Goal: Task Accomplishment & Management: Use online tool/utility

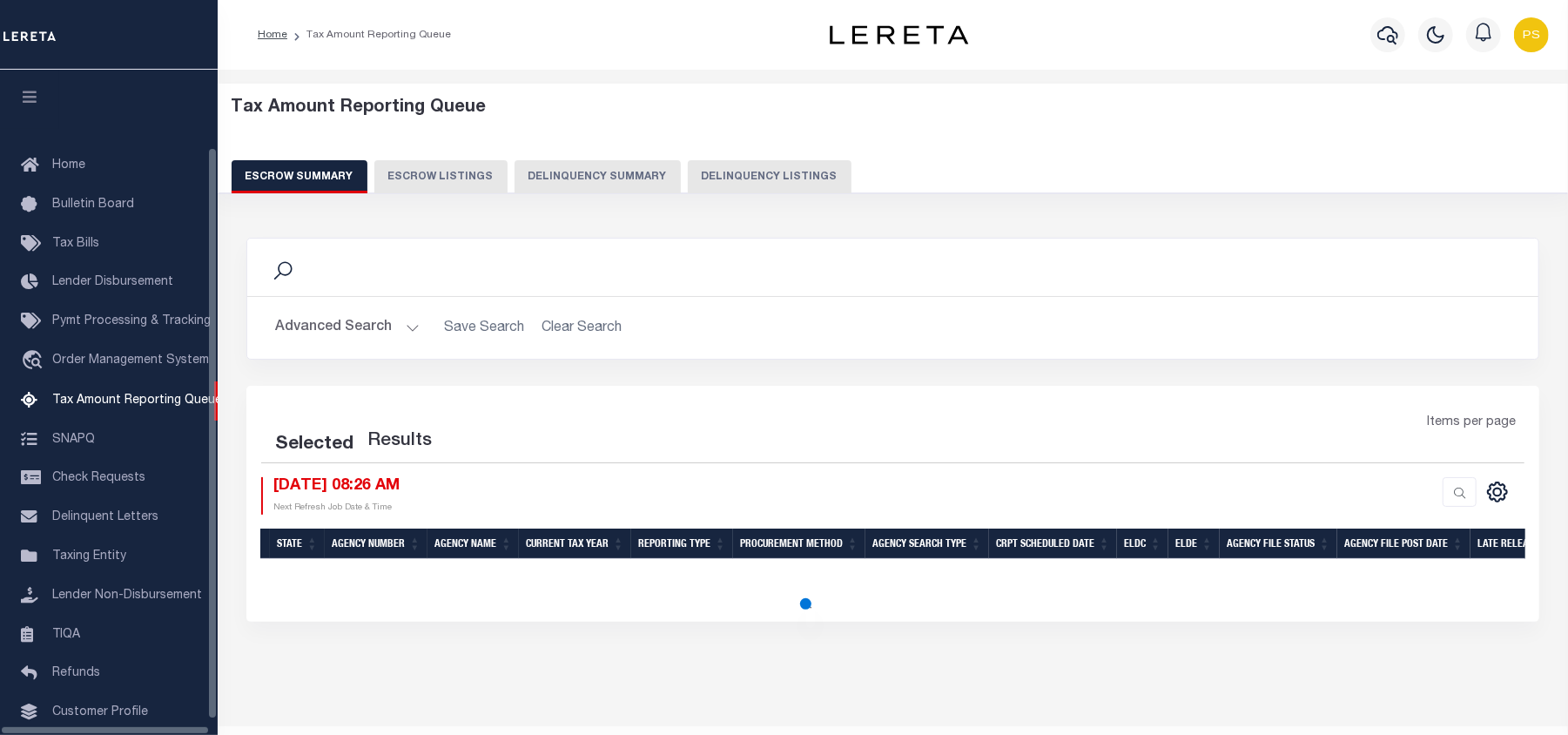
scroll to position [91, 0]
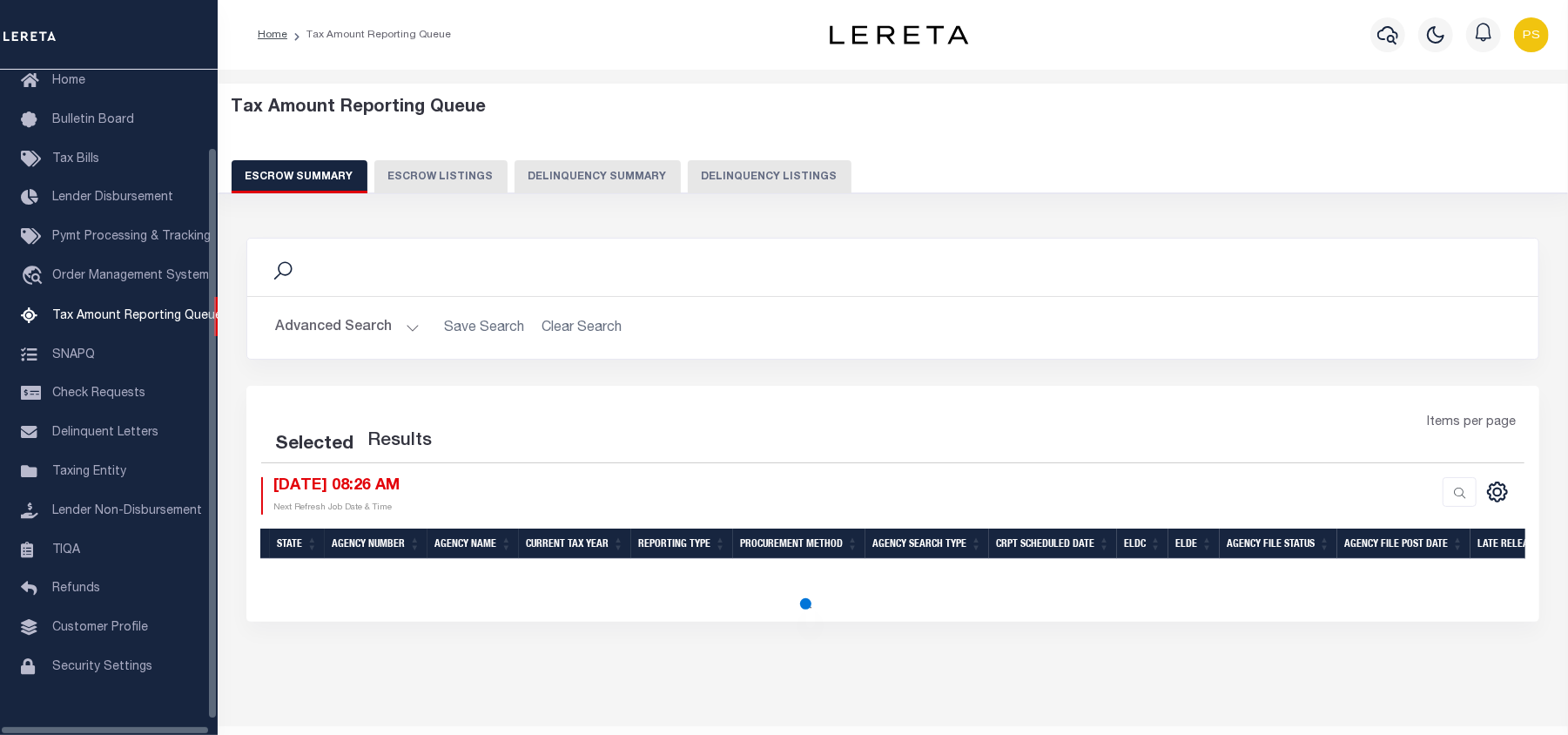
select select "100"
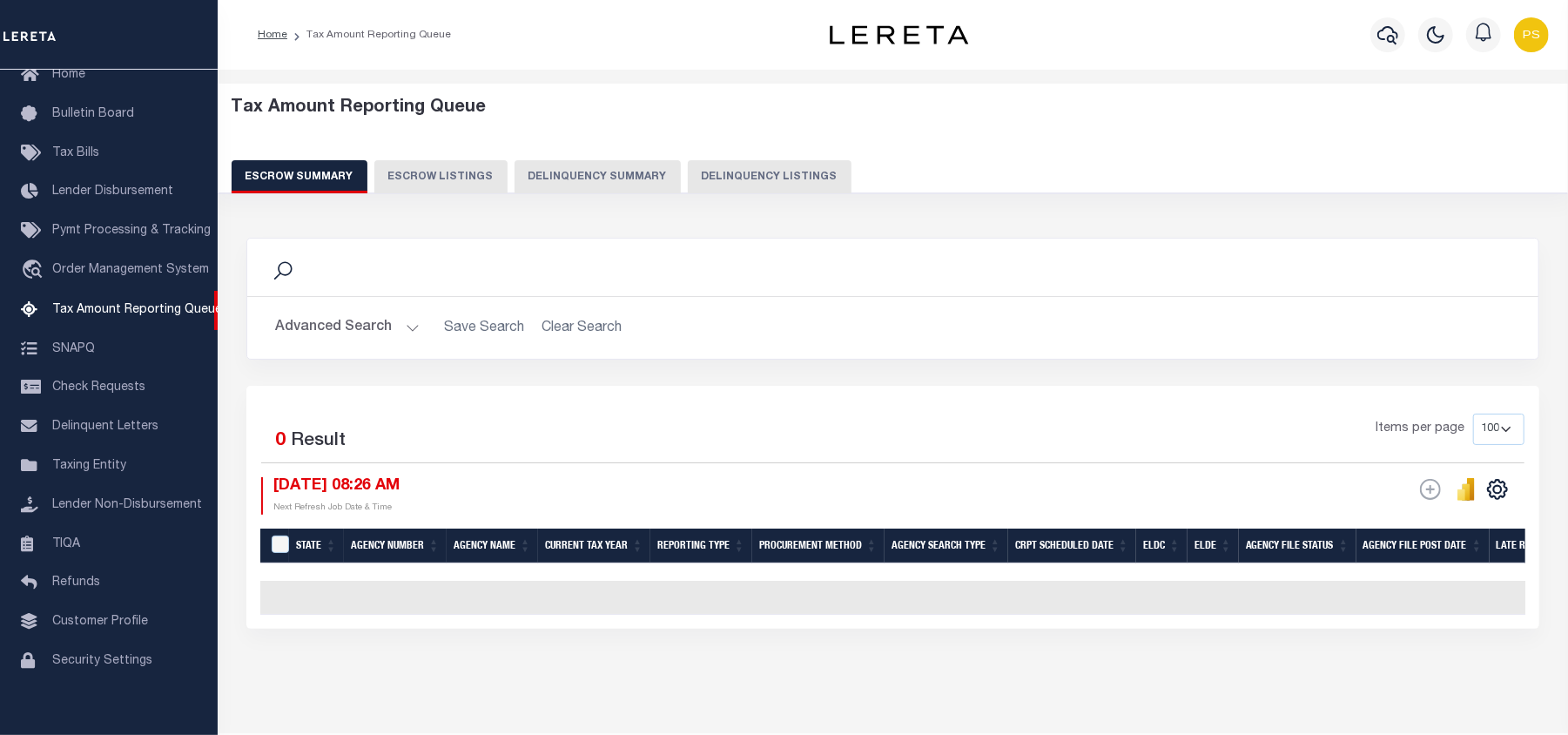
click at [713, 181] on button "Delinquency Listings" at bounding box center [769, 177] width 163 height 33
select select "100"
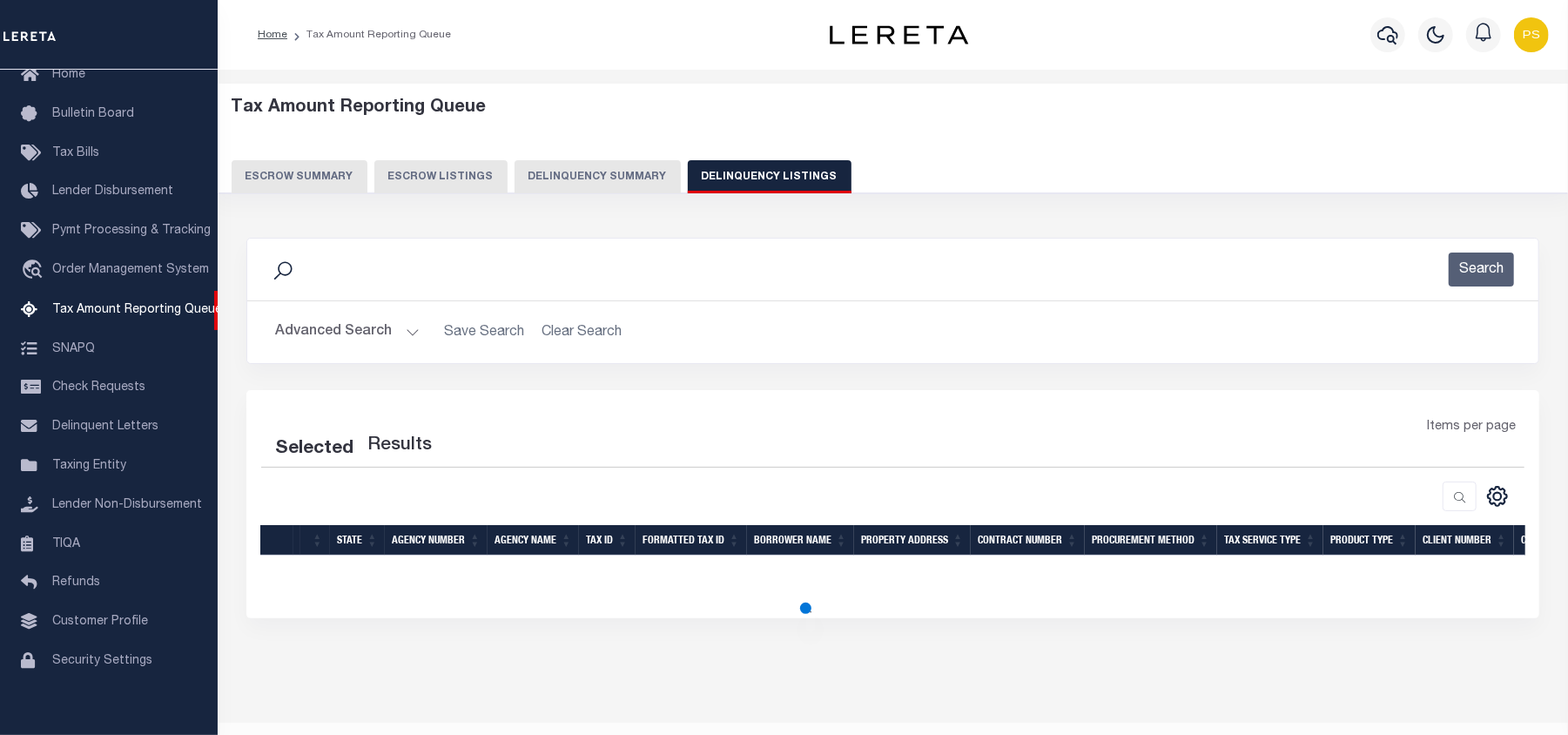
select select "100"
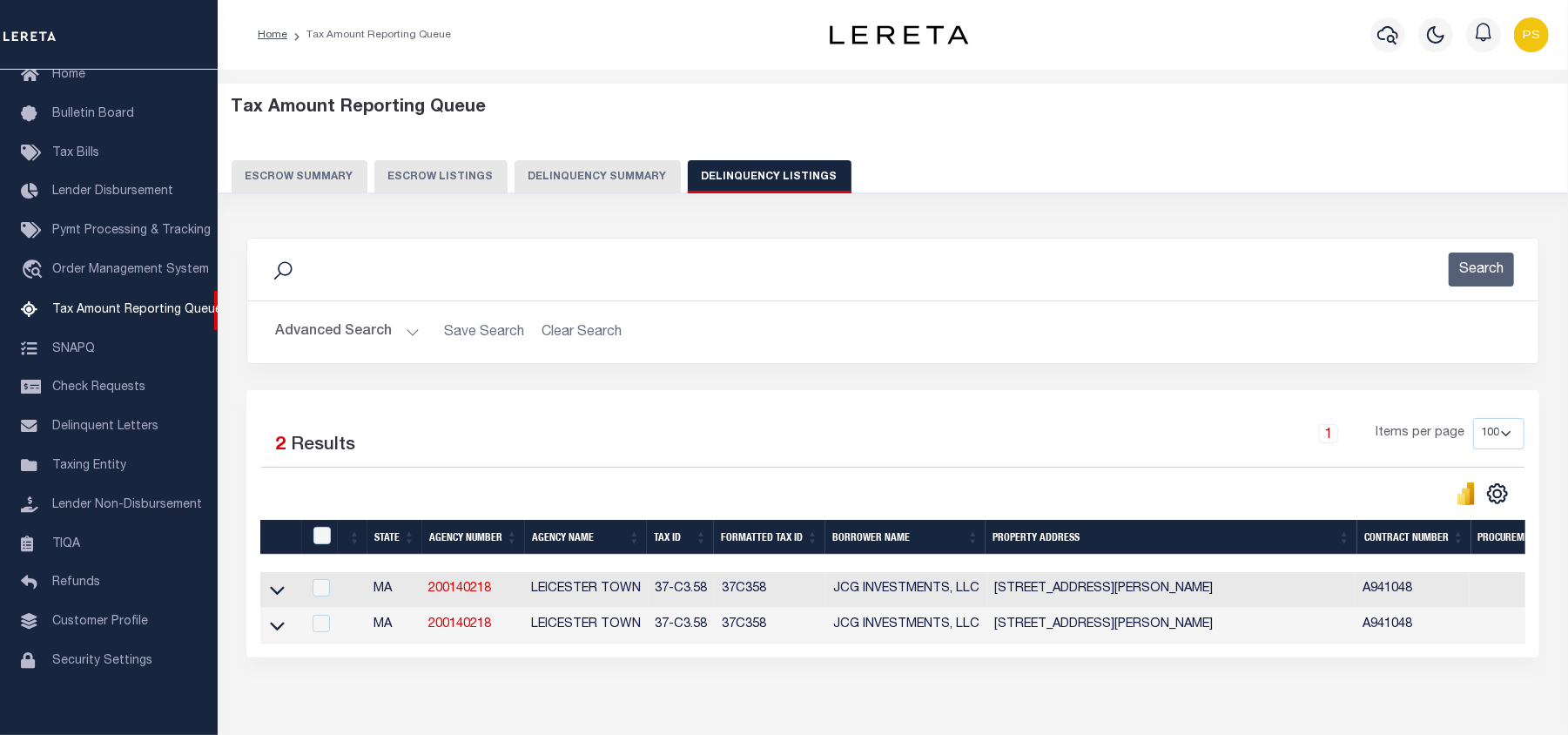
click at [310, 336] on button "Advanced Search" at bounding box center [347, 332] width 145 height 34
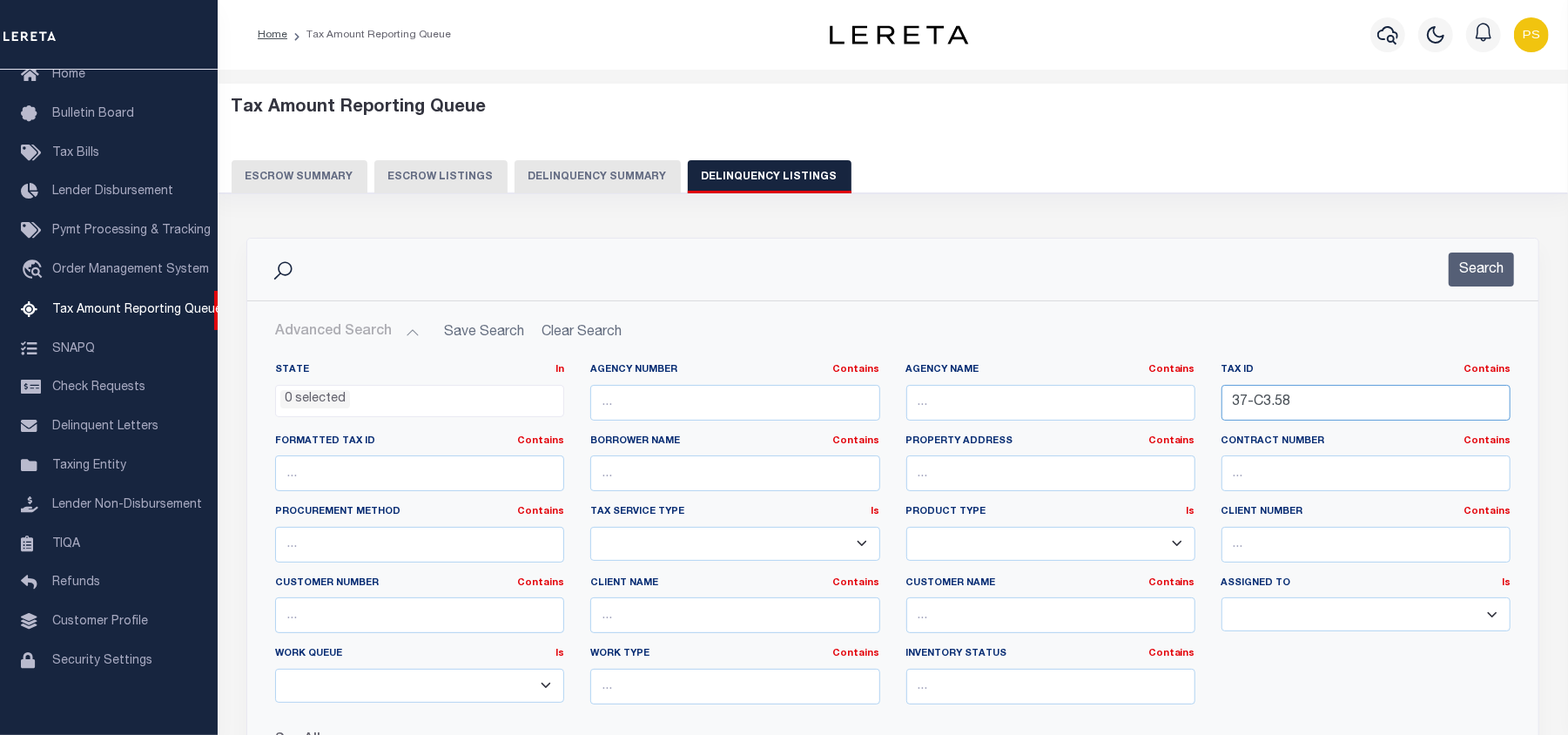
click at [1262, 407] on input "37-C3.58" at bounding box center [1365, 403] width 289 height 35
paste input "402.0-0000-0022.0"
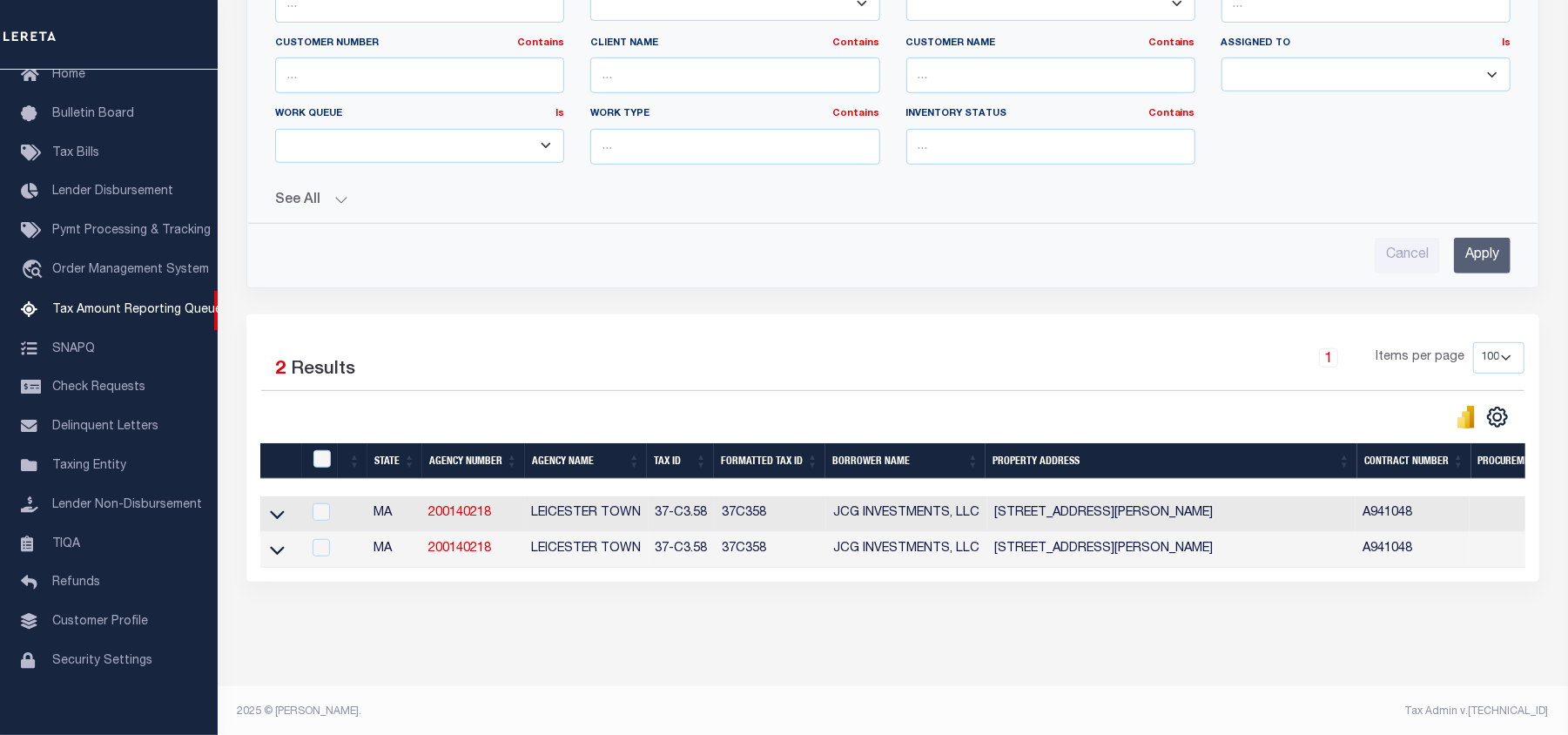
scroll to position [564, 0]
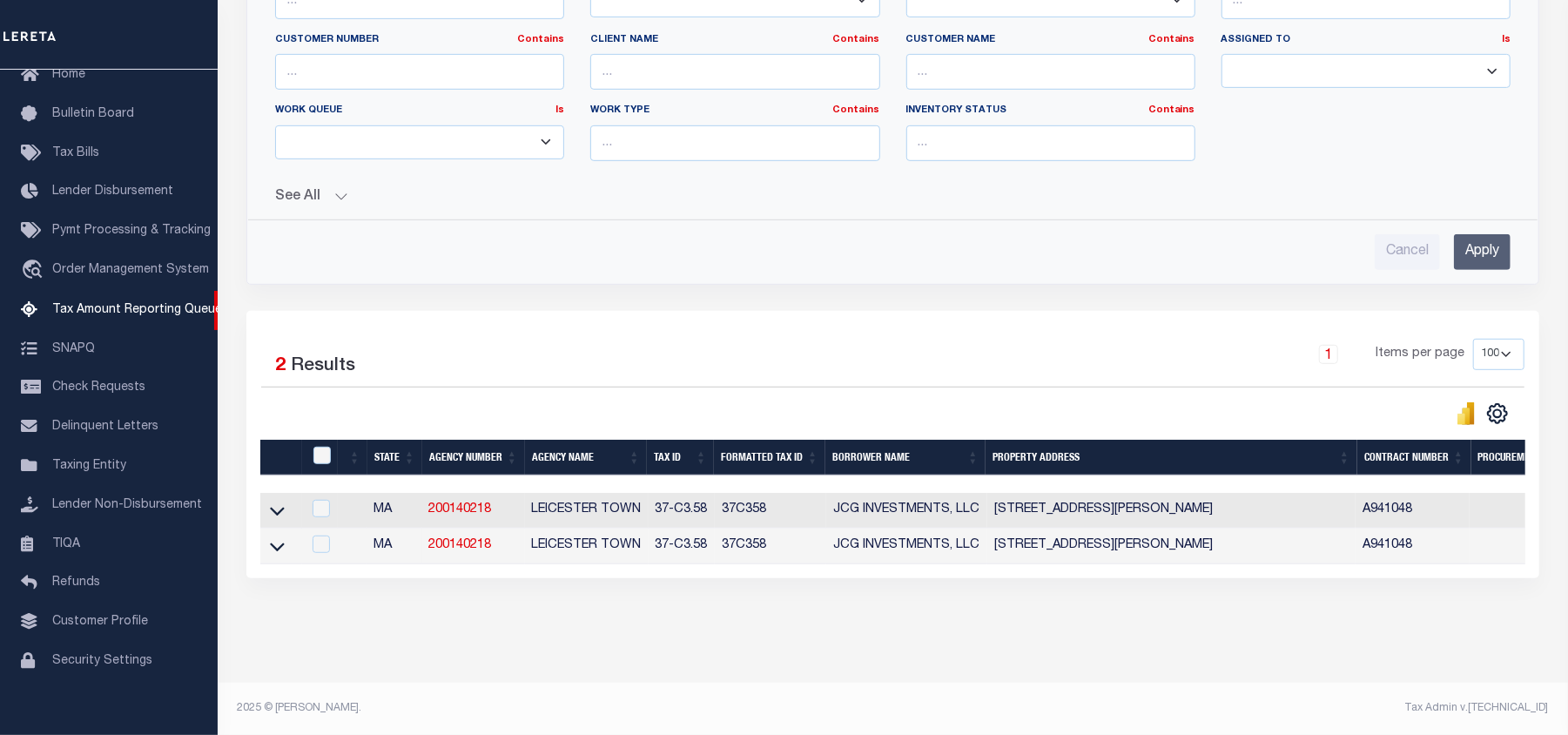
type input "402.0-0000-0022.0"
click at [1468, 240] on input "Apply" at bounding box center [1482, 252] width 57 height 35
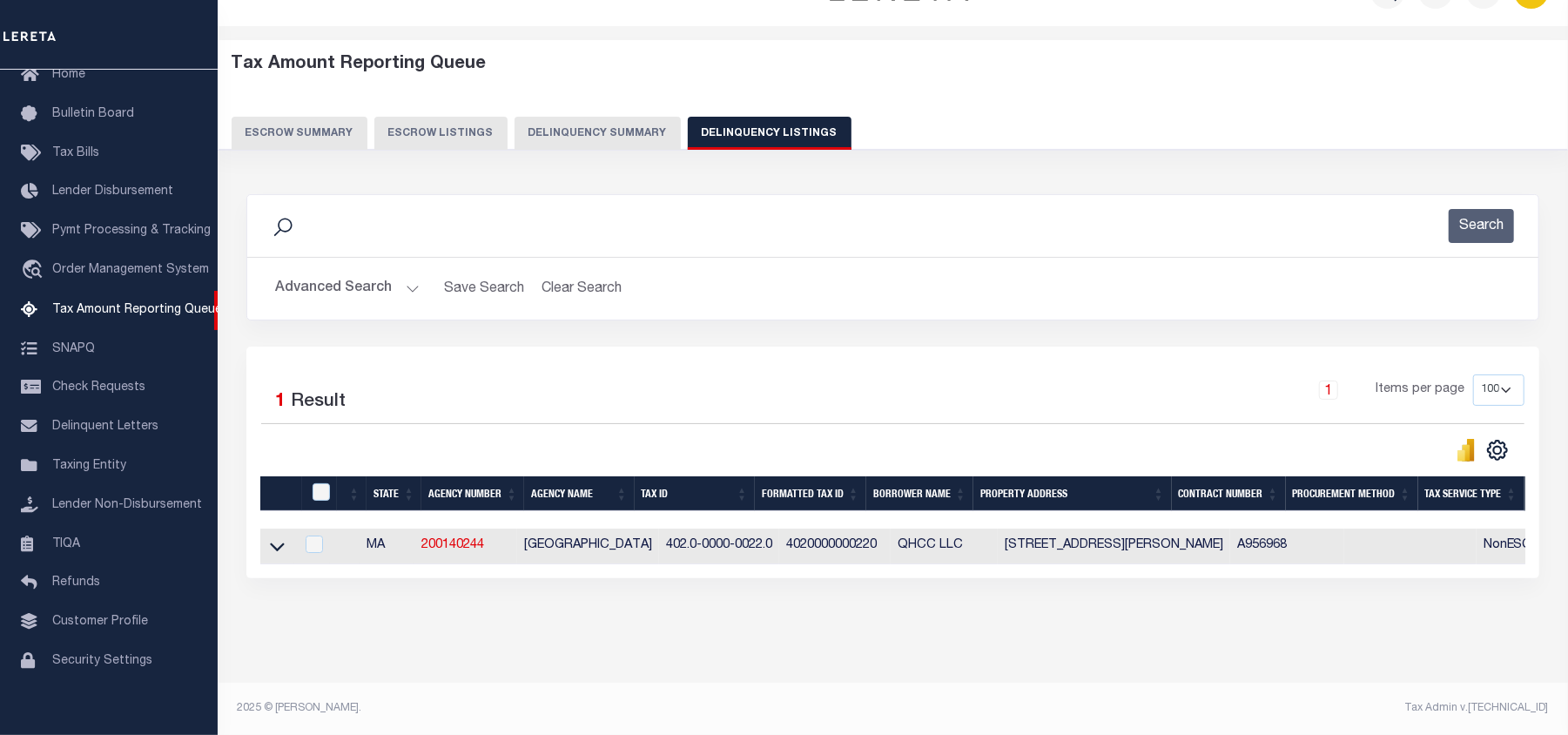
scroll to position [60, 0]
click at [280, 538] on icon at bounding box center [277, 546] width 15 height 19
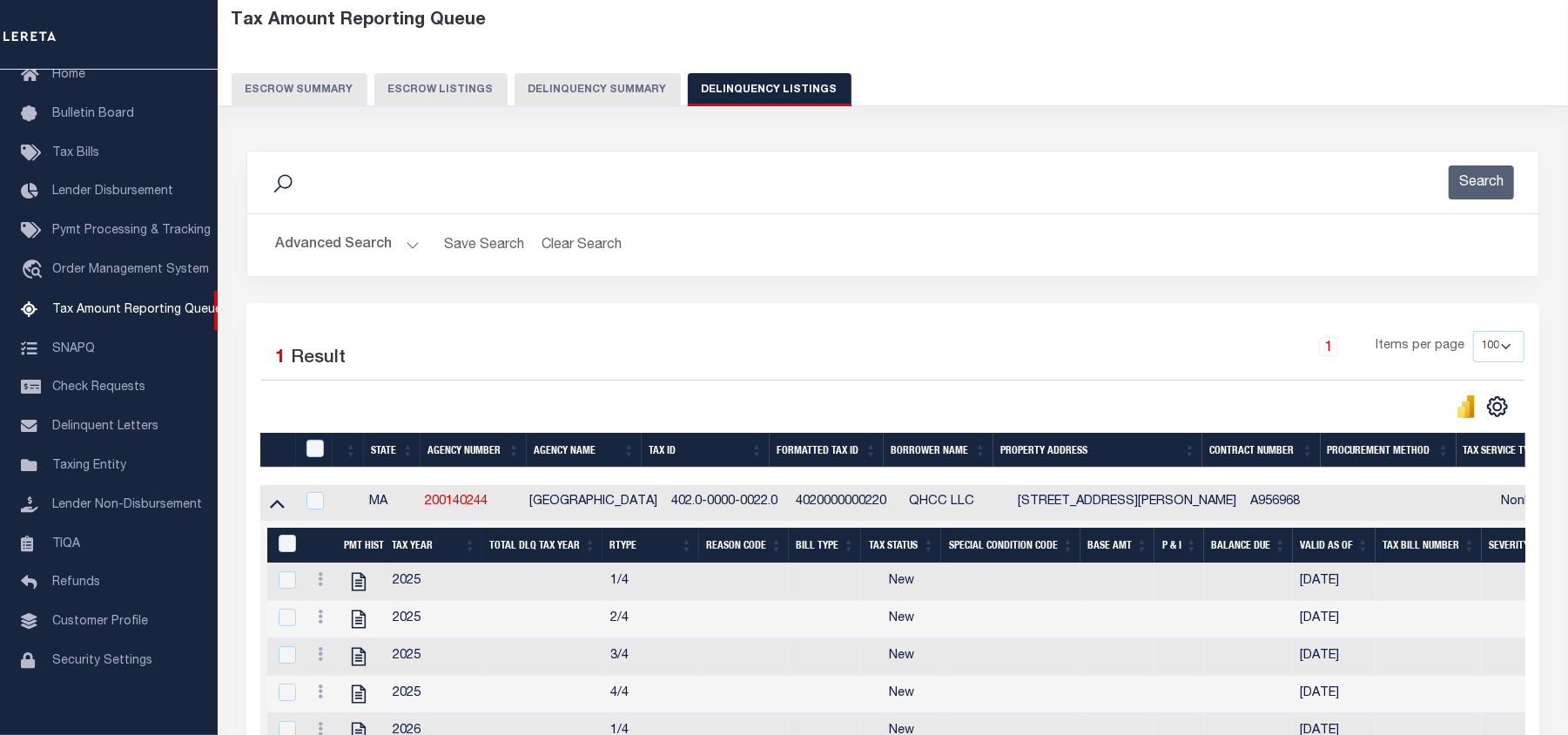
scroll to position [176, 0]
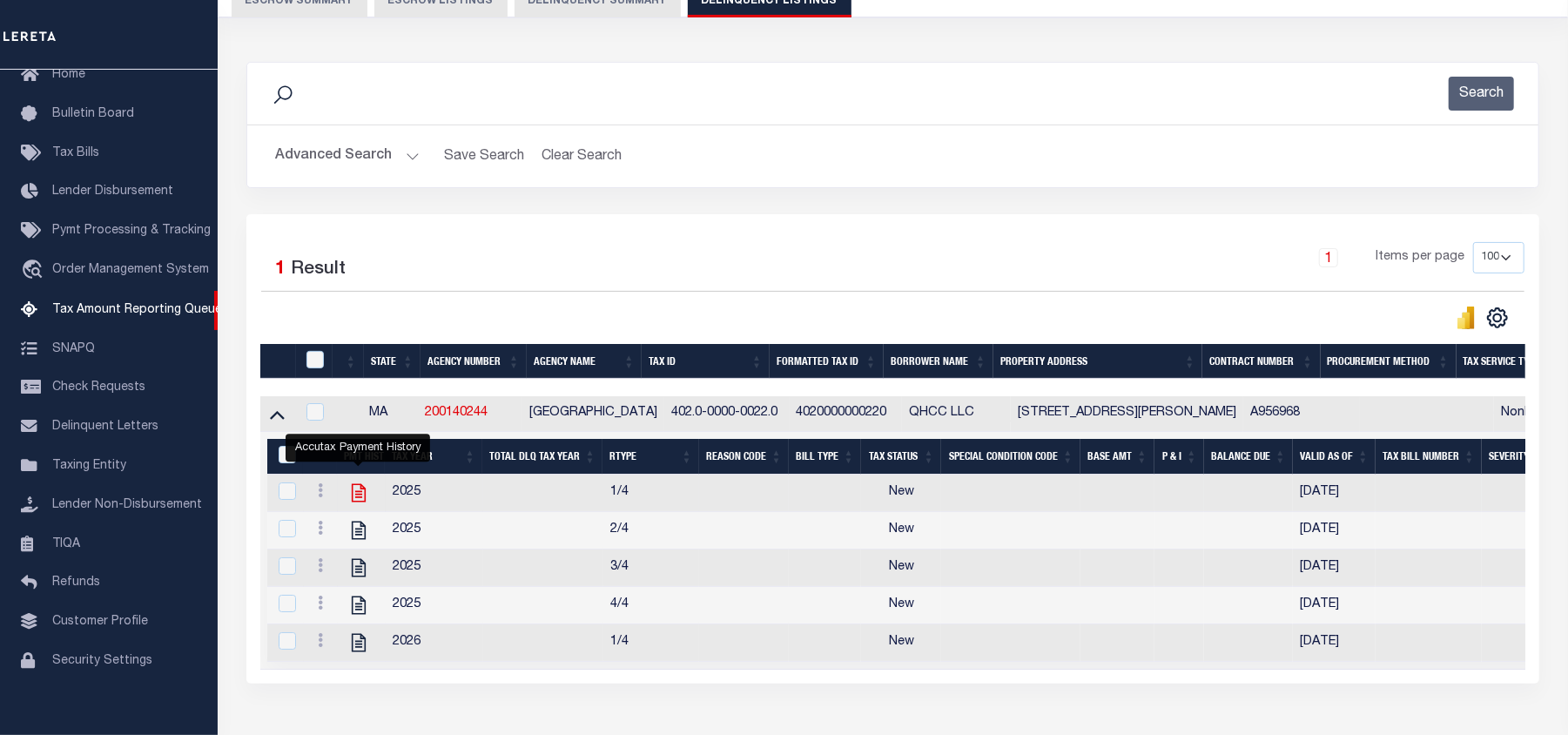
click at [359, 500] on icon "" at bounding box center [359, 493] width 14 height 19
checkbox input "true"
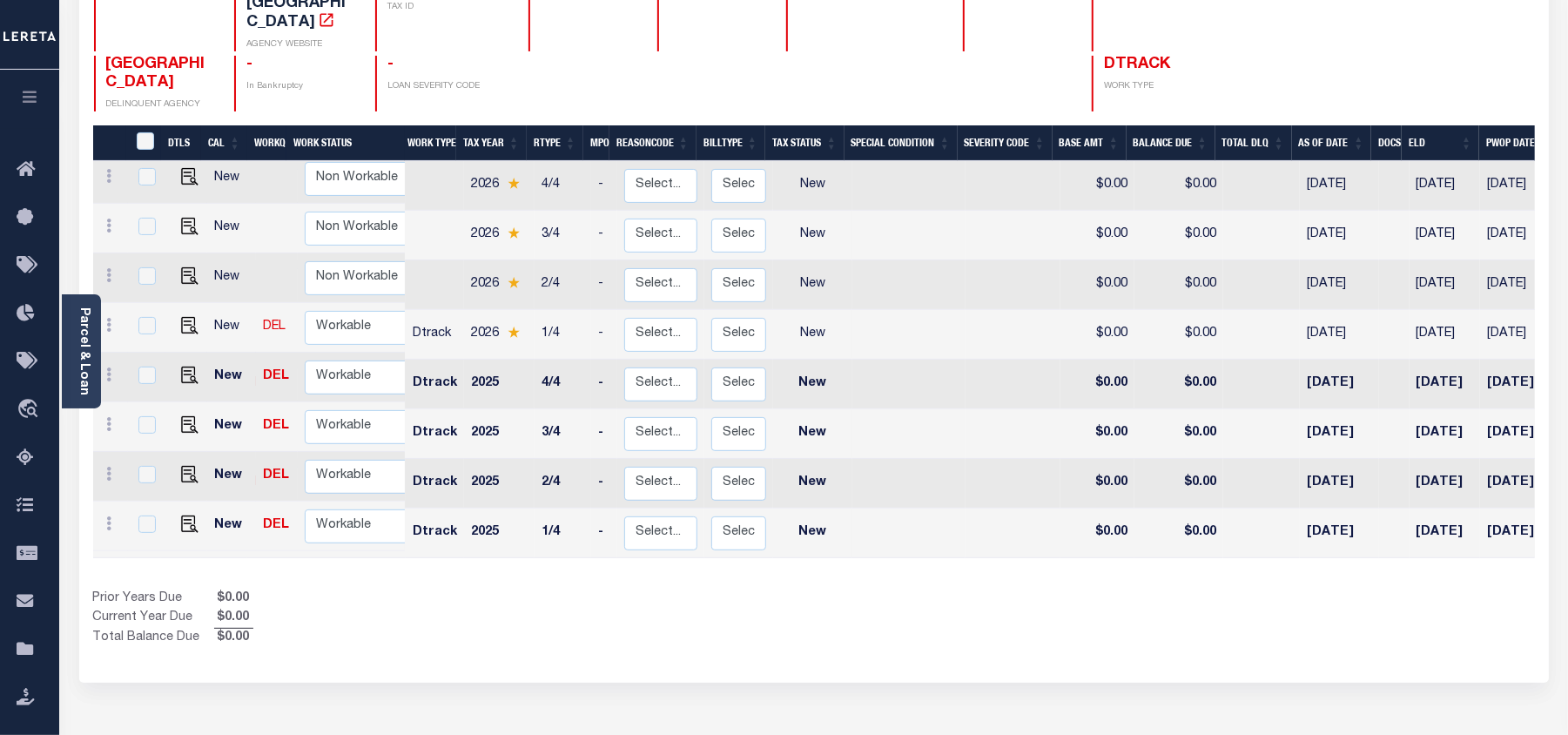
scroll to position [232, 0]
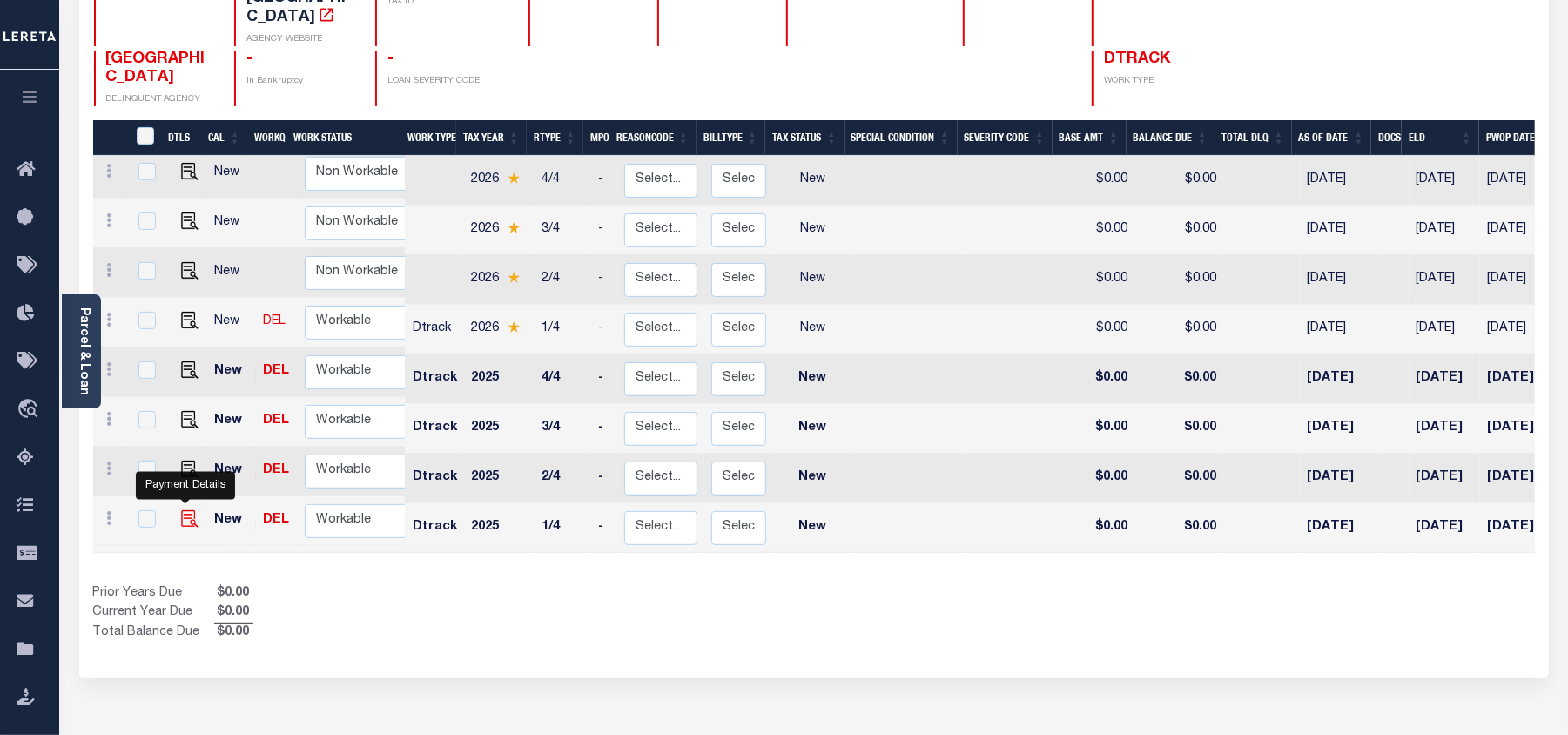
click at [186, 510] on img "" at bounding box center [190, 518] width 18 height 18
checkbox input "true"
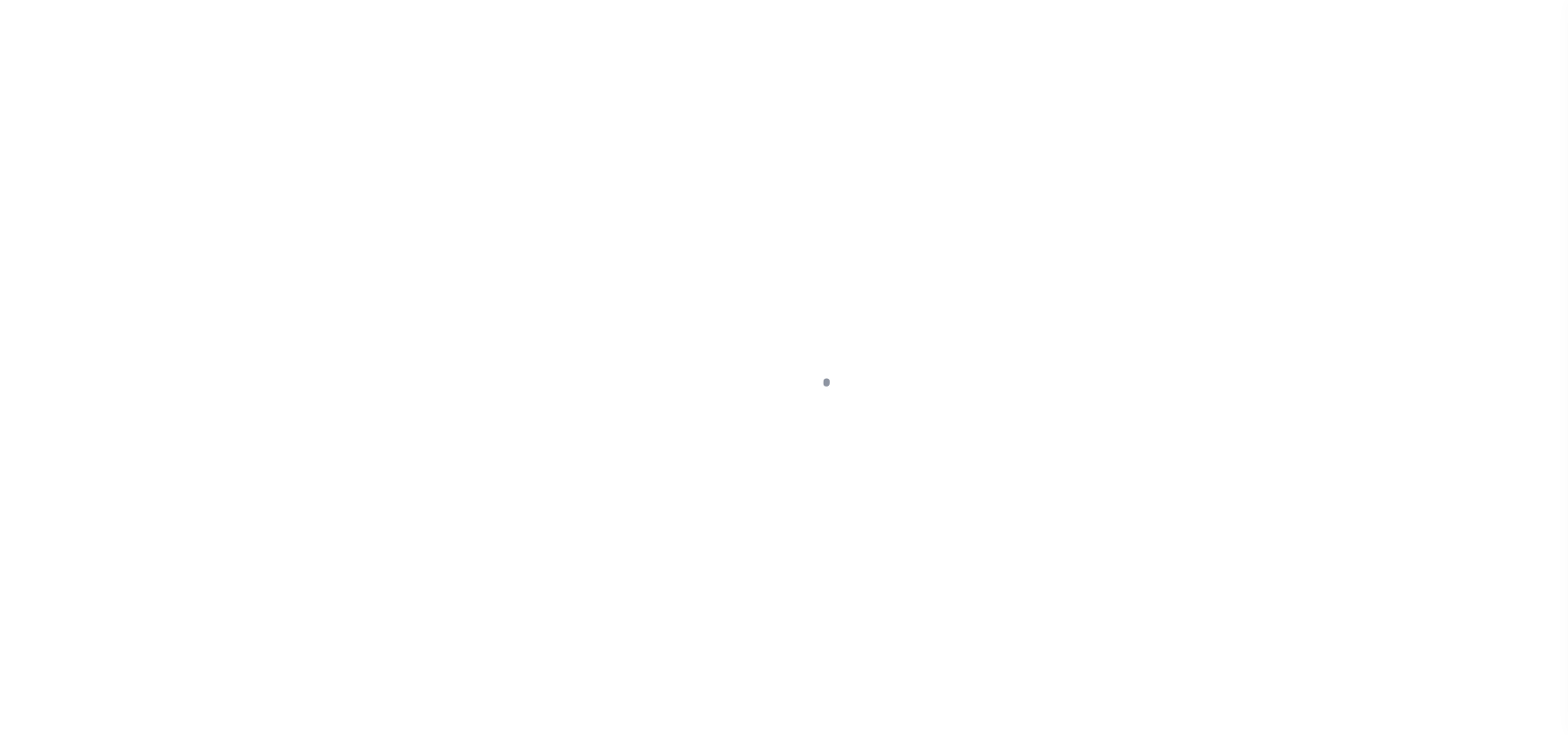
select select "NW2"
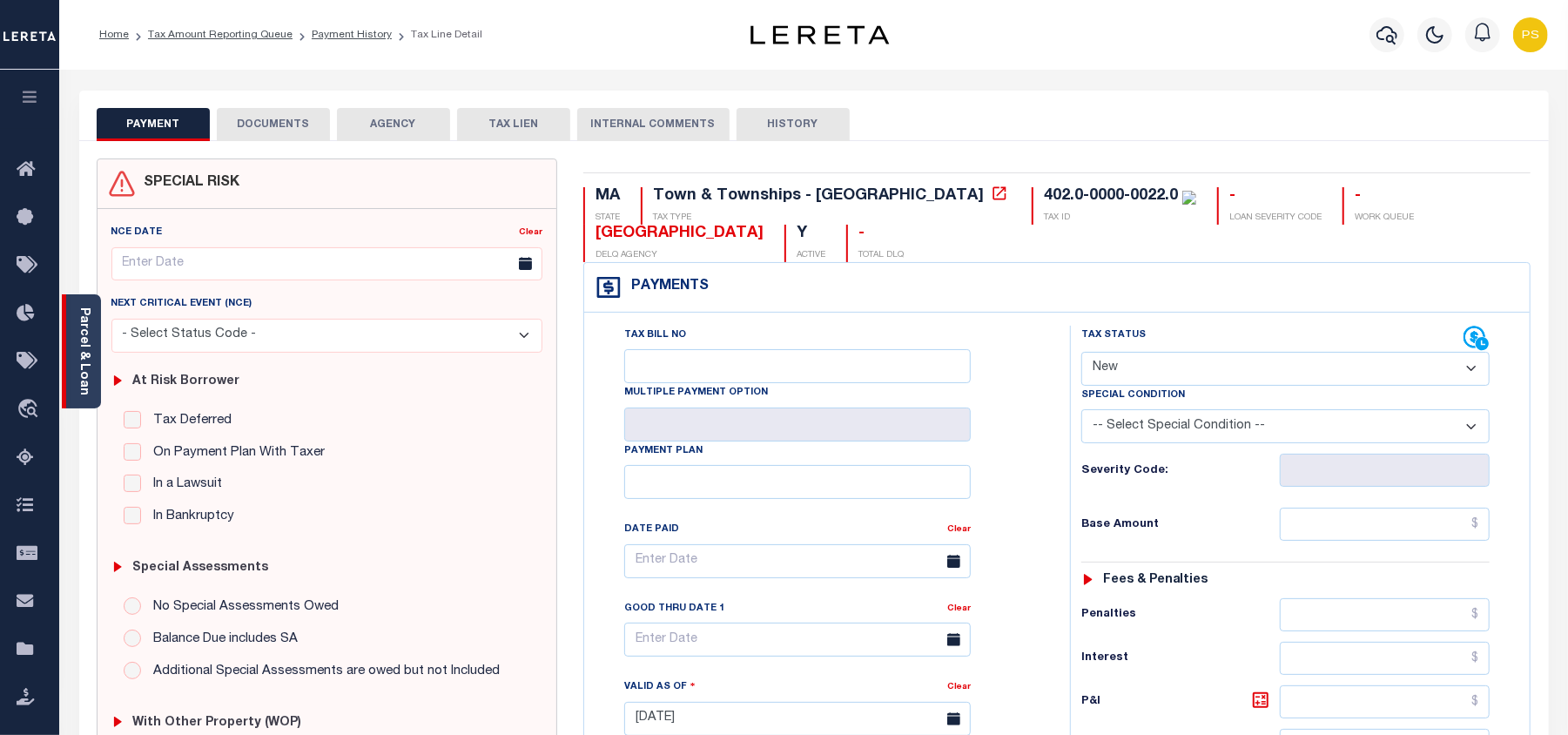
click at [81, 362] on link "Parcel & Loan" at bounding box center [83, 351] width 12 height 88
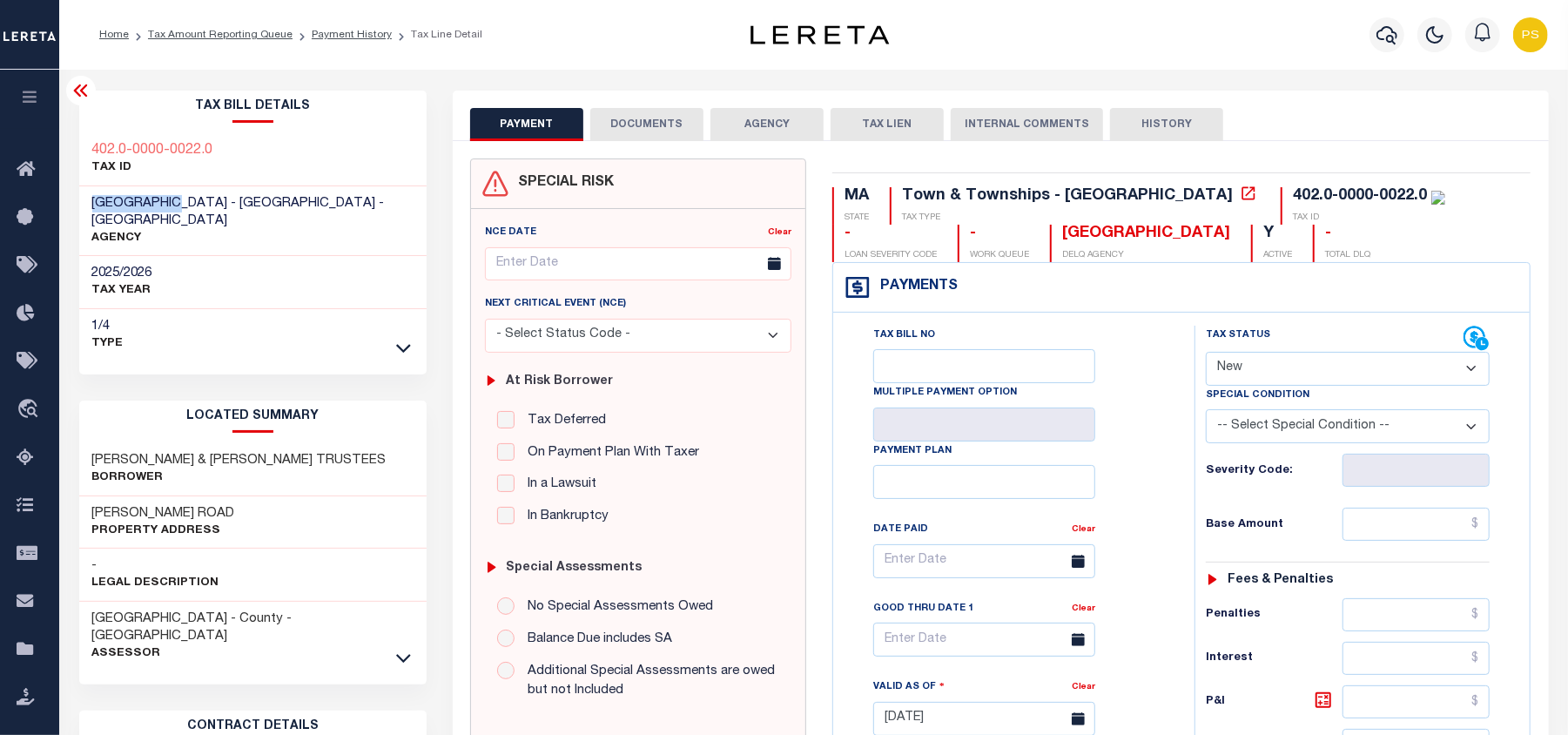
drag, startPoint x: 189, startPoint y: 200, endPoint x: 88, endPoint y: 207, distance: 101.2
click at [88, 207] on div "OAKHAM TOWN - Town & Townships - MA AGENCY" at bounding box center [253, 220] width 348 height 70
copy span "[GEOGRAPHIC_DATA]"
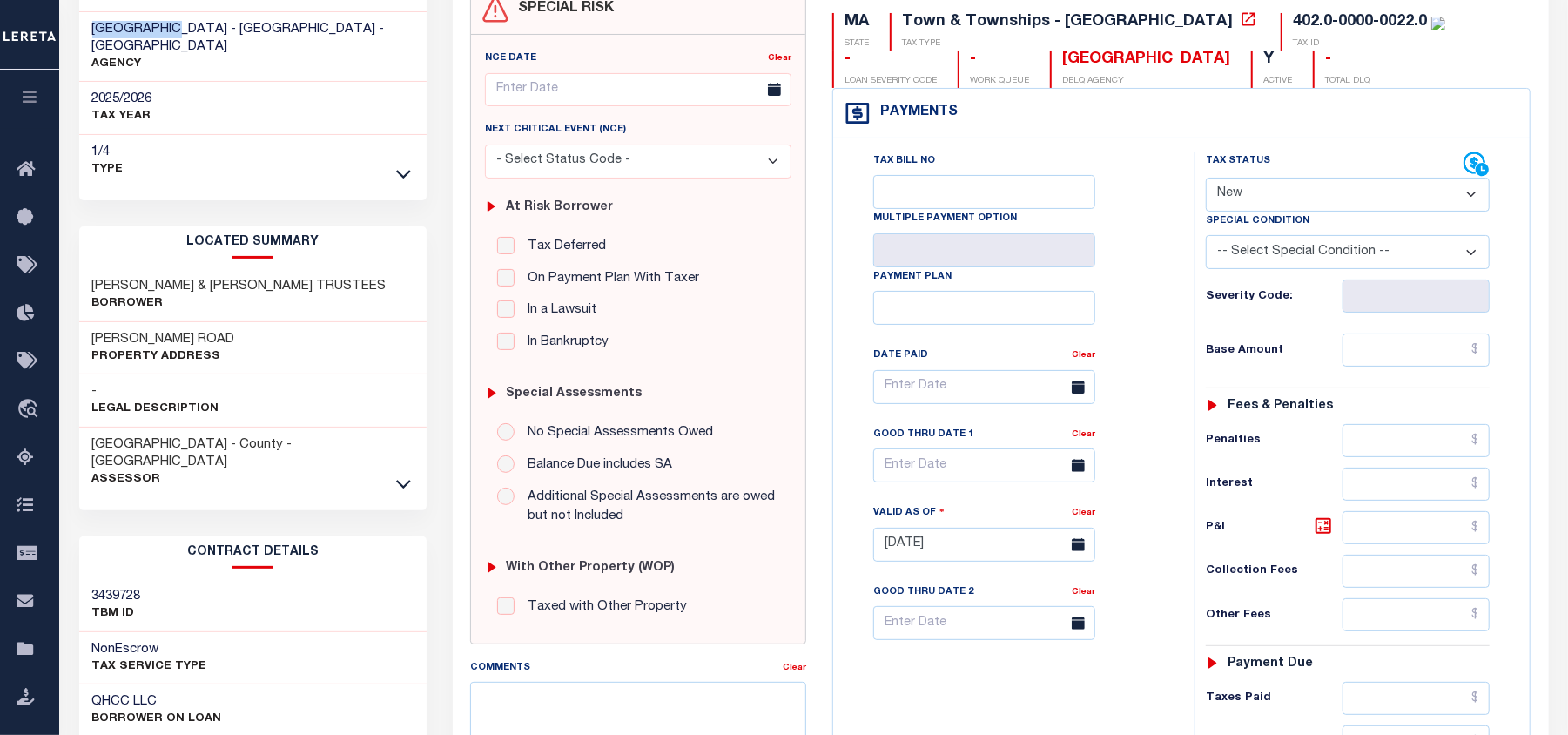
scroll to position [116, 0]
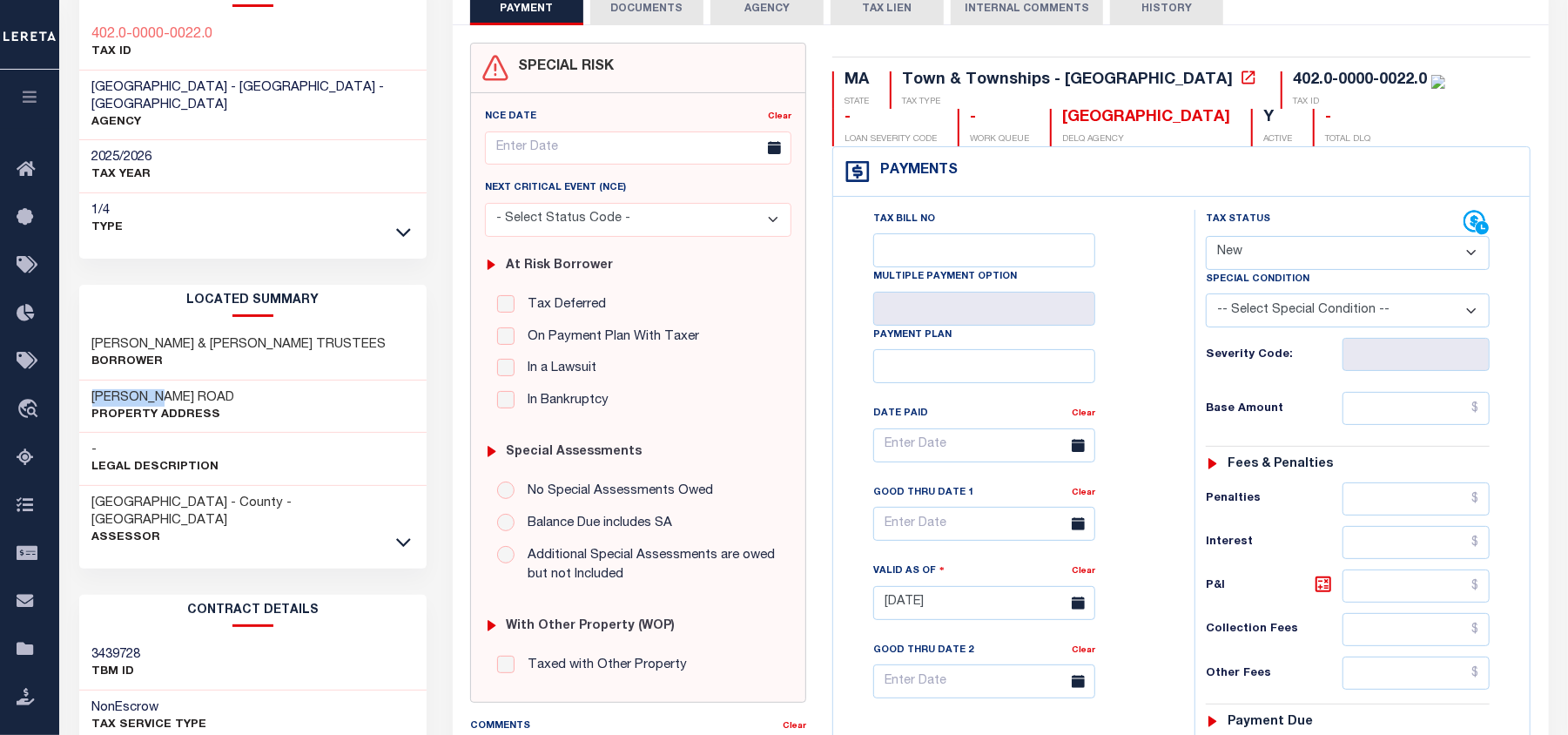
drag, startPoint x: 134, startPoint y: 389, endPoint x: 207, endPoint y: 374, distance: 74.5
click at [207, 389] on h3 "HUNT ROAD" at bounding box center [163, 398] width 143 height 18
copy h3 "HUNT ROAD"
click at [141, 544] on div "Tax Bill Details 402.0-0000-0022.0 TAX ID AGENCY TAX YEAR" at bounding box center [253, 536] width 348 height 1123
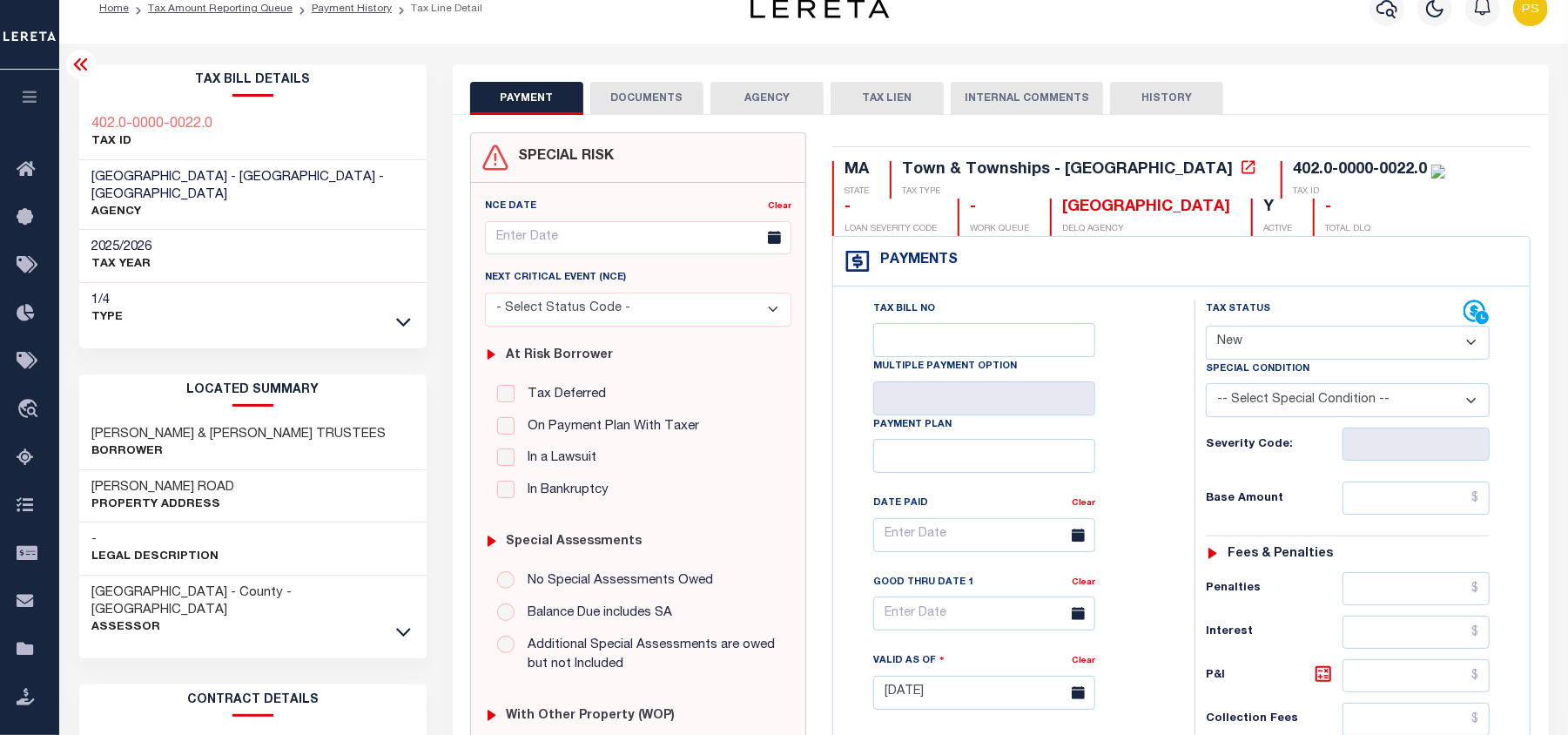
scroll to position [0, 0]
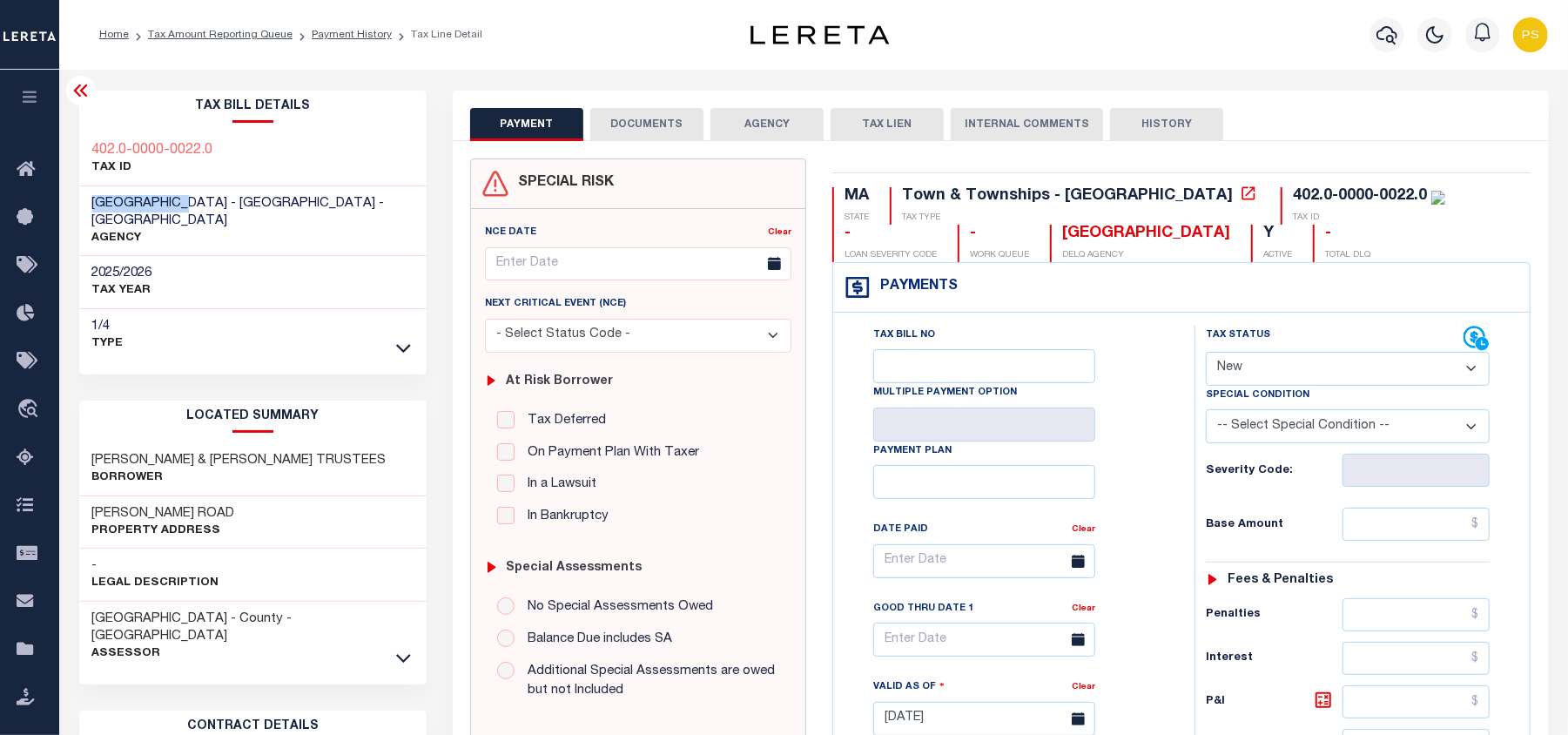
drag, startPoint x: 83, startPoint y: 199, endPoint x: 192, endPoint y: 209, distance: 109.5
click at [192, 209] on div "OAKHAM TOWN - Town & Townships - MA AGENCY" at bounding box center [253, 220] width 348 height 70
copy span "[GEOGRAPHIC_DATA]"
click at [210, 35] on link "Tax Amount Reporting Queue" at bounding box center [219, 35] width 145 height 10
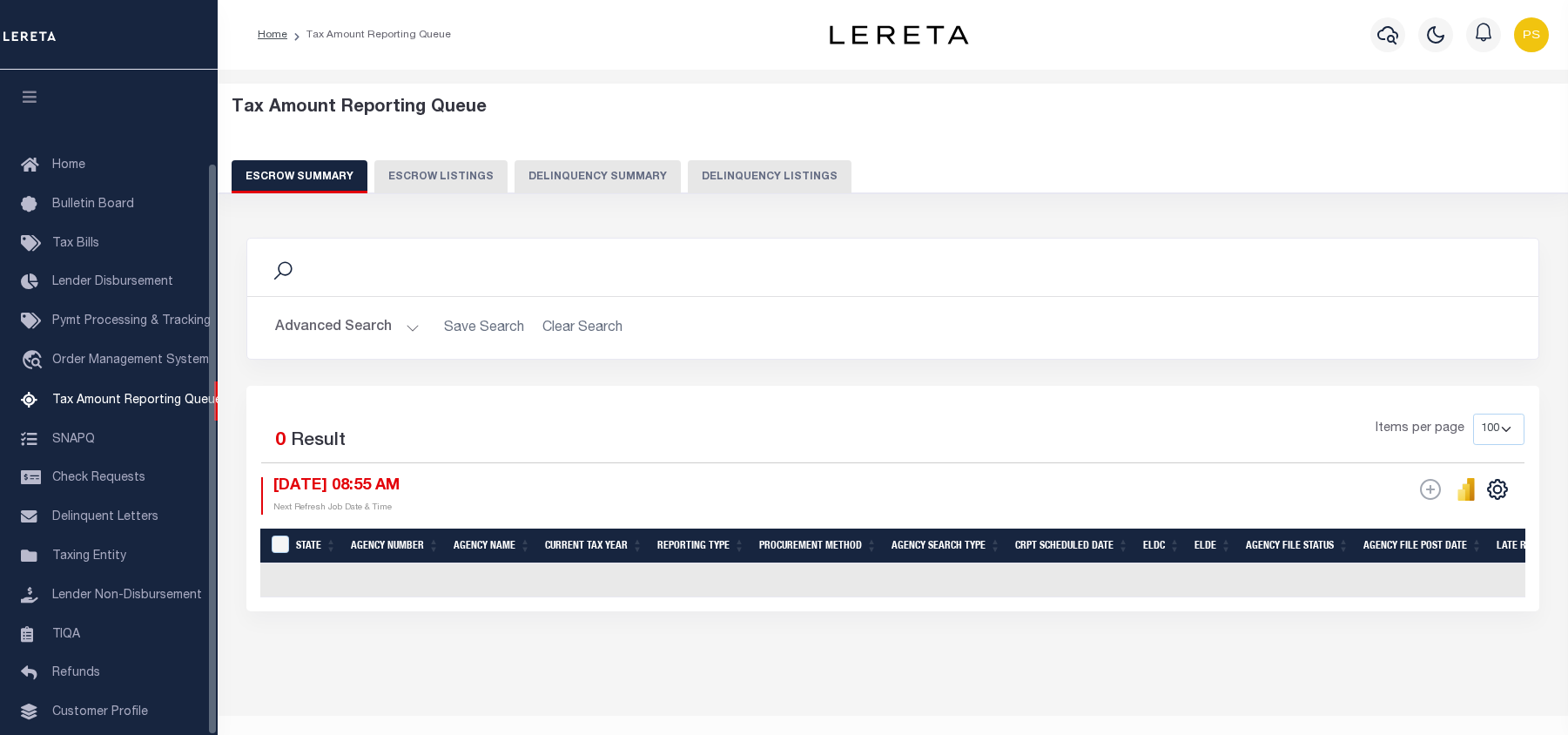
select select "100"
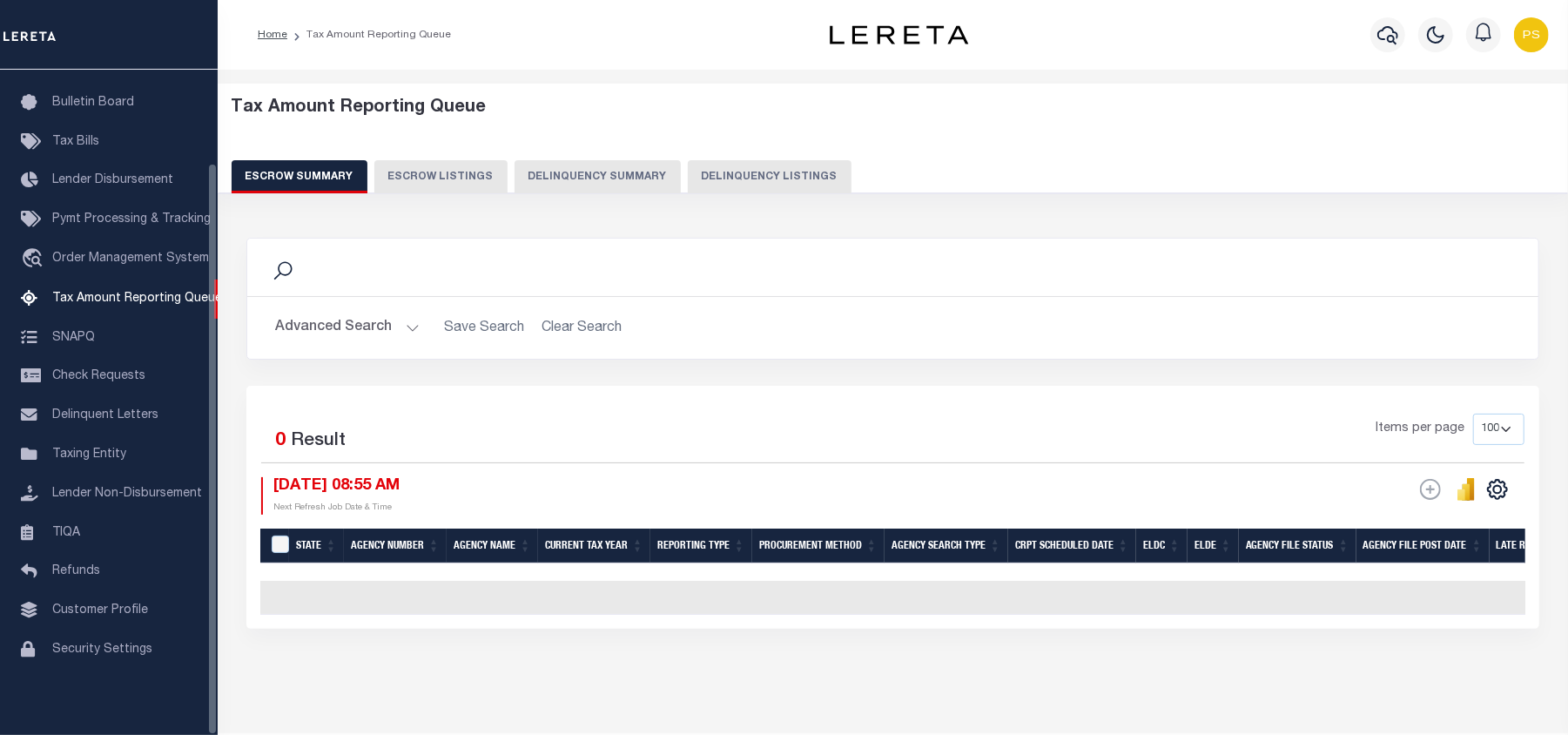
click at [768, 175] on button "Delinquency Listings" at bounding box center [769, 177] width 163 height 33
select select
select select "100"
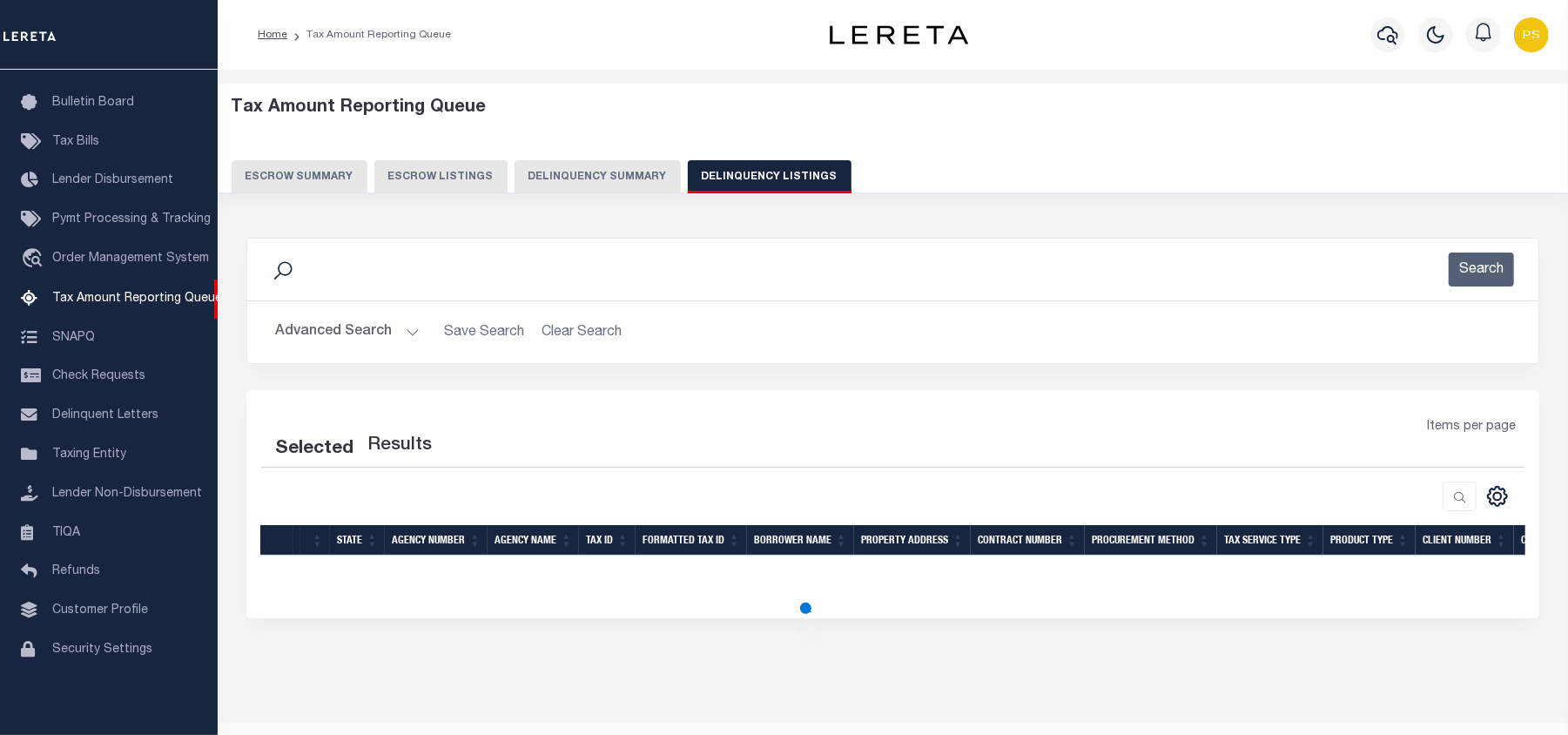
select select "100"
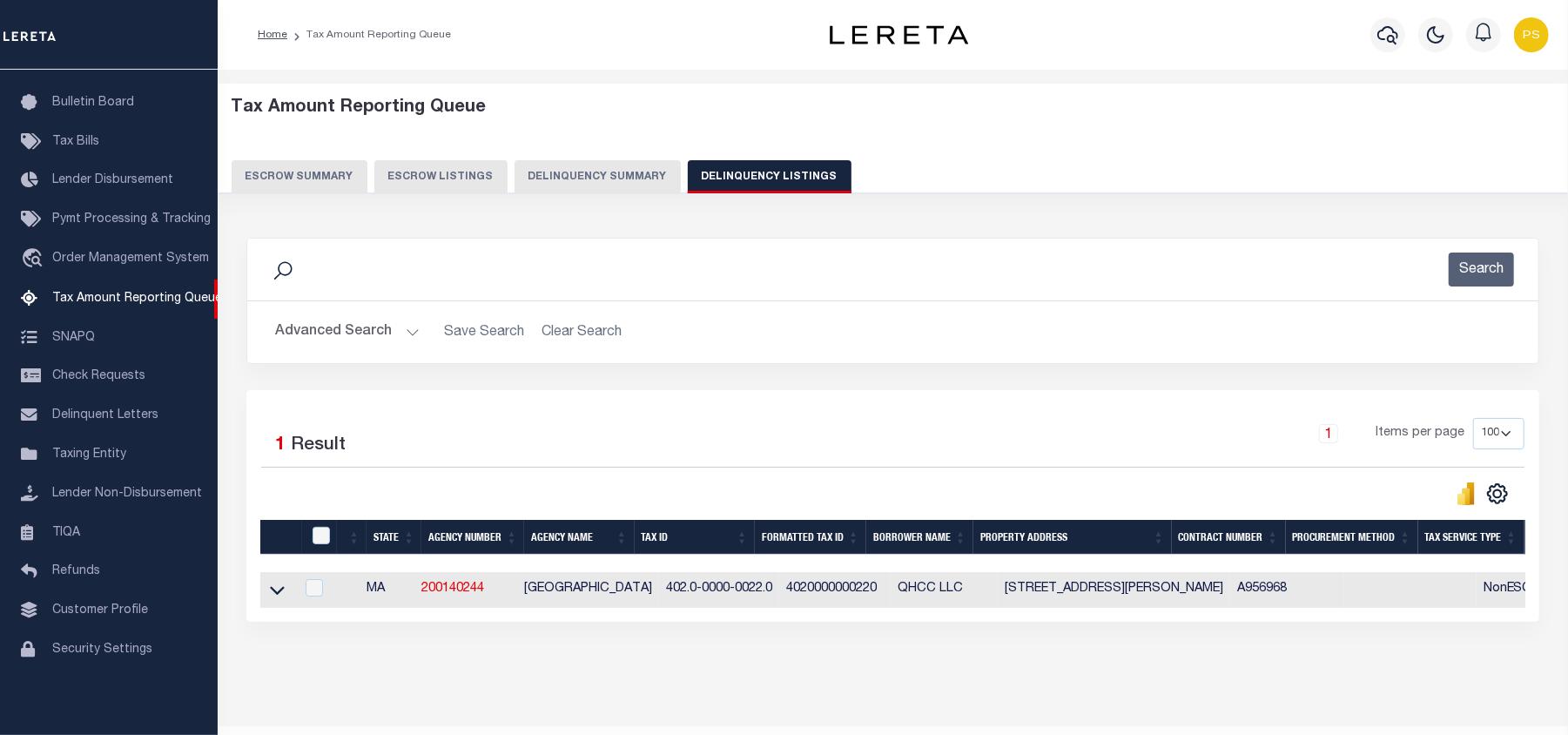
click at [298, 340] on button "Advanced Search" at bounding box center [347, 332] width 145 height 34
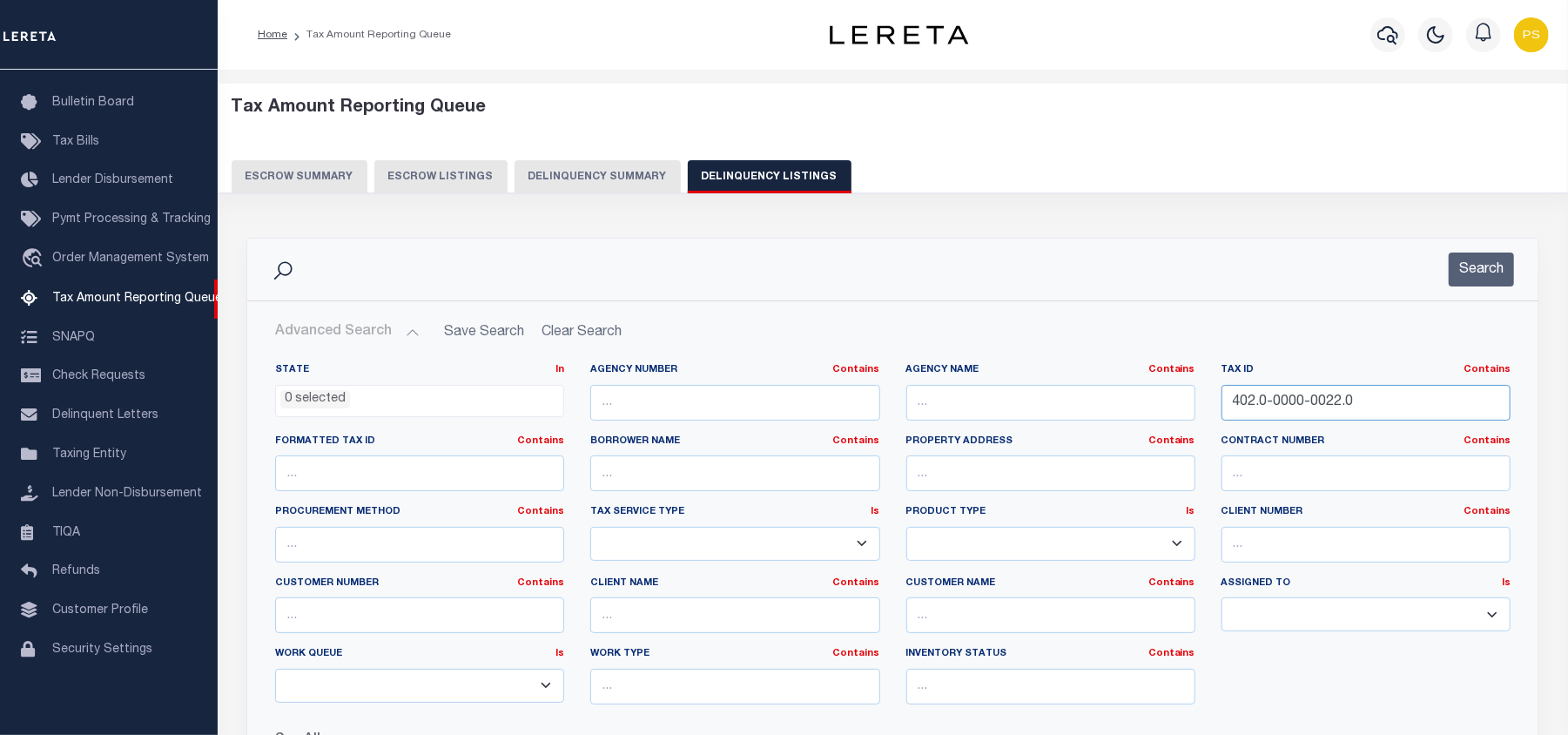
click at [1258, 395] on input "402.0-0000-0022.0" at bounding box center [1365, 403] width 289 height 35
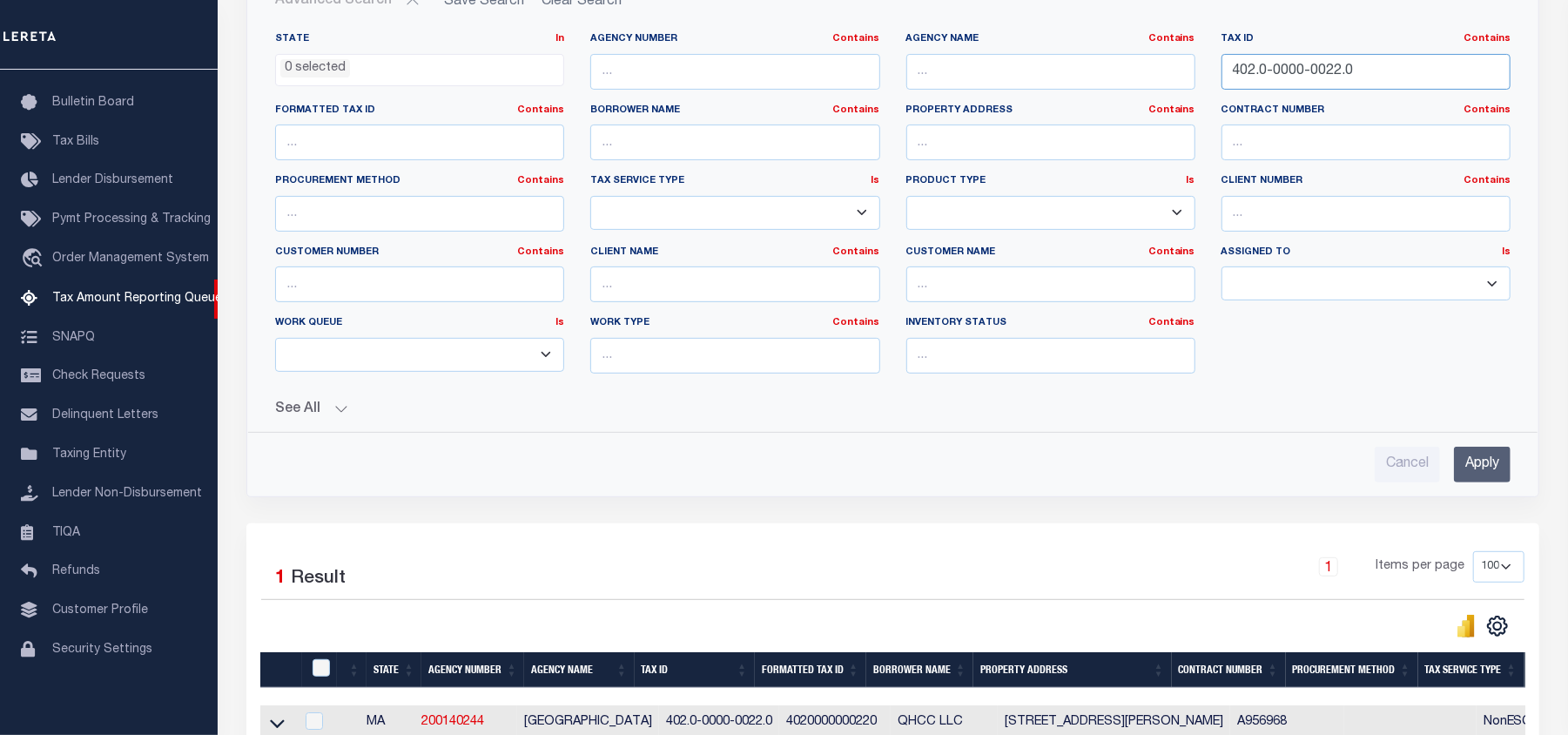
scroll to position [348, 0]
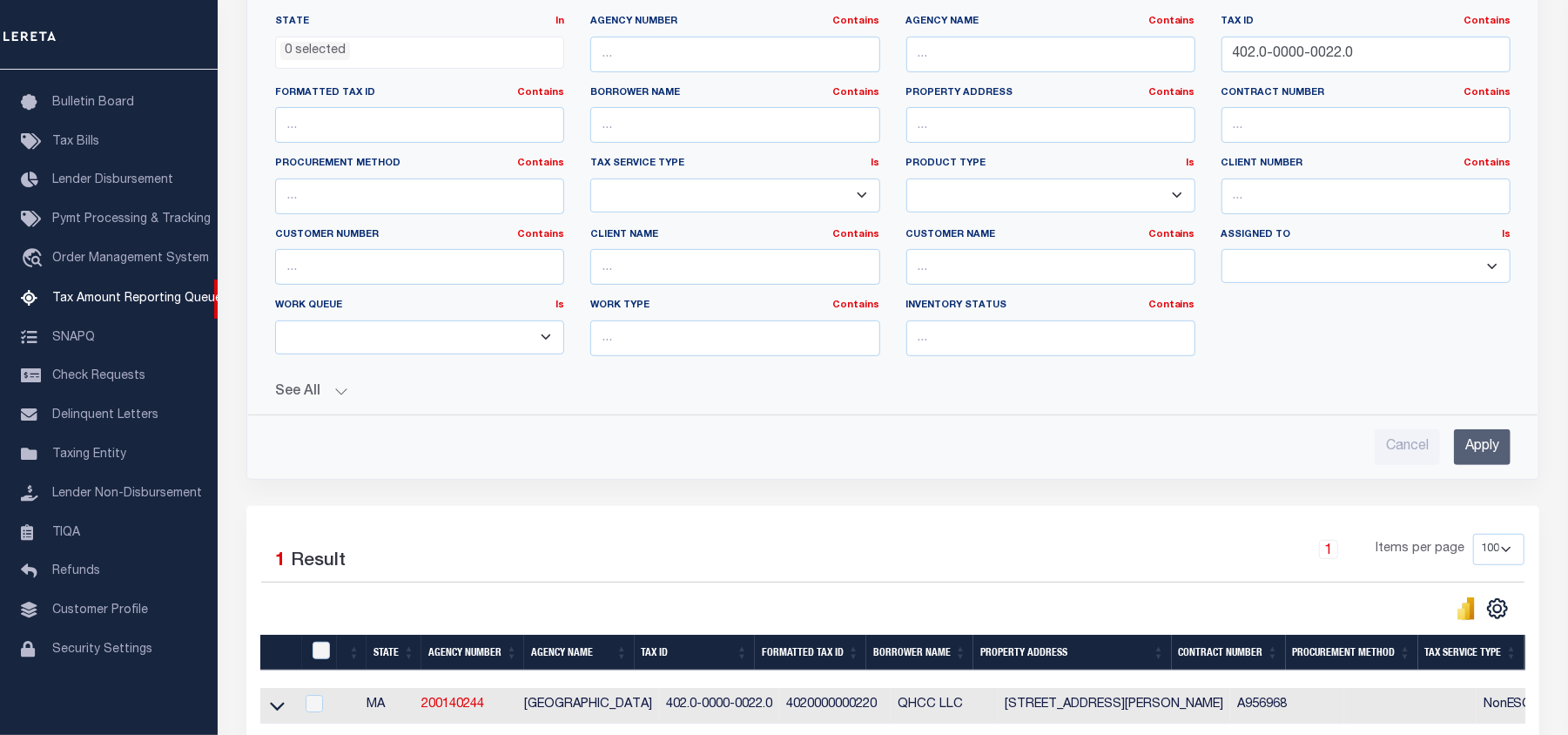
click at [1474, 461] on input "Apply" at bounding box center [1482, 447] width 57 height 35
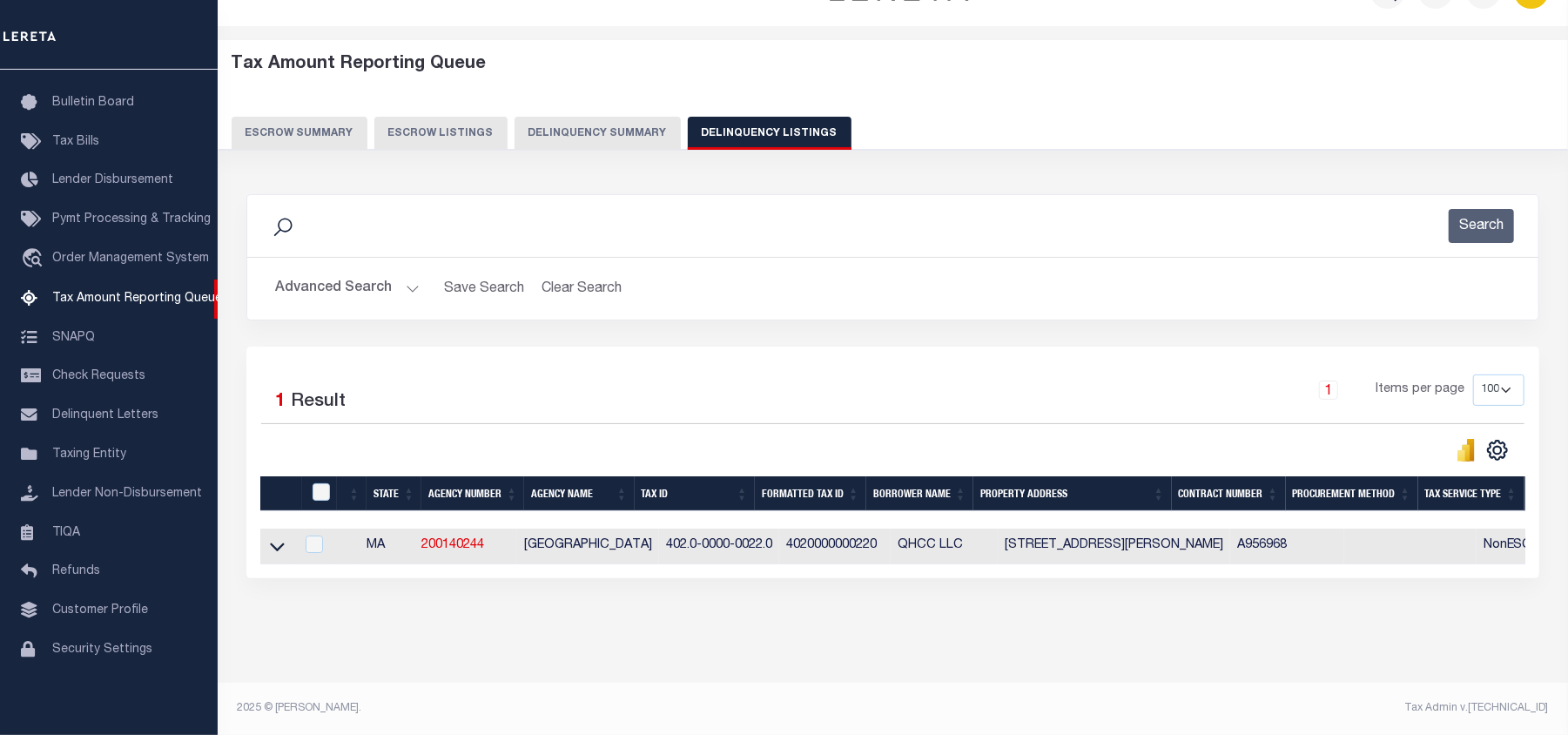
scroll to position [60, 0]
click at [275, 537] on icon at bounding box center [277, 546] width 15 height 19
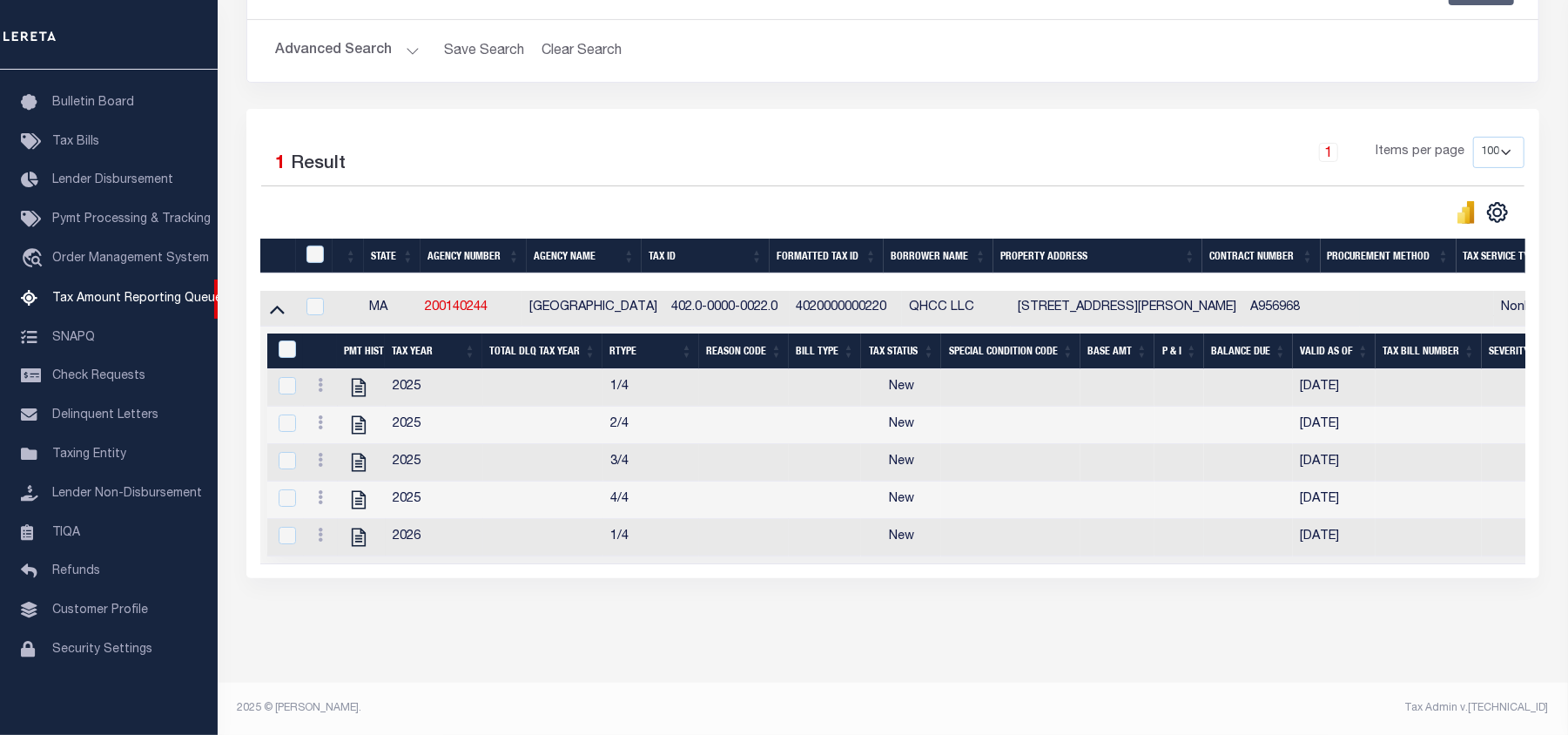
scroll to position [304, 0]
click at [357, 377] on icon "" at bounding box center [359, 388] width 22 height 22
checkbox input "true"
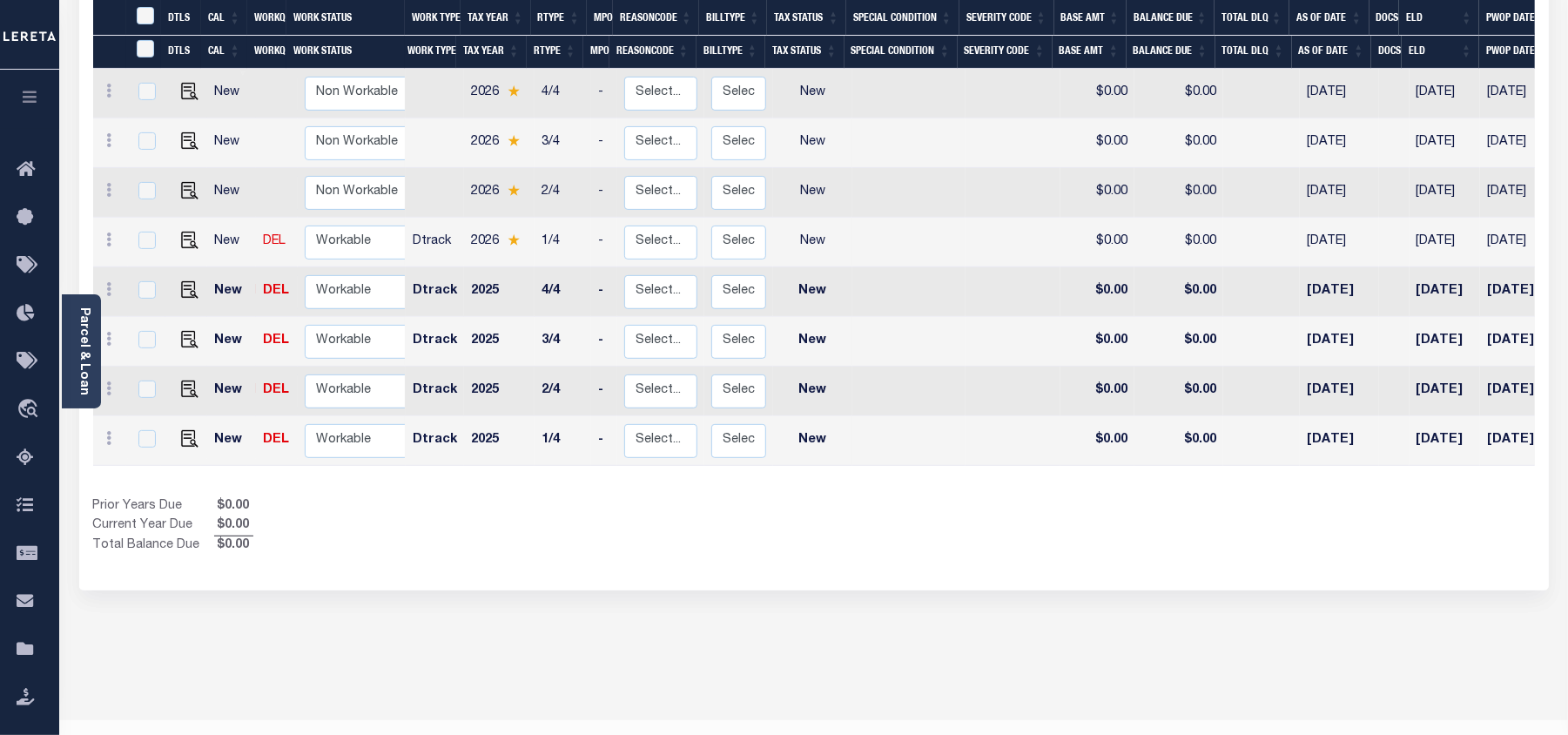
scroll to position [345, 0]
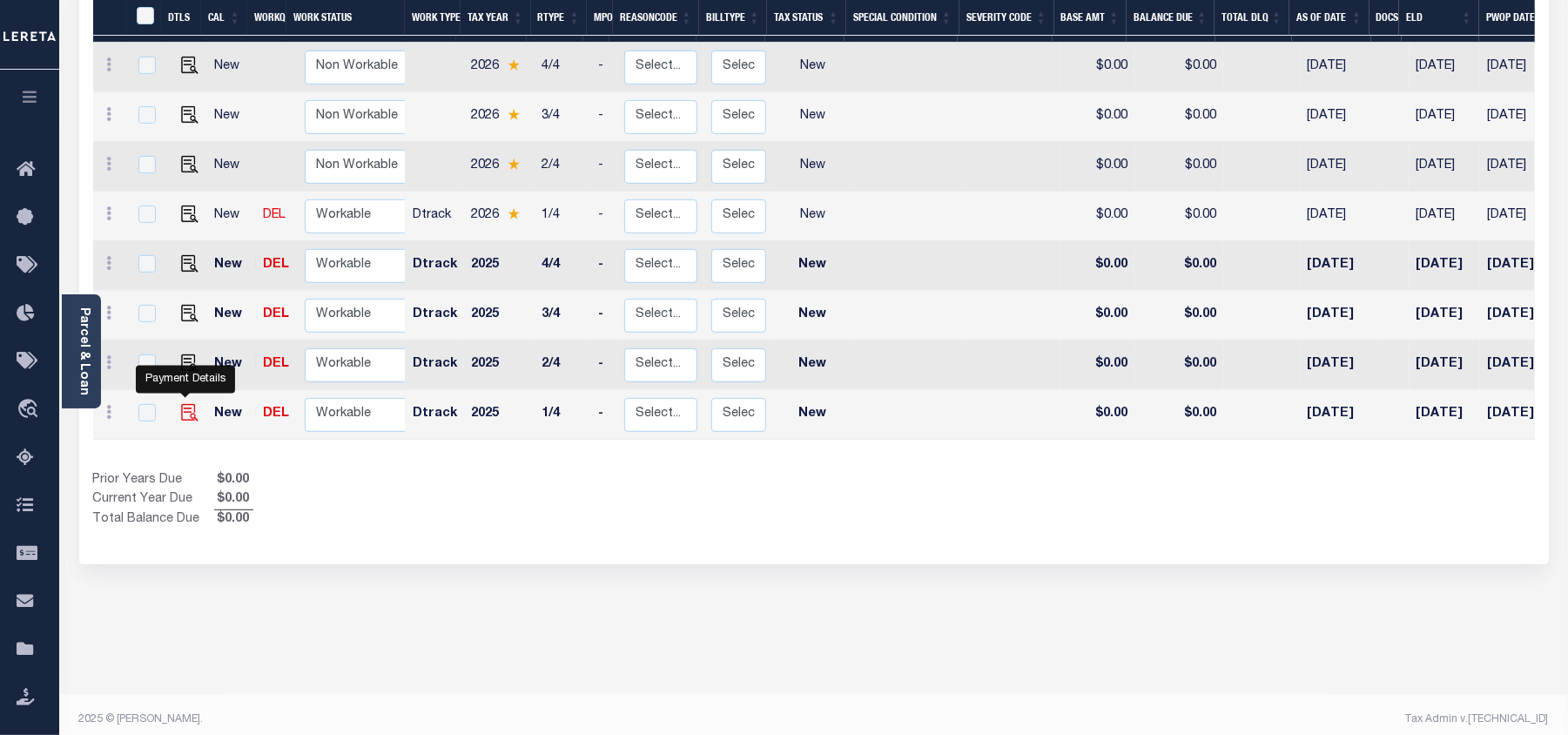
click at [182, 403] on img "" at bounding box center [190, 412] width 18 height 18
checkbox input "true"
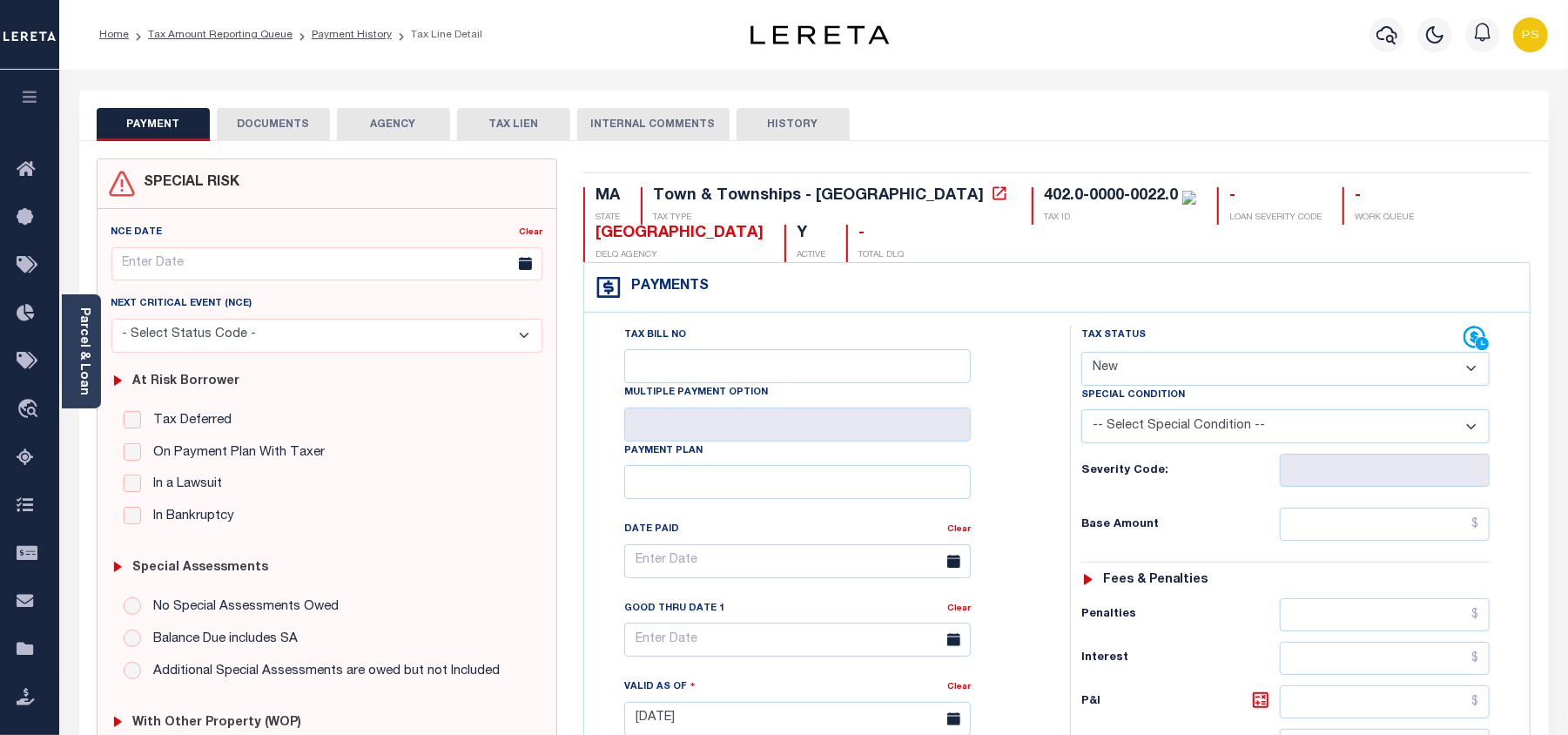
click at [1166, 360] on select "- Select Status Code - Open Due/Unpaid Paid Incomplete No Tax Due Internal Refu…" at bounding box center [1285, 369] width 408 height 34
select select "PYD"
click at [1081, 353] on select "- Select Status Code - Open Due/Unpaid Paid Incomplete No Tax Due Internal Refu…" at bounding box center [1285, 369] width 408 height 34
type input "[DATE]"
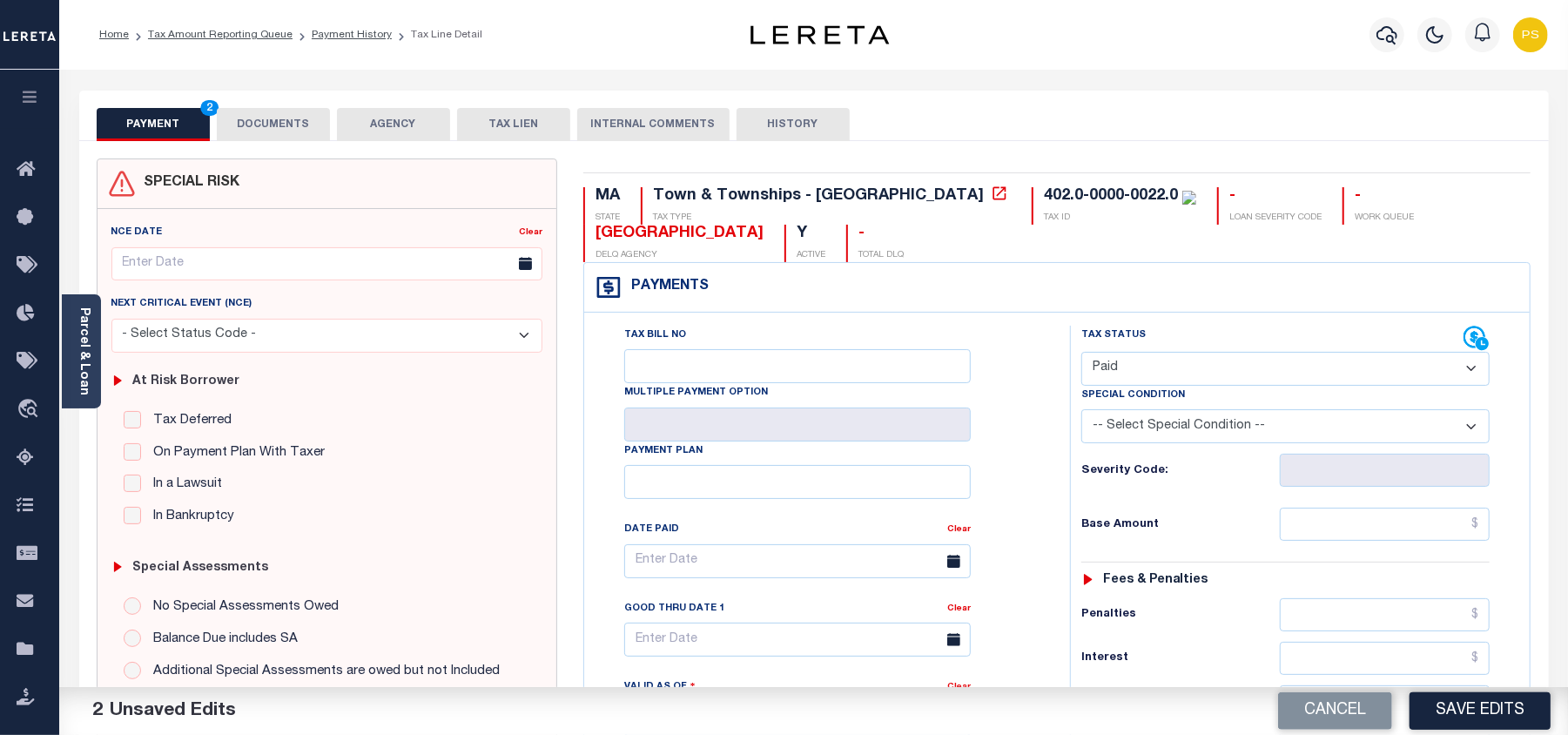
click at [1003, 108] on div "PAYMENT 2 DOCUMENTS AGENCY DELINQUENT PAYEE TAX LIEN HISTORY" at bounding box center [813, 124] width 1434 height 32
click at [1476, 528] on input "text" at bounding box center [1384, 523] width 210 height 33
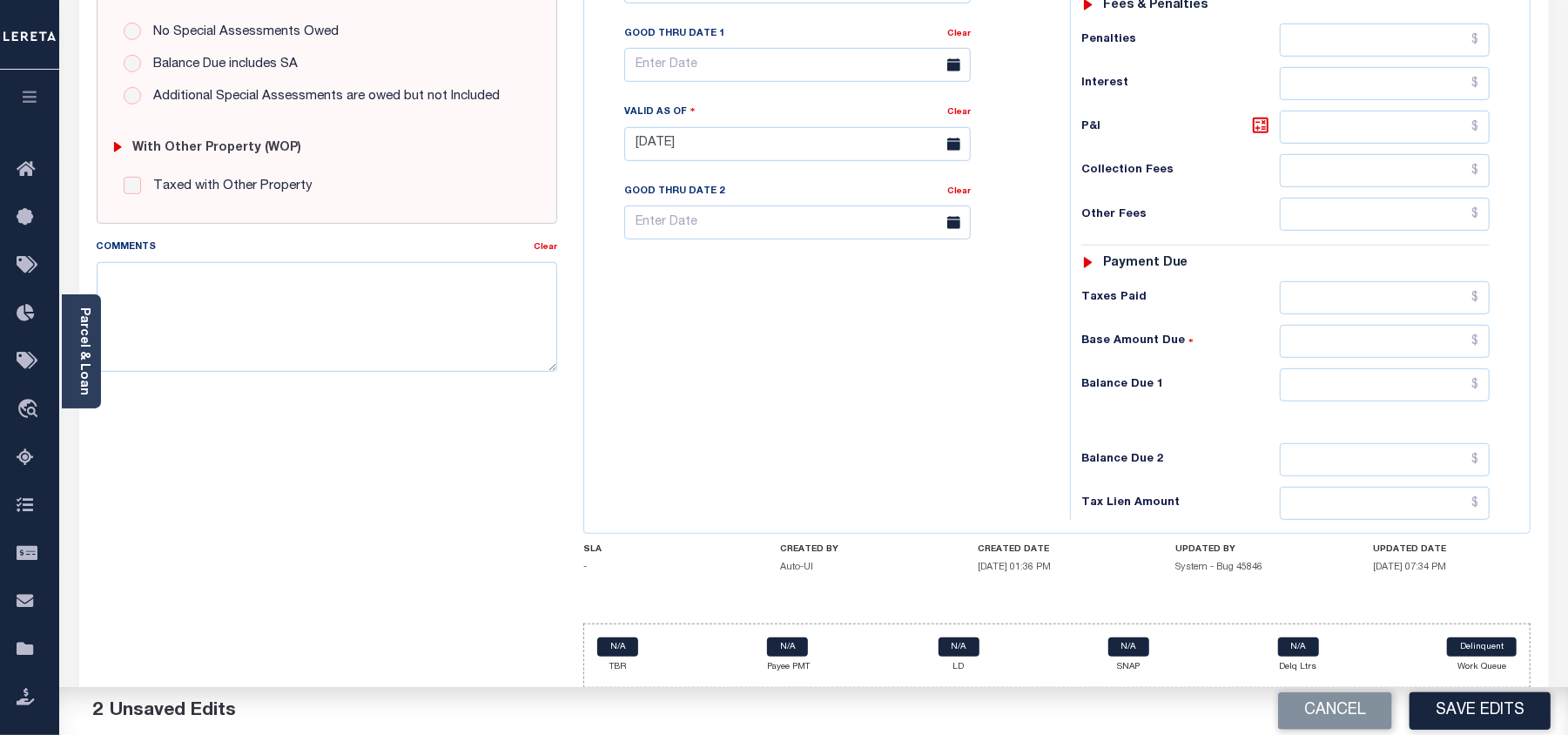
scroll to position [580, 0]
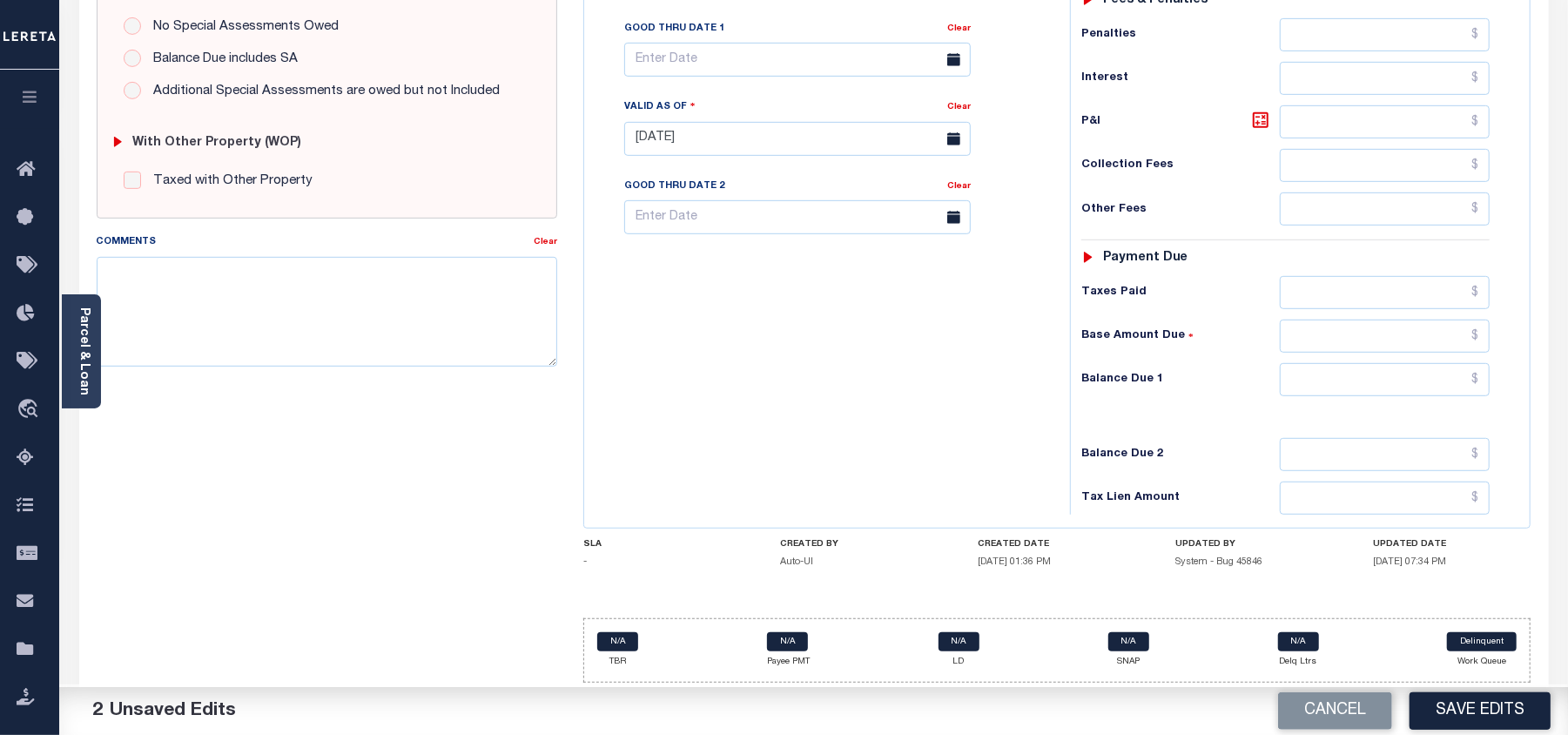
type input "$25.49"
click at [1483, 394] on input "text" at bounding box center [1384, 379] width 210 height 33
type input "$0.00"
click at [371, 308] on textarea "Comments" at bounding box center [326, 311] width 460 height 109
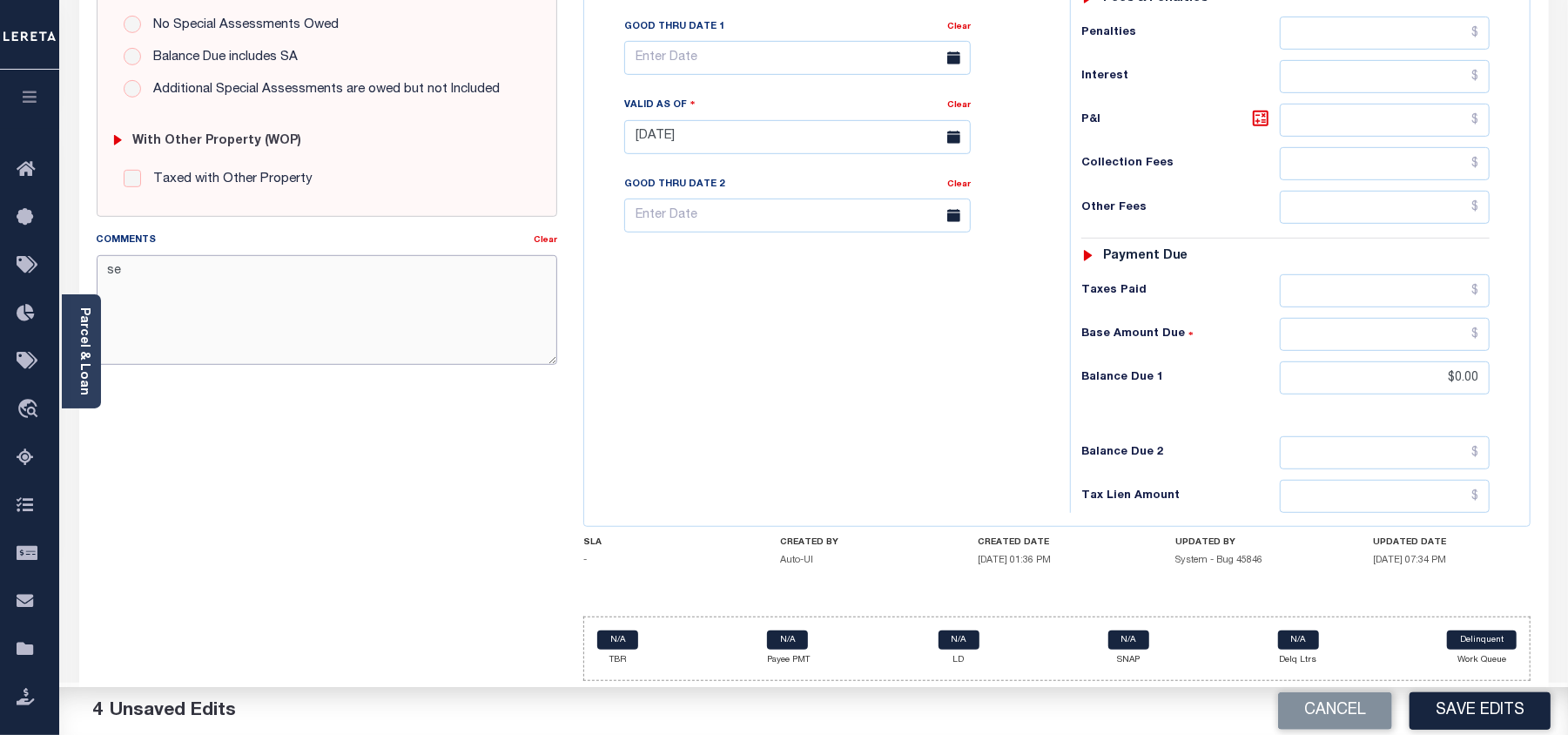
type textarea "s"
click at [232, 264] on textarea "08/21/2025- Per Sara taxes are paid current. PS" at bounding box center [326, 309] width 460 height 109
paste textarea "402.0-0000-0022.0"
click at [247, 269] on textarea "402.0-0000-0022.0" at bounding box center [326, 309] width 460 height 109
type textarea "08/21/2025- Per Sara property taxes are paid current. PS"
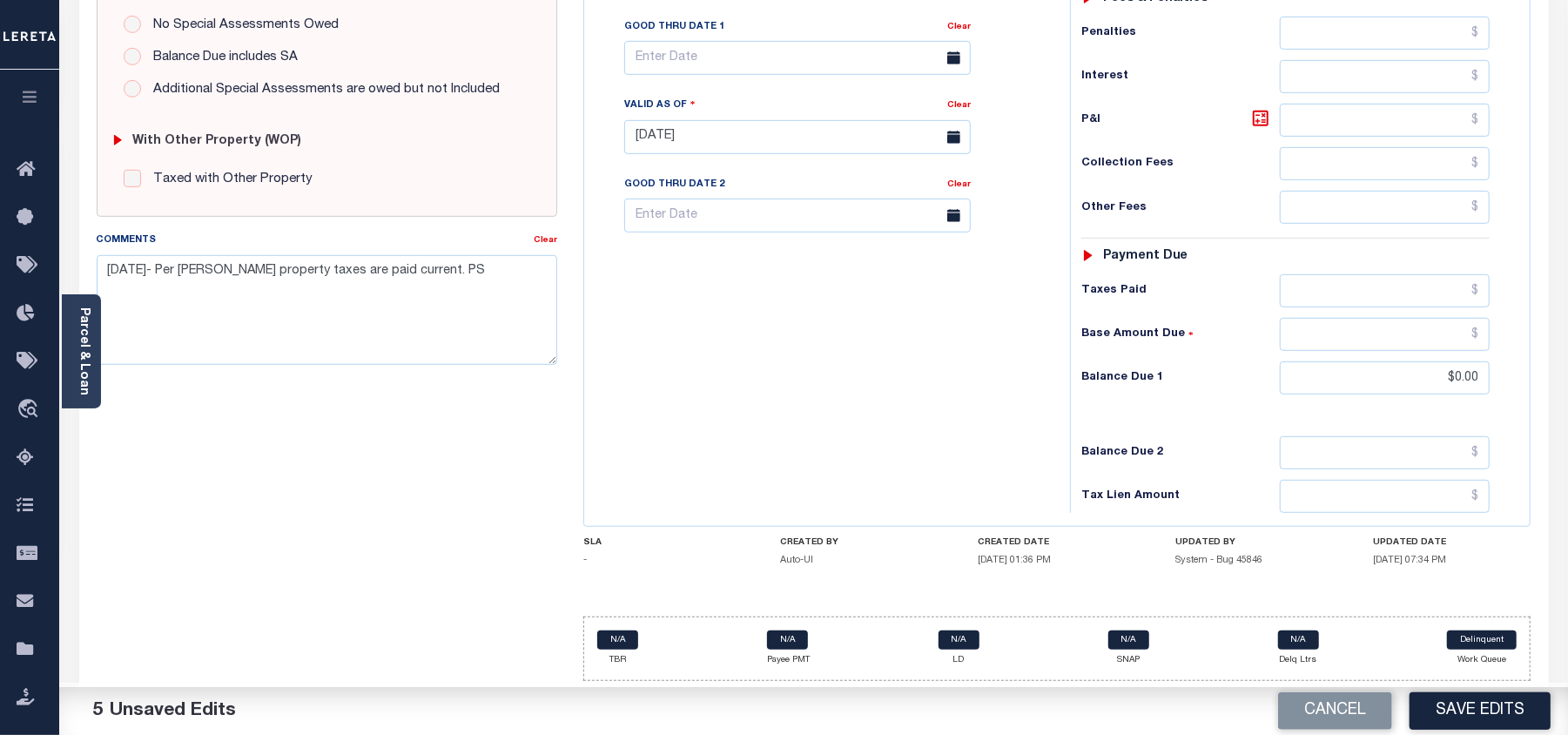
click at [379, 558] on div "SPECIAL RISK NCE Date Clear - Select Status Code -" at bounding box center [326, 135] width 487 height 1118
click at [1483, 714] on button "Save Edits" at bounding box center [1479, 711] width 141 height 37
checkbox input "false"
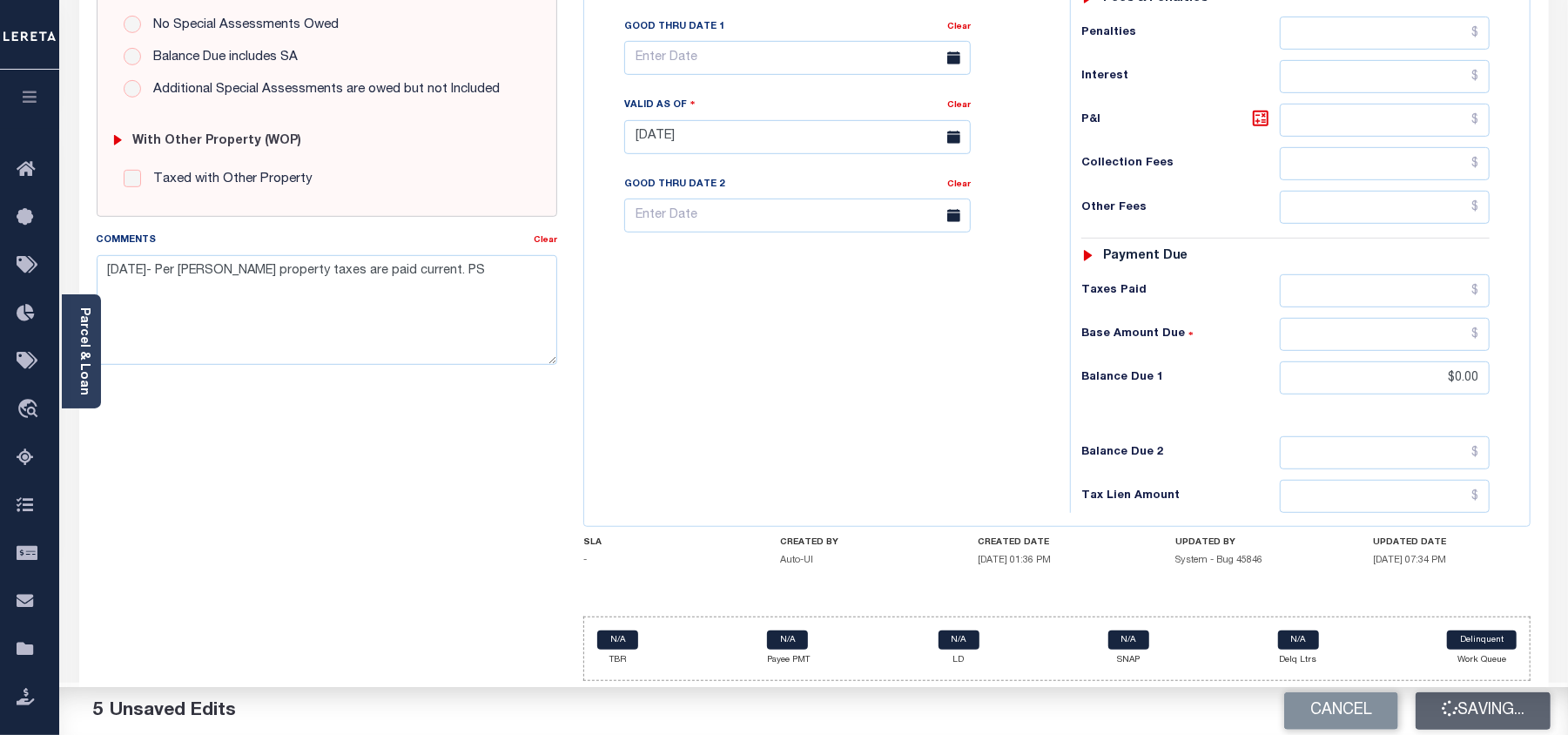
checkbox input "false"
type input "$25.49"
type input "$0"
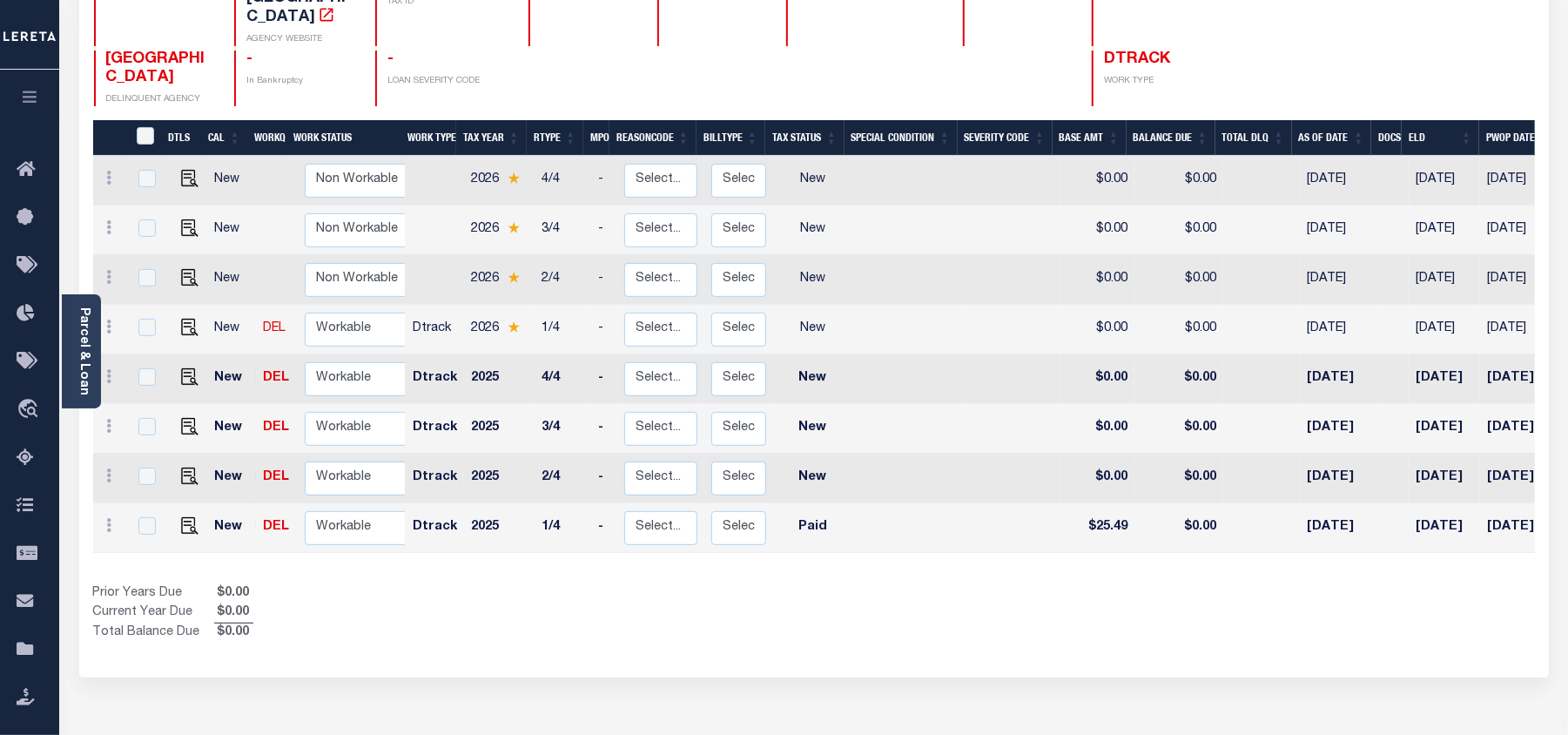
scroll to position [7, 0]
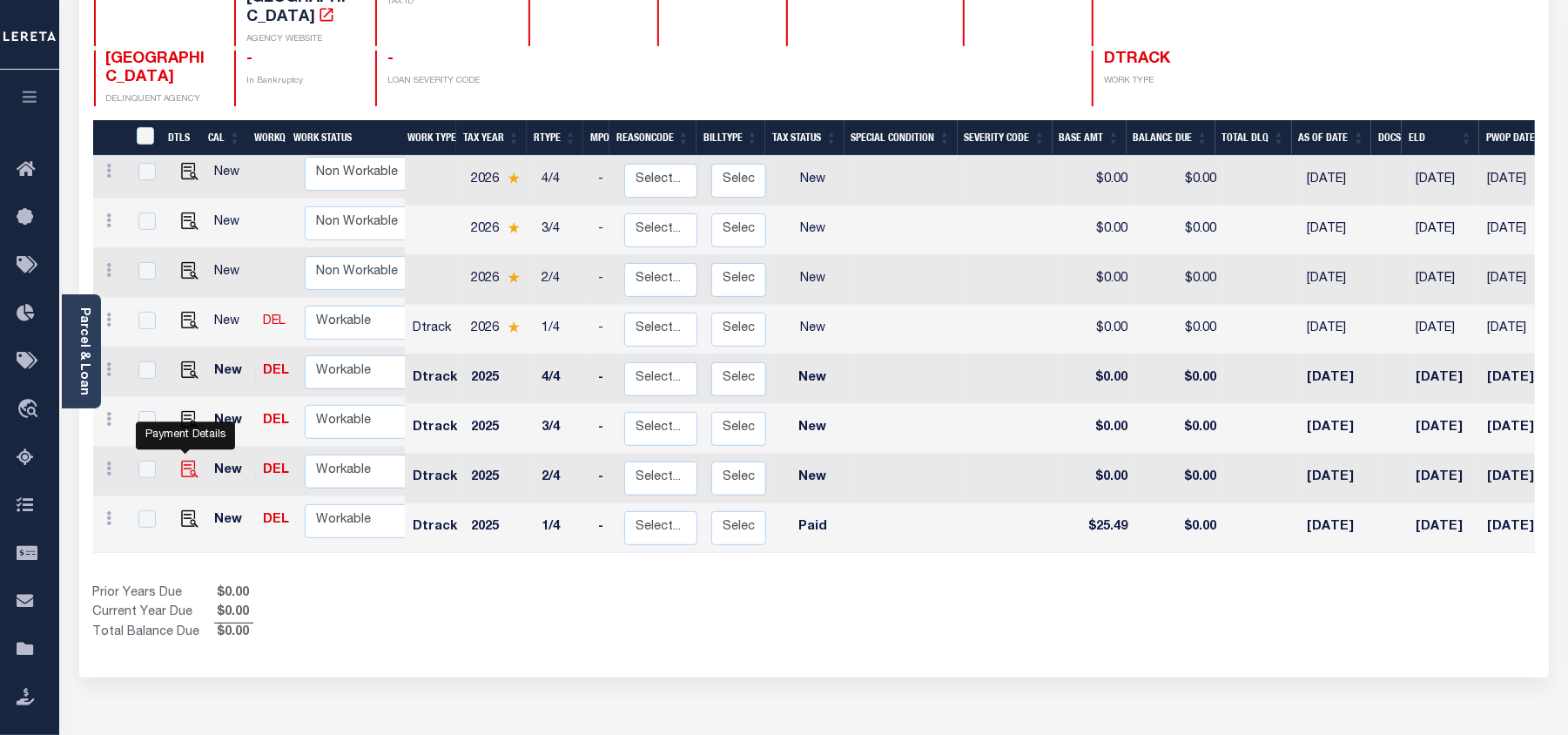
click at [185, 460] on img "" at bounding box center [190, 469] width 18 height 18
checkbox input "true"
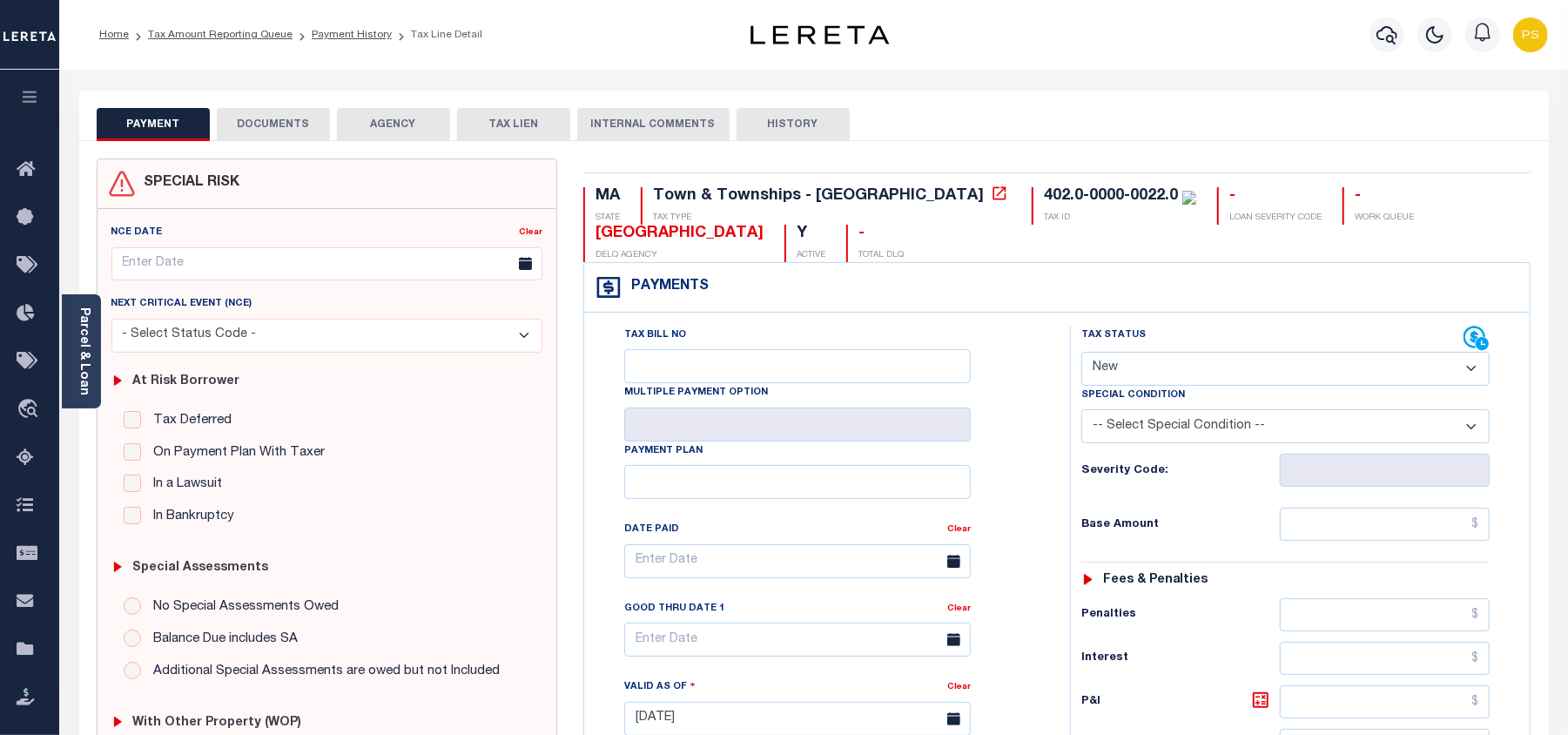
click at [1116, 381] on select "- Select Status Code - Open Due/Unpaid Paid Incomplete No Tax Due Internal Refu…" at bounding box center [1285, 369] width 408 height 34
click at [1198, 374] on select "- Select Status Code - Open Due/Unpaid Paid Incomplete No Tax Due Internal Refu…" at bounding box center [1285, 369] width 408 height 34
select select "PYD"
click at [1081, 353] on select "- Select Status Code - Open Due/Unpaid Paid Incomplete No Tax Due Internal Refu…" at bounding box center [1285, 369] width 408 height 34
type input "[DATE]"
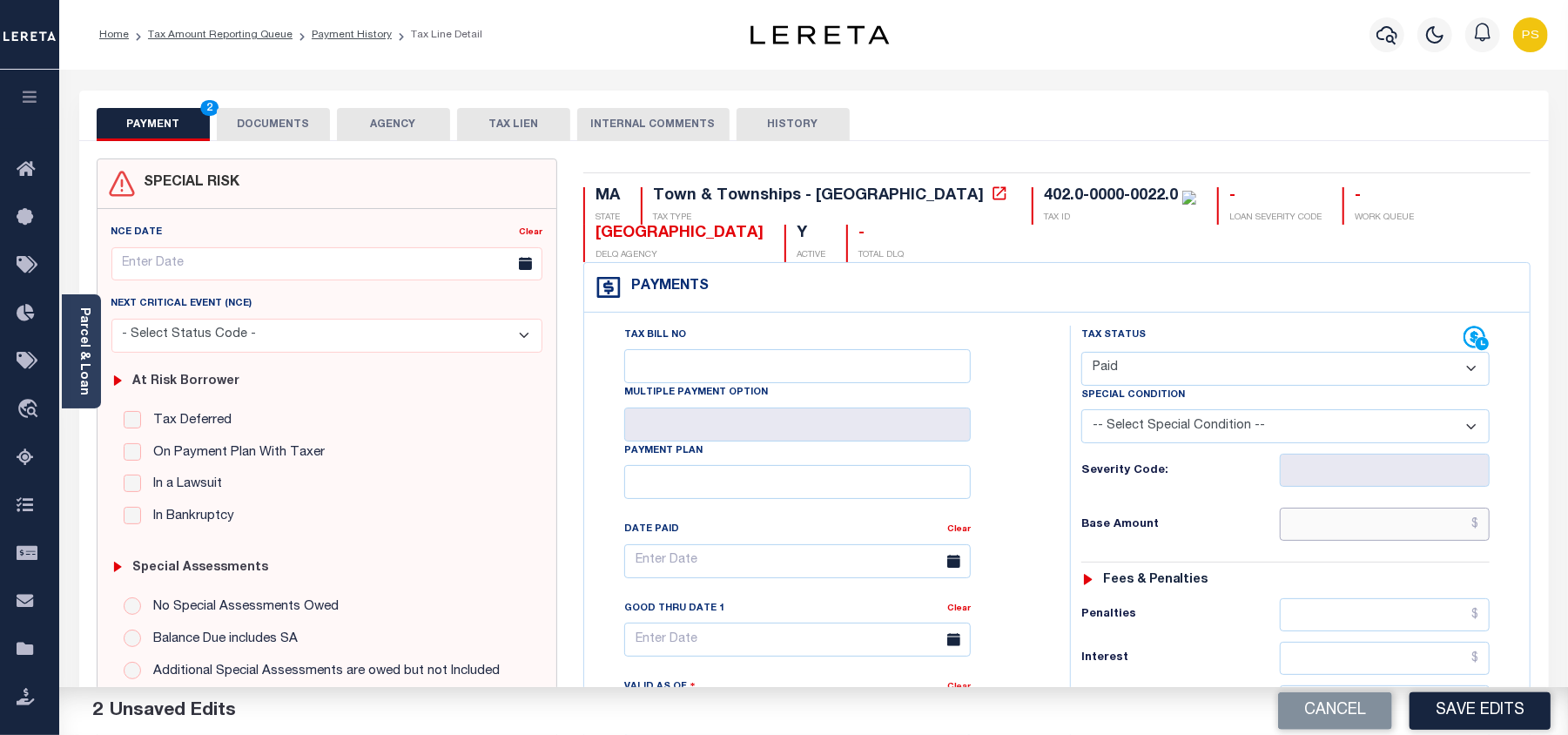
click at [1481, 527] on input "text" at bounding box center [1384, 523] width 210 height 33
click at [1529, 419] on div "Tax Bill No Multiple Payment Option Payment Plan" at bounding box center [1056, 710] width 946 height 795
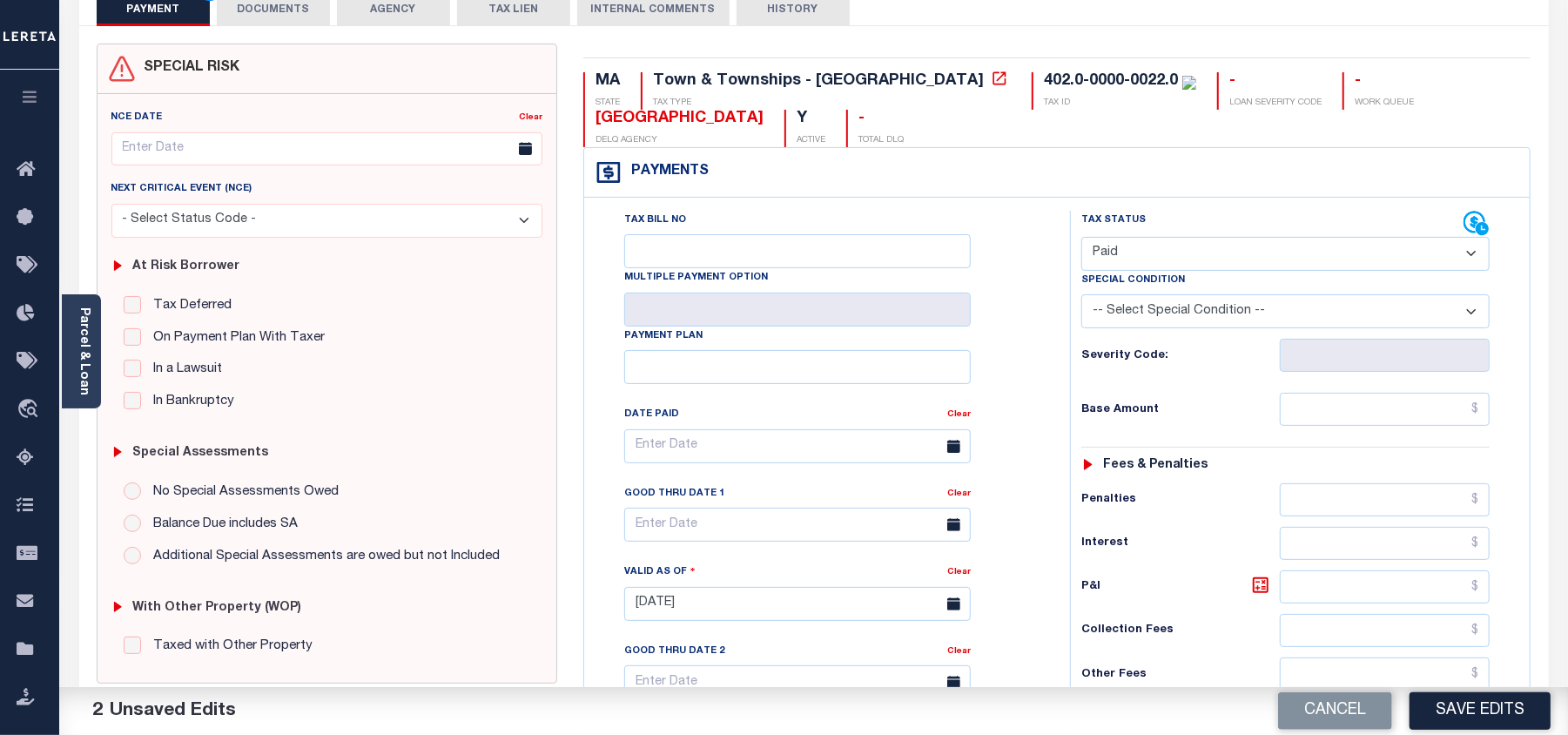
scroll to position [116, 0]
click at [1481, 411] on input "text" at bounding box center [1384, 407] width 210 height 33
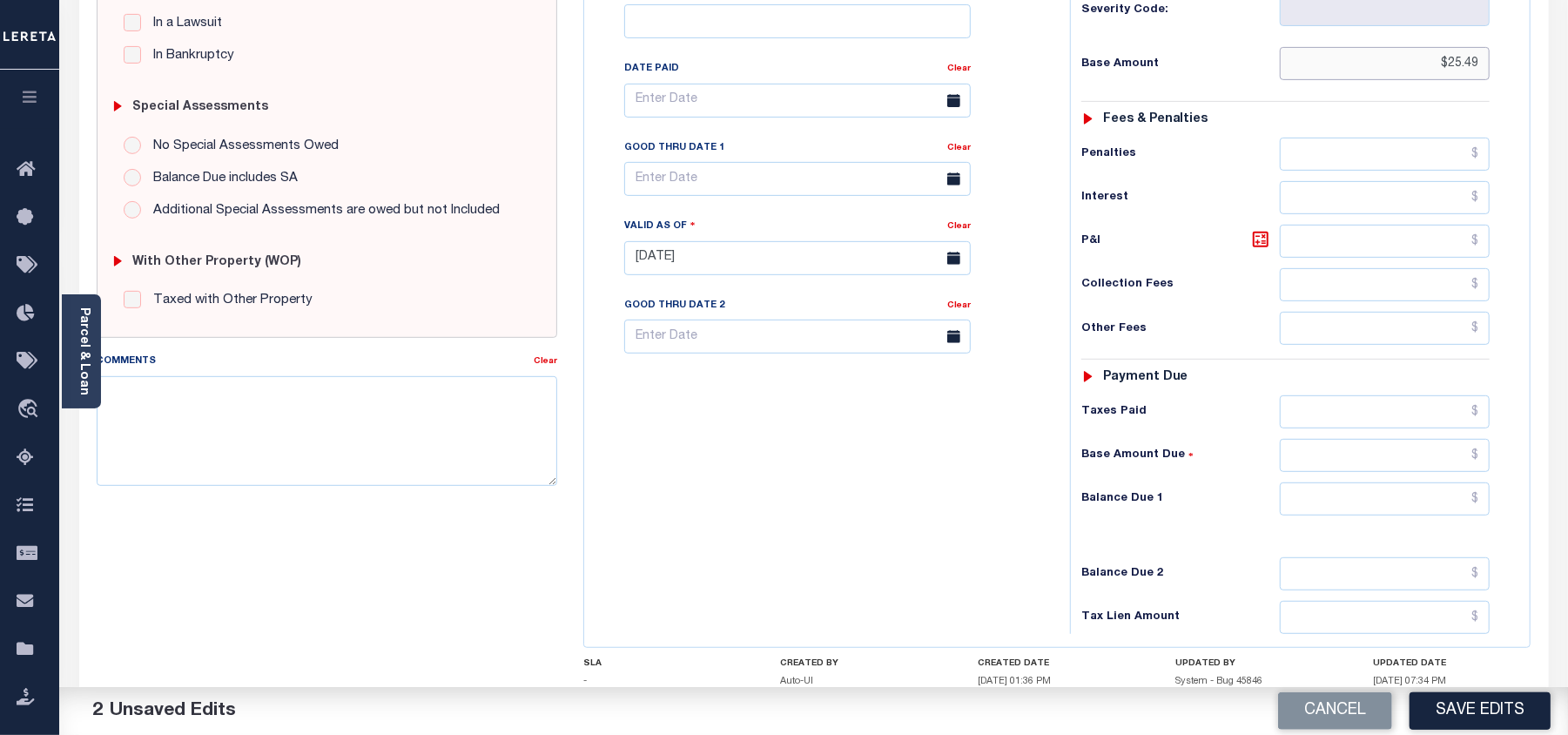
scroll to position [580, 0]
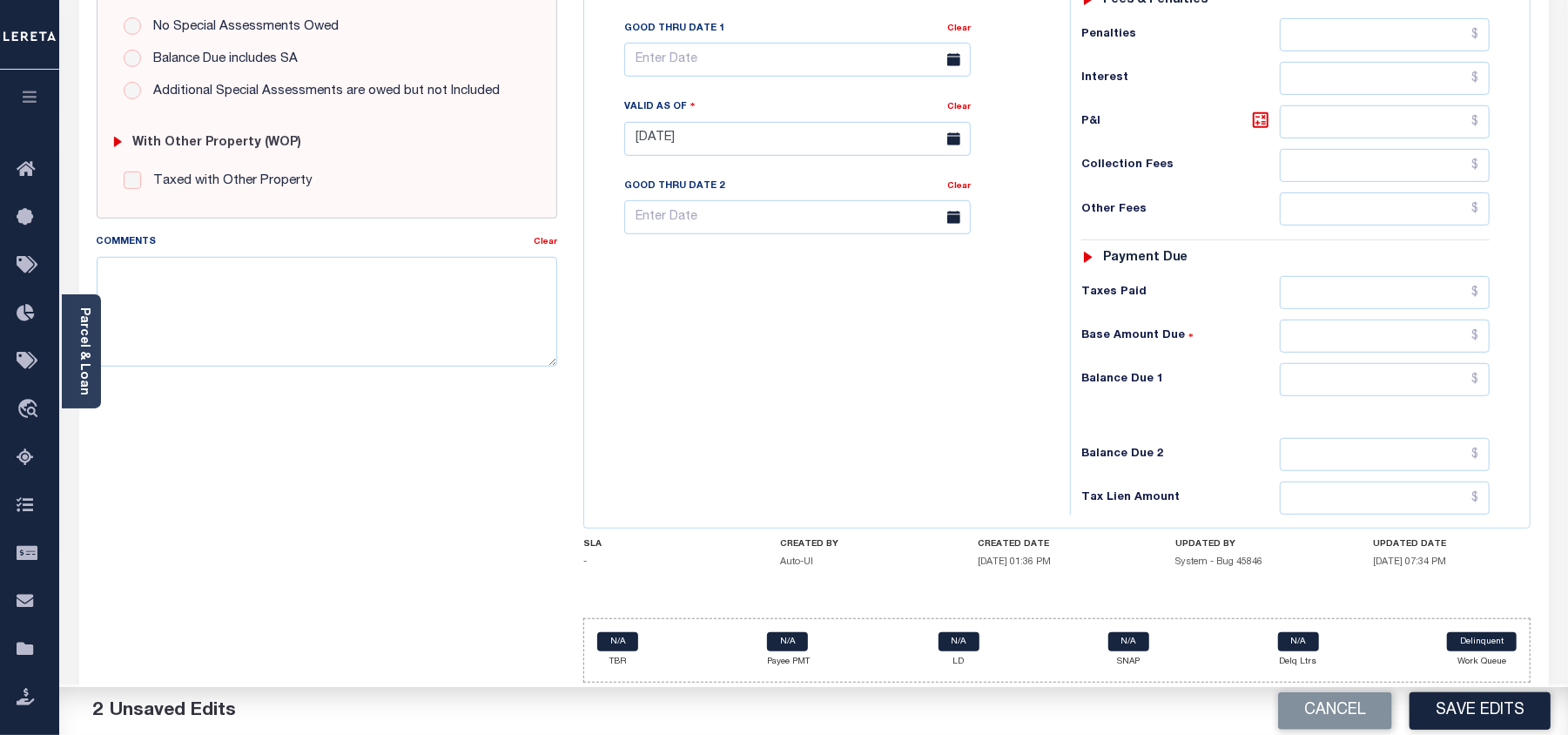
type input "$25.49"
click at [1477, 381] on input "text" at bounding box center [1384, 379] width 210 height 33
type input "$0.00"
click at [241, 293] on textarea "Comments" at bounding box center [326, 311] width 460 height 109
paste textarea "08/21/2025- Per Sara property taxes are paid current. PS"
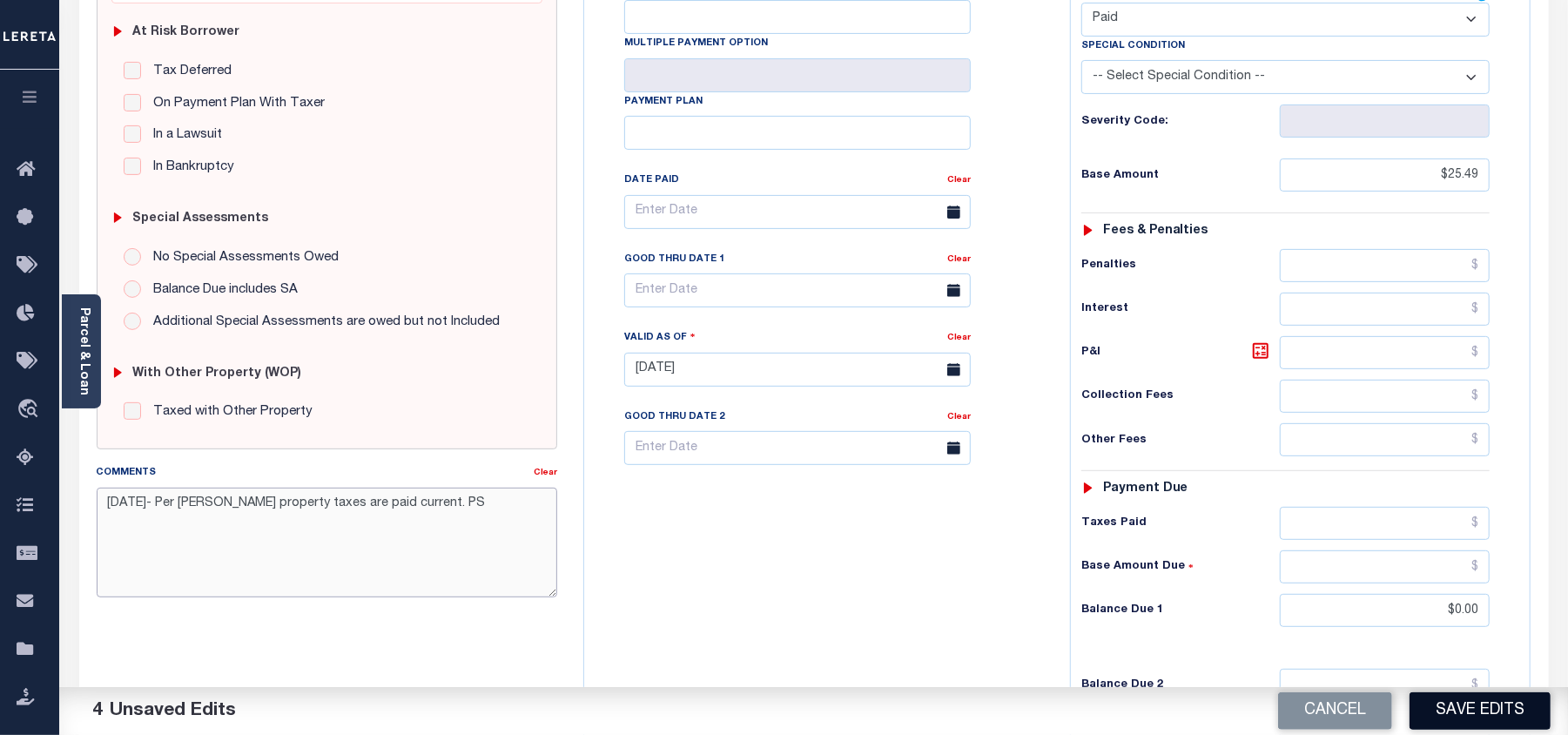
scroll to position [348, 0]
type textarea "08/21/2025- Per Sara property taxes are paid current. PS"
click at [1477, 715] on button "Save Edits" at bounding box center [1479, 711] width 141 height 37
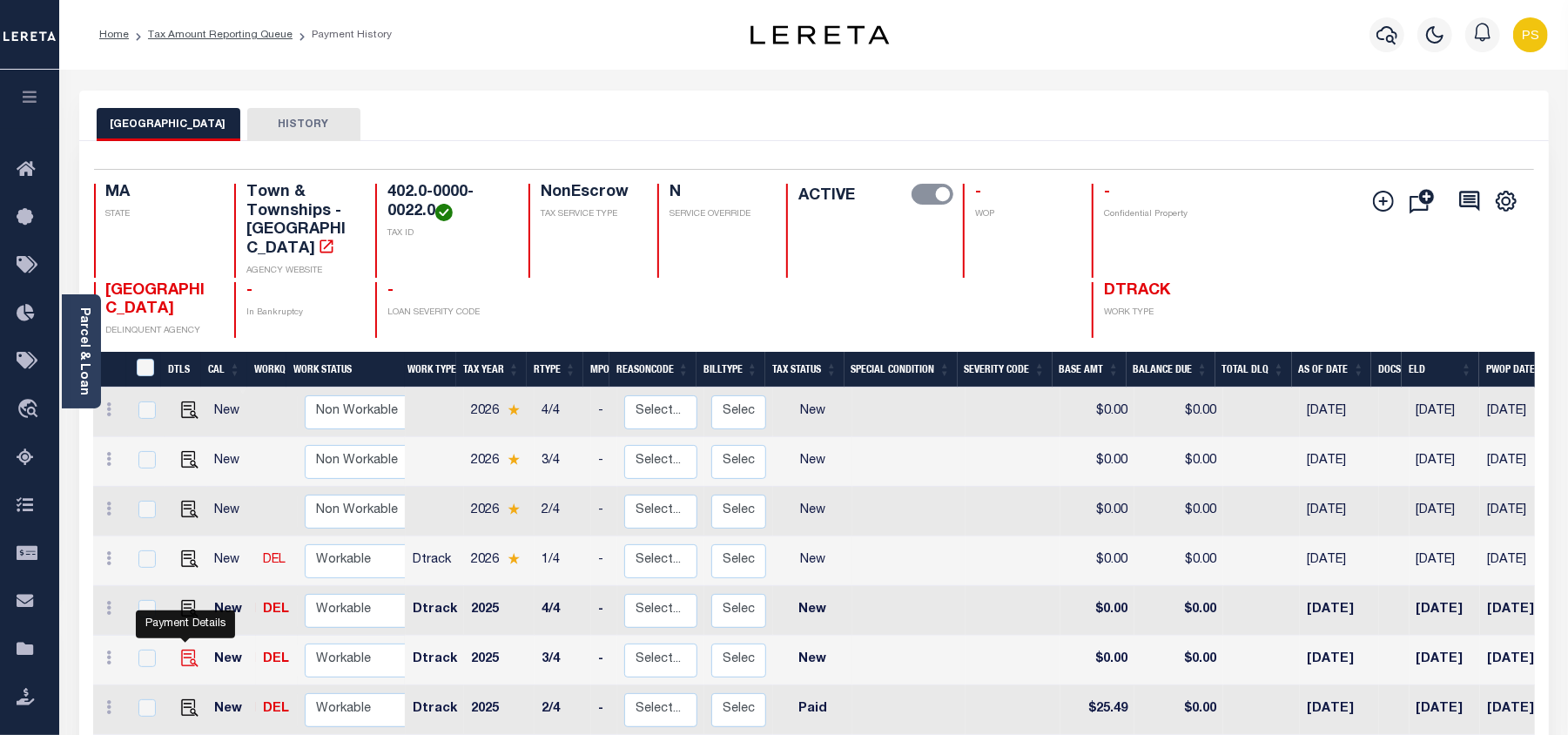
click at [185, 649] on img "" at bounding box center [190, 657] width 18 height 18
checkbox input "true"
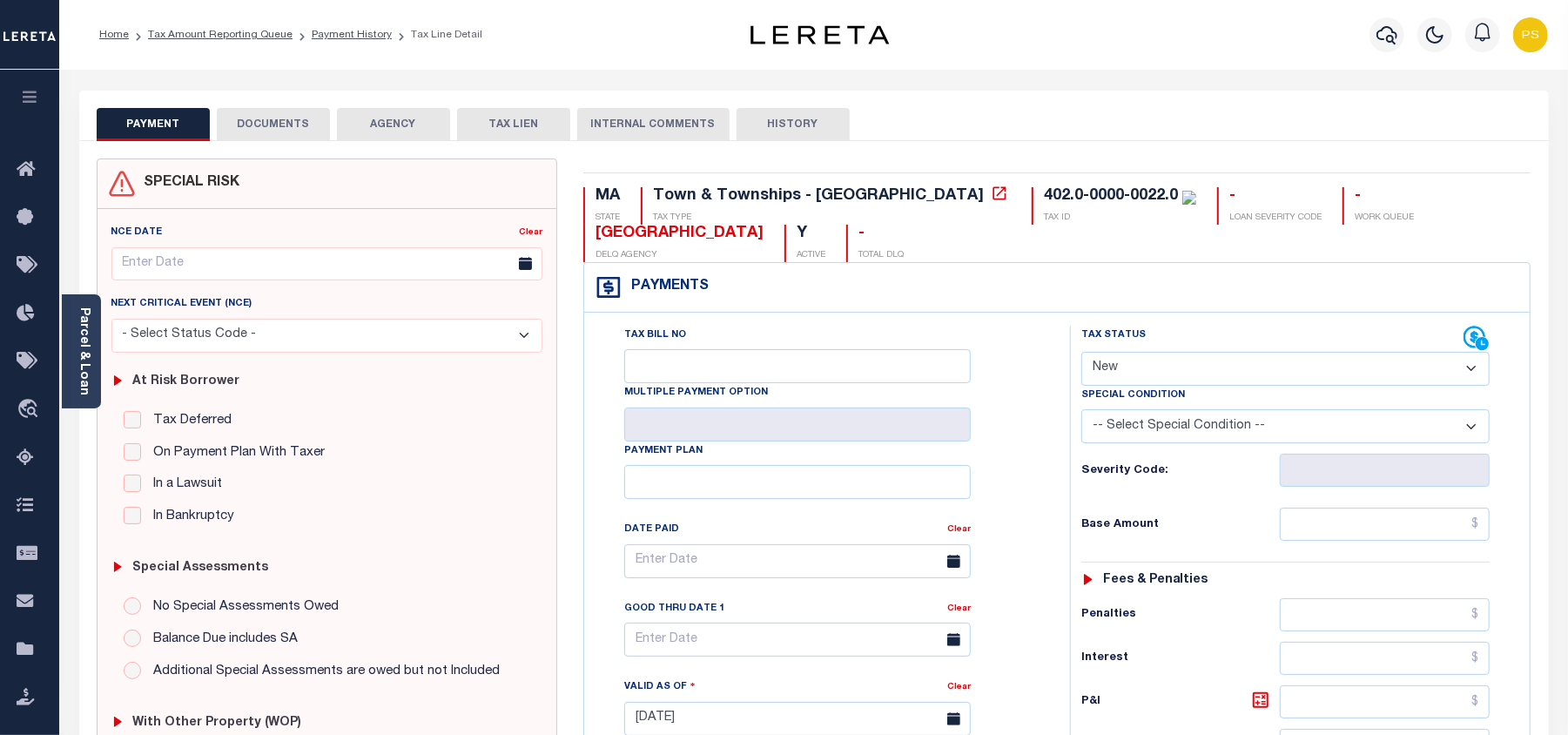
click at [1118, 385] on select "- Select Status Code - Open Due/Unpaid Paid Incomplete No Tax Due Internal Refu…" at bounding box center [1285, 369] width 408 height 34
select select "PYD"
click at [1081, 353] on select "- Select Status Code - Open Due/Unpaid Paid Incomplete No Tax Due Internal Refu…" at bounding box center [1285, 369] width 408 height 34
type input "[DATE]"
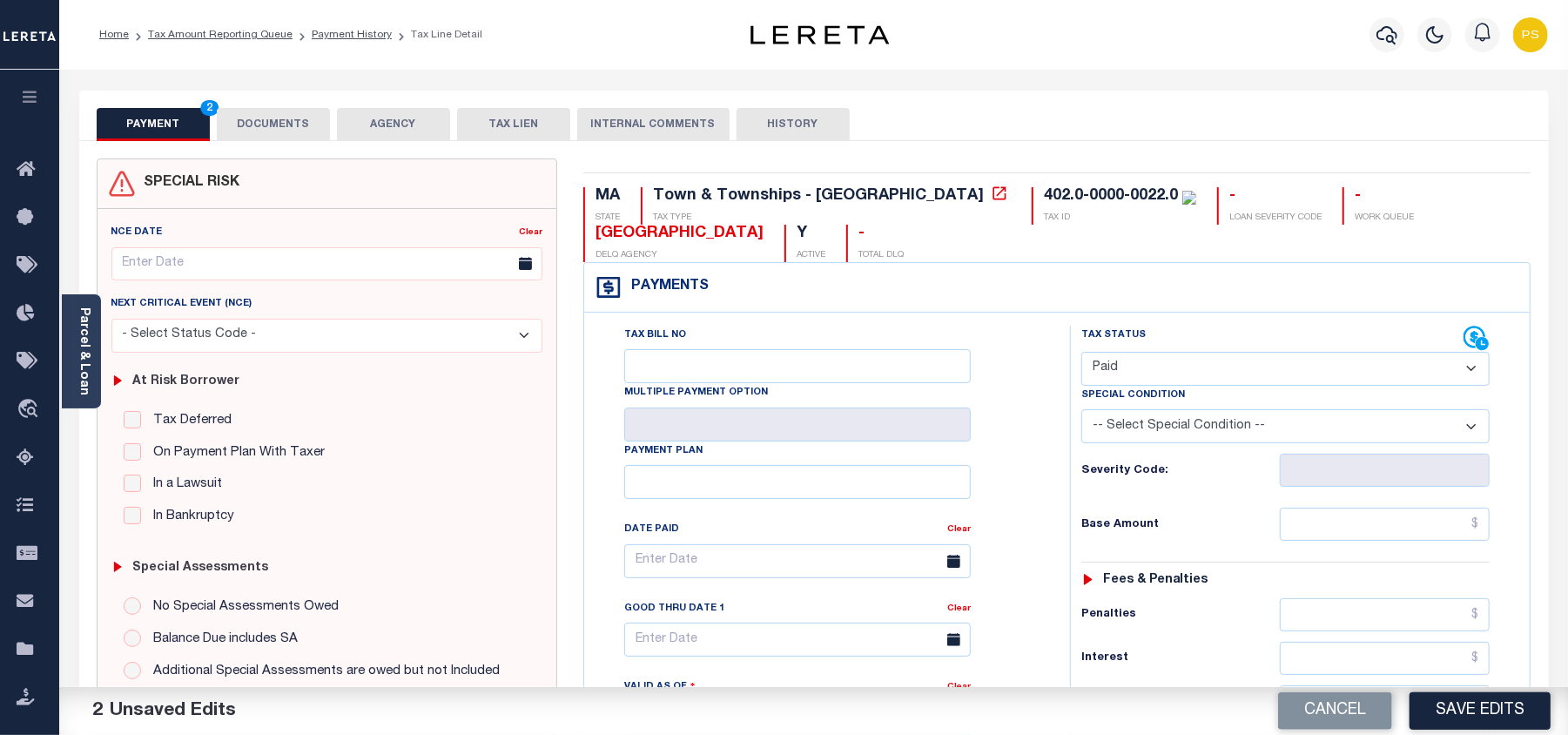
click at [1304, 120] on div "PAYMENT 2 DOCUMENTS AGENCY DELINQUENT PAYEE TAX LIEN HISTORY" at bounding box center [813, 124] width 1434 height 32
click at [1477, 528] on input "text" at bounding box center [1384, 523] width 210 height 33
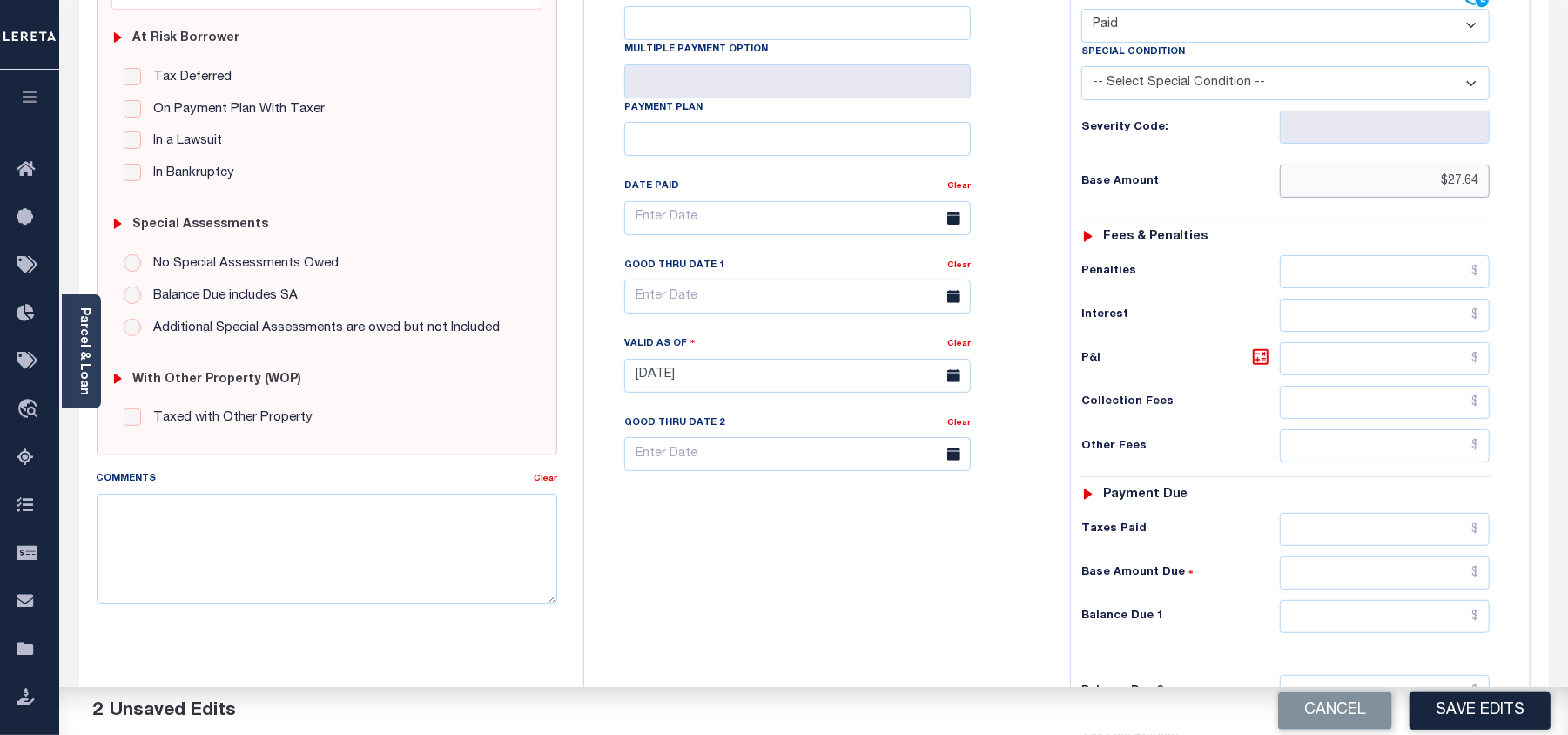
scroll to position [464, 0]
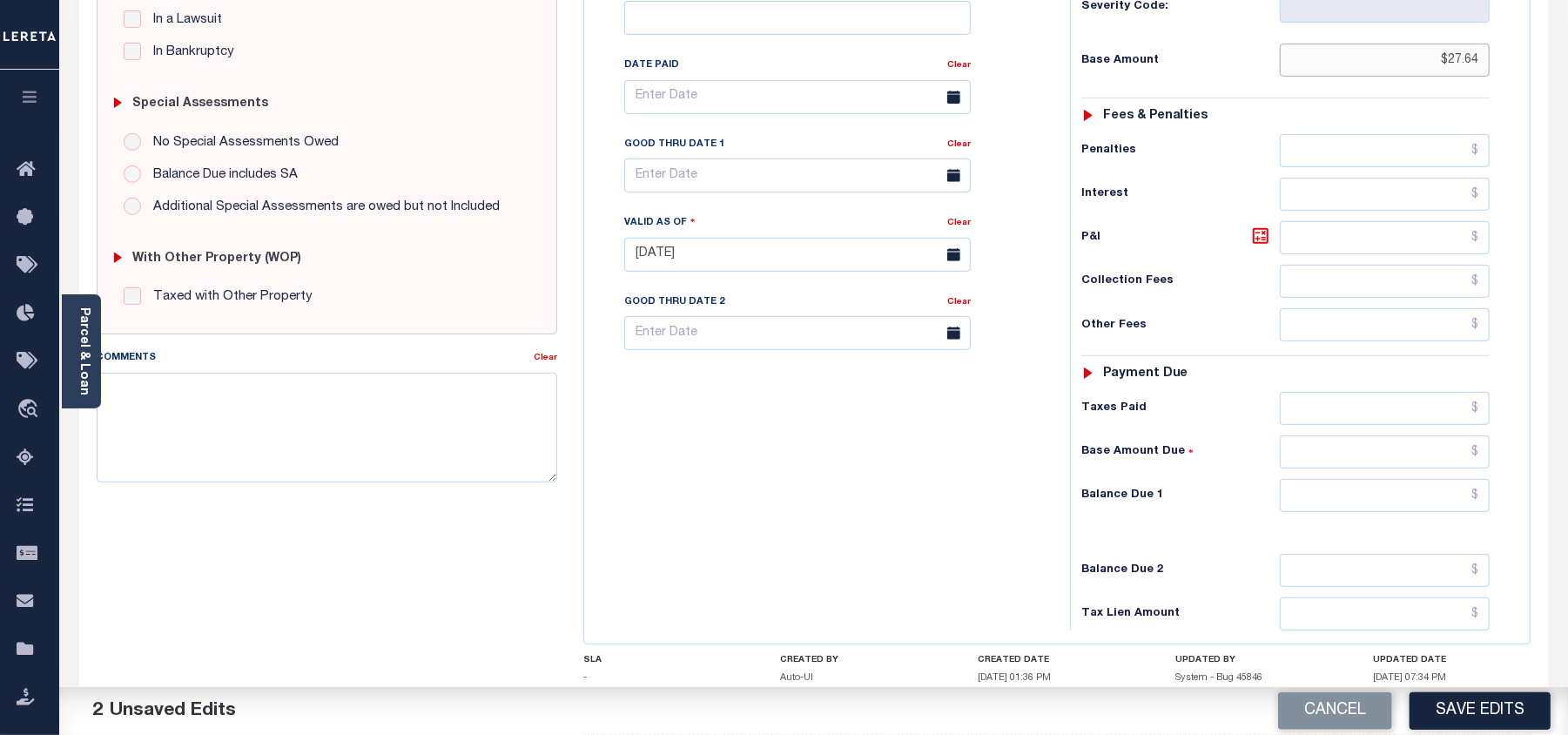
type input "$27.64"
click at [1481, 496] on input "text" at bounding box center [1384, 495] width 210 height 33
type input "$0.00"
click at [429, 419] on textarea "Comments" at bounding box center [326, 427] width 460 height 109
click at [196, 427] on textarea "Comments" at bounding box center [326, 427] width 460 height 109
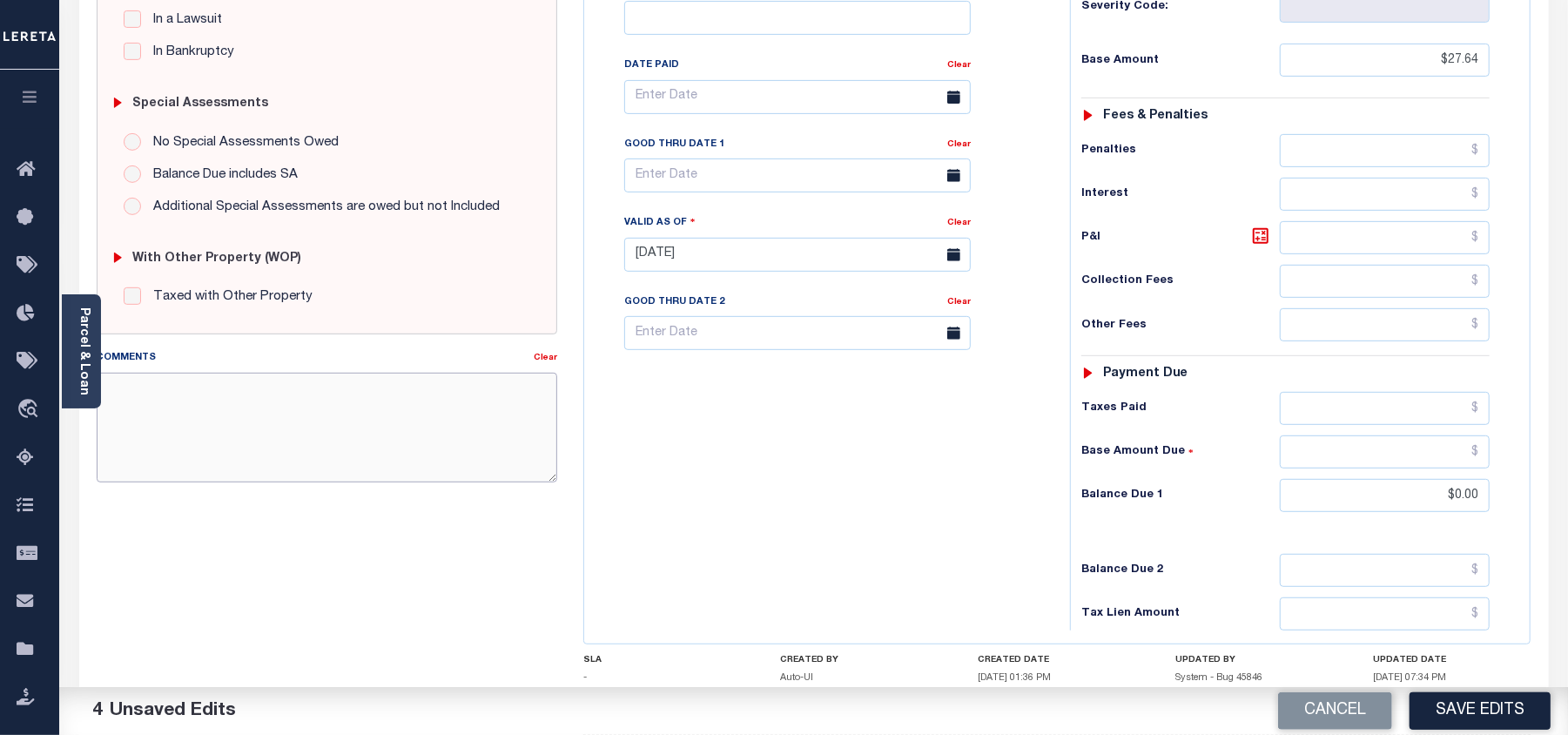
paste textarea "08/21/2025- Per Sara property taxes are paid current. PS"
type textarea "08/21/2025- Per Sara property taxes are paid current. PS"
click at [1493, 708] on button "Save Edits" at bounding box center [1479, 711] width 141 height 37
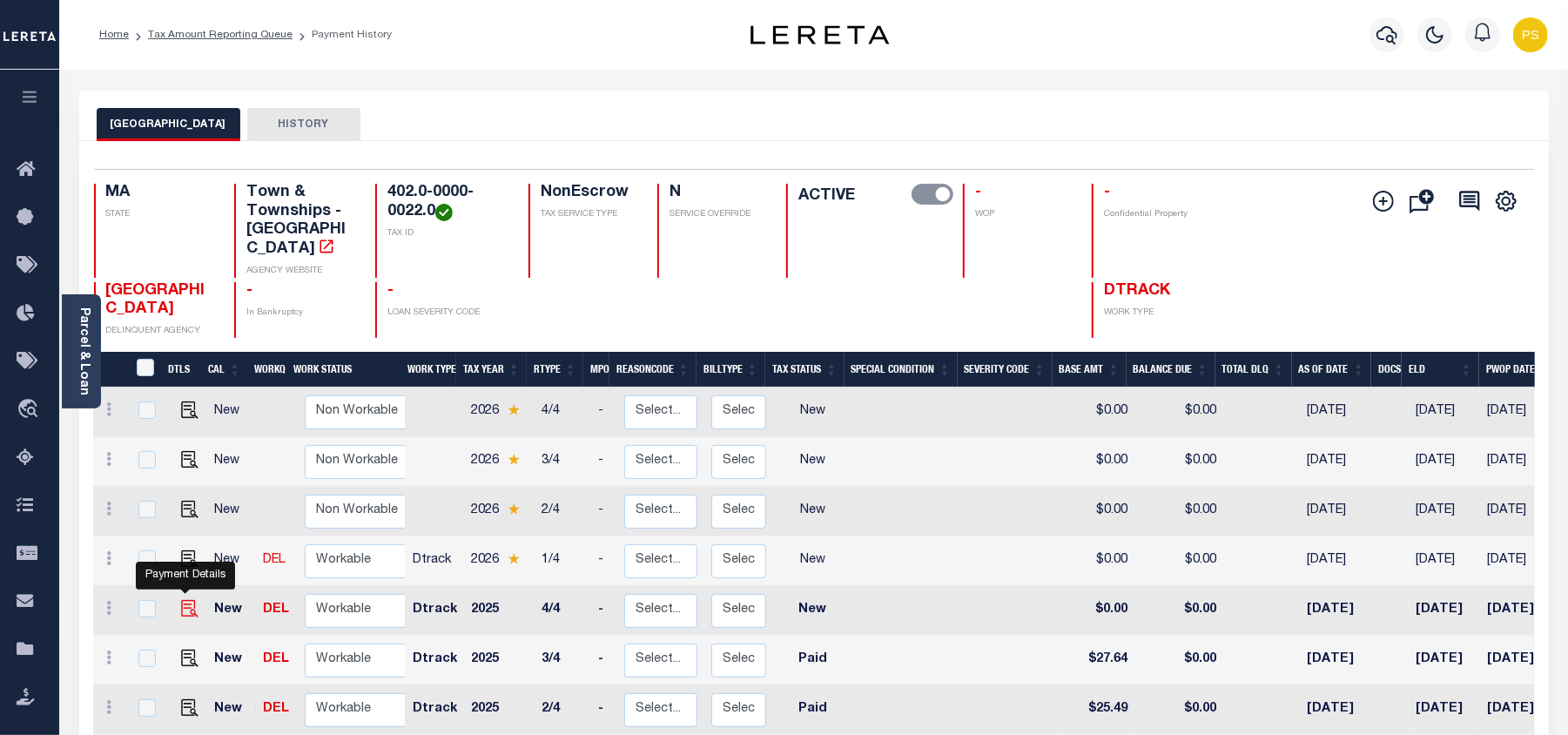
click at [182, 600] on img "" at bounding box center [190, 608] width 18 height 18
checkbox input "true"
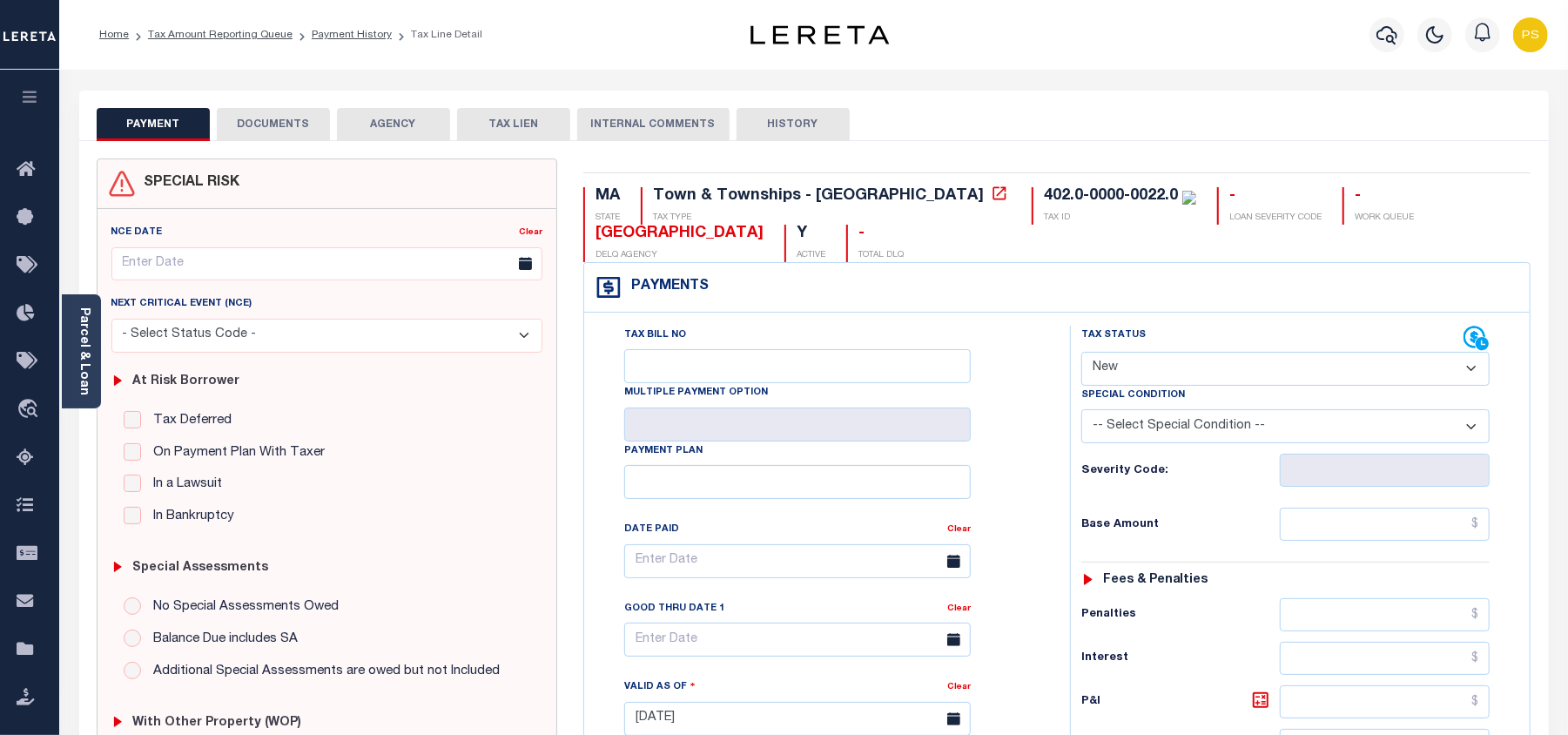
click at [1136, 386] on select "- Select Status Code - Open Due/Unpaid Paid Incomplete No Tax Due Internal Refu…" at bounding box center [1285, 369] width 408 height 34
select select "PYD"
click at [1081, 353] on select "- Select Status Code - Open Due/Unpaid Paid Incomplete No Tax Due Internal Refu…" at bounding box center [1285, 369] width 408 height 34
type input "[DATE]"
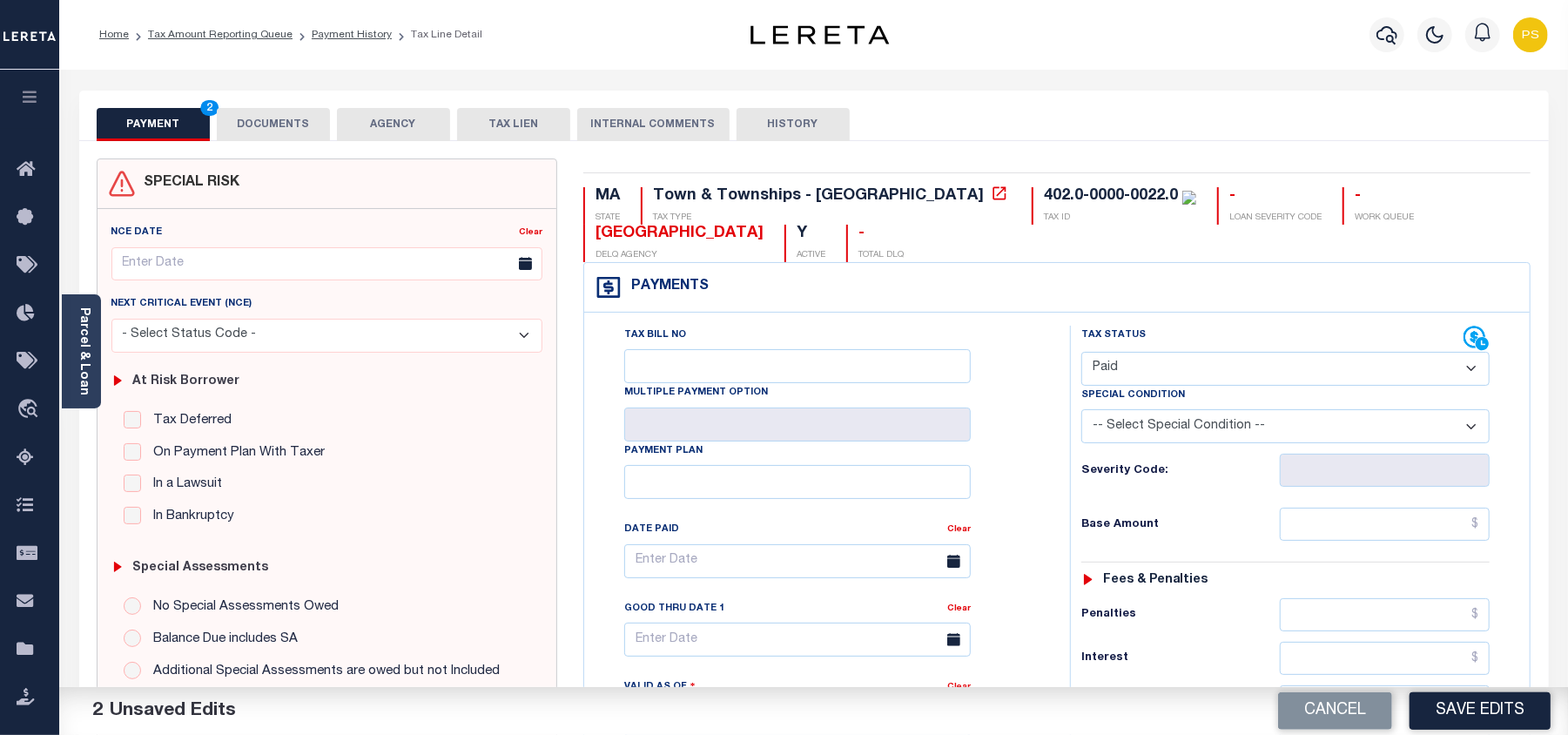
click at [1165, 92] on div "PAYMENT 2 DOCUMENTS AGENCY DELINQUENT PAYEE TAX LIEN" at bounding box center [813, 116] width 1469 height 50
click at [1480, 531] on input "text" at bounding box center [1384, 523] width 210 height 33
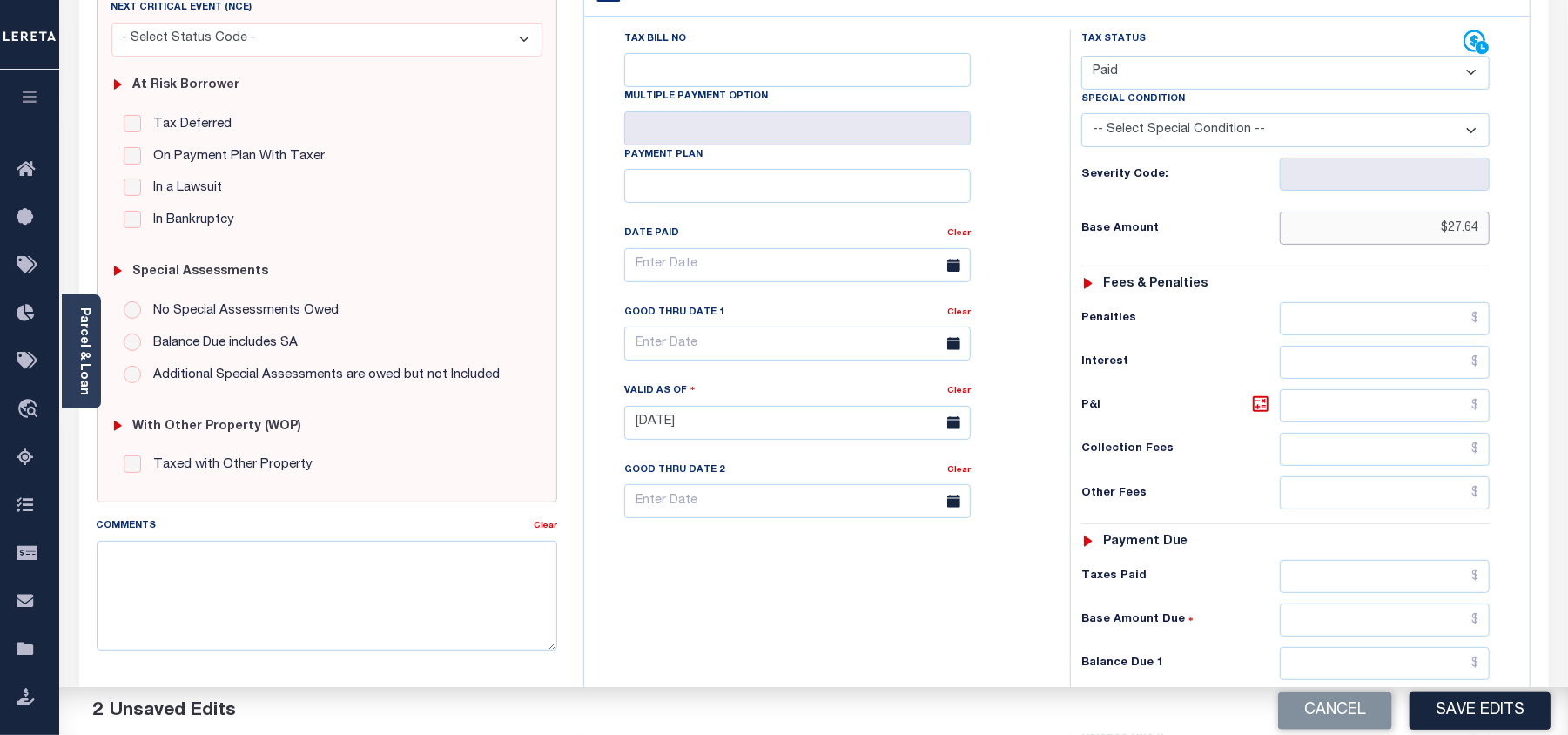
scroll to position [348, 0]
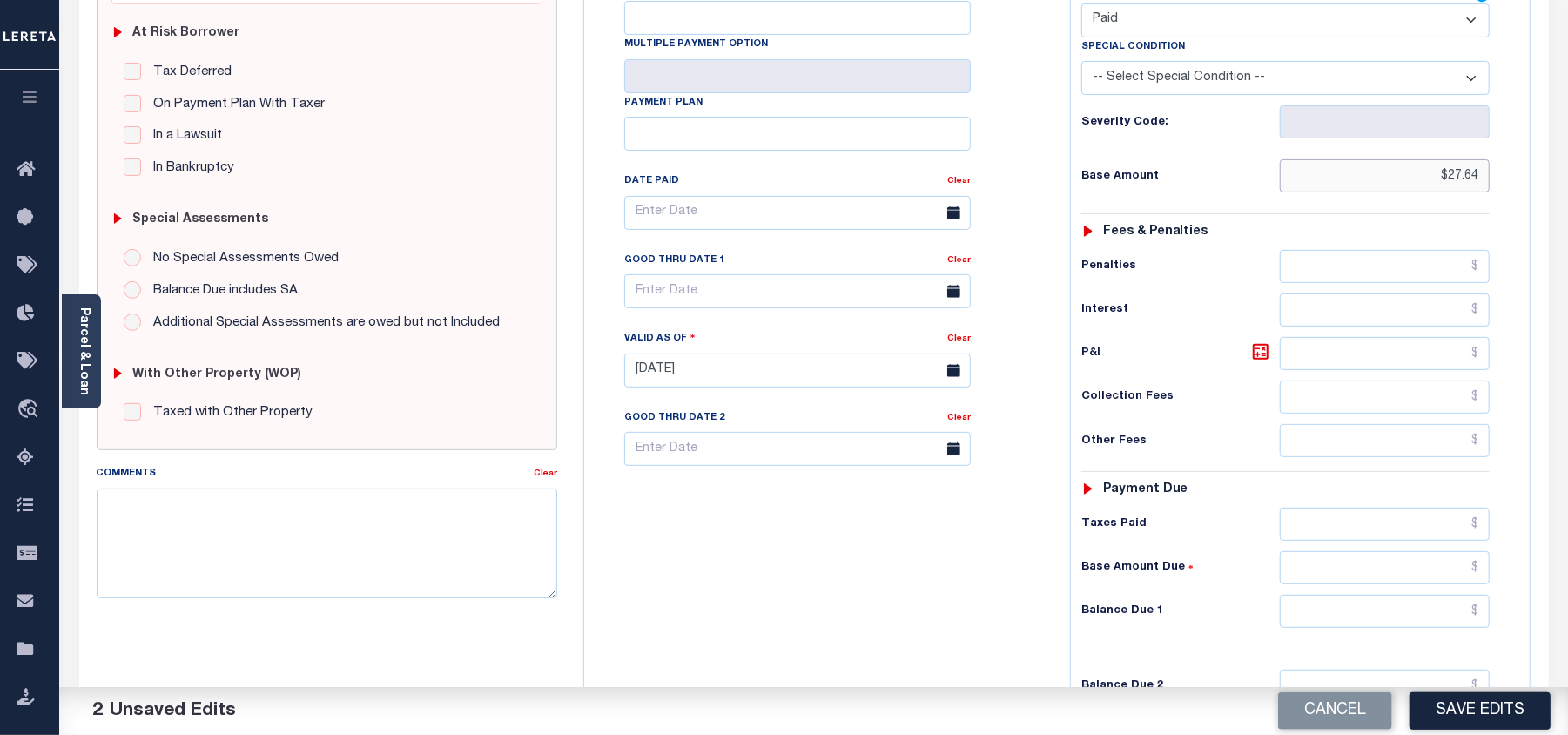
type input "$27.64"
click at [1485, 618] on input "text" at bounding box center [1384, 611] width 210 height 33
type input "$0.00"
click at [227, 547] on textarea "Comments" at bounding box center [326, 543] width 460 height 109
click at [340, 550] on textarea "Comments" at bounding box center [326, 543] width 460 height 109
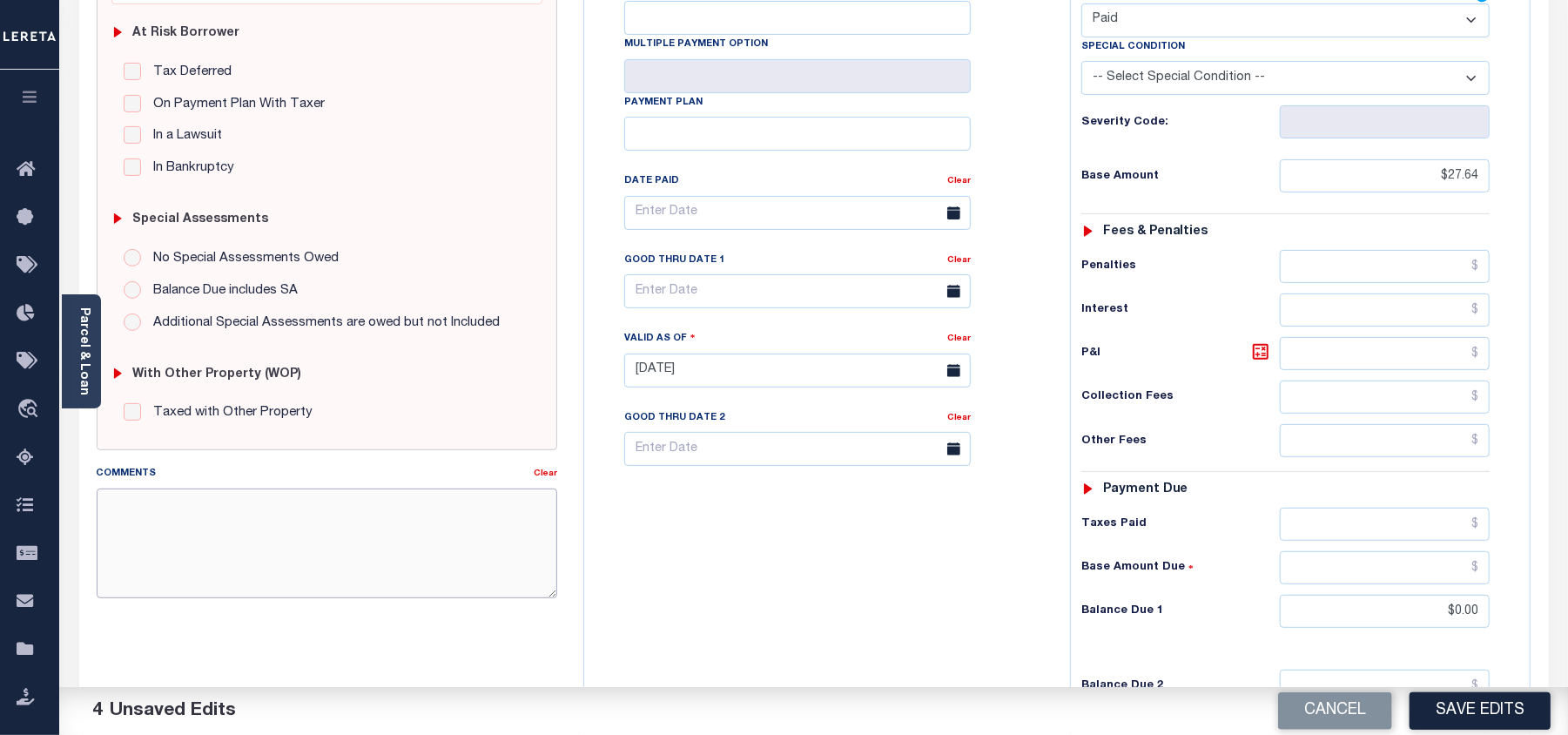
paste textarea "08/21/2025- Per Sara property taxes are paid current. PS"
type textarea "08/21/2025- Per Sara property taxes are paid current. PS"
click at [1478, 721] on button "Save Edits" at bounding box center [1479, 711] width 141 height 37
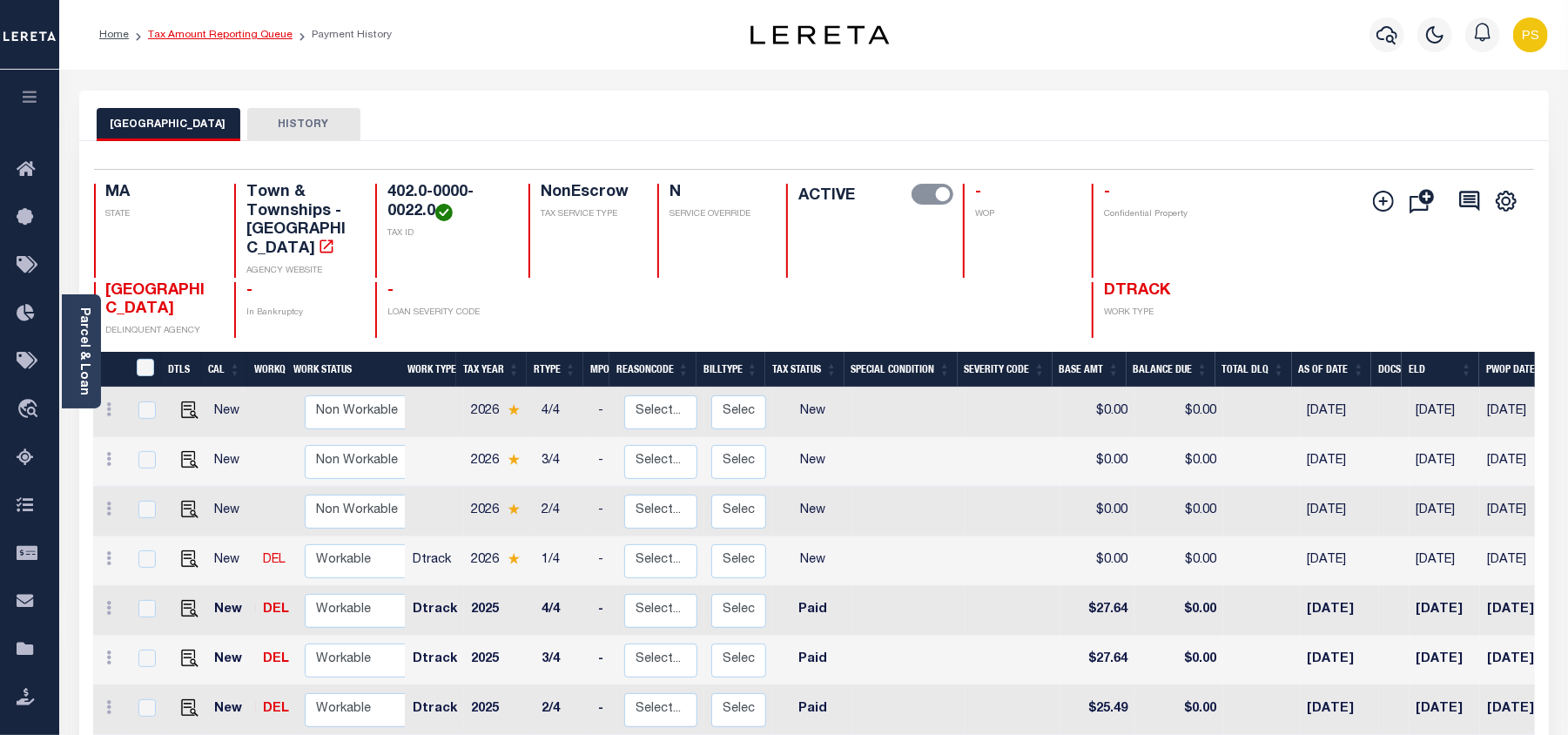
click at [237, 35] on link "Tax Amount Reporting Queue" at bounding box center [219, 35] width 145 height 10
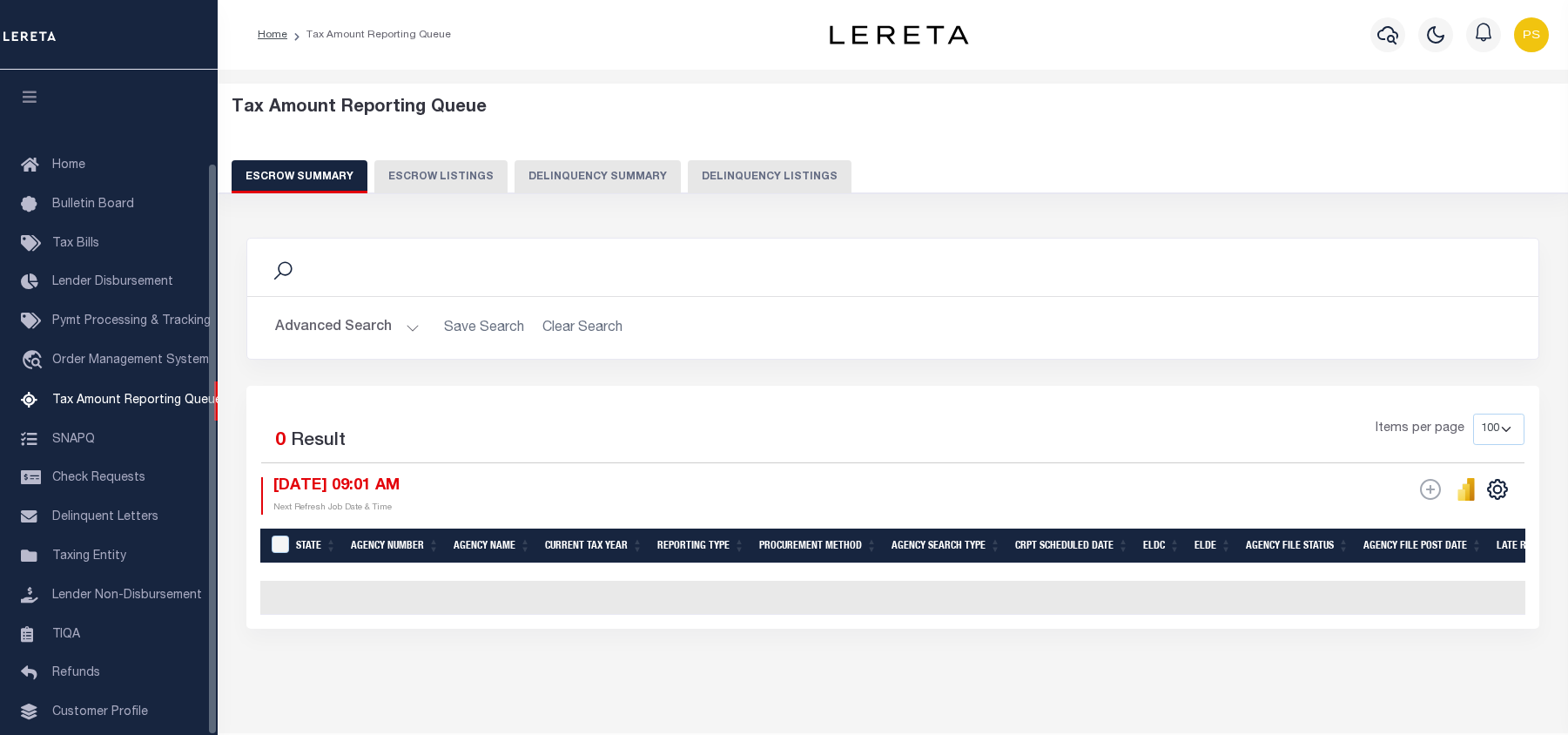
select select "100"
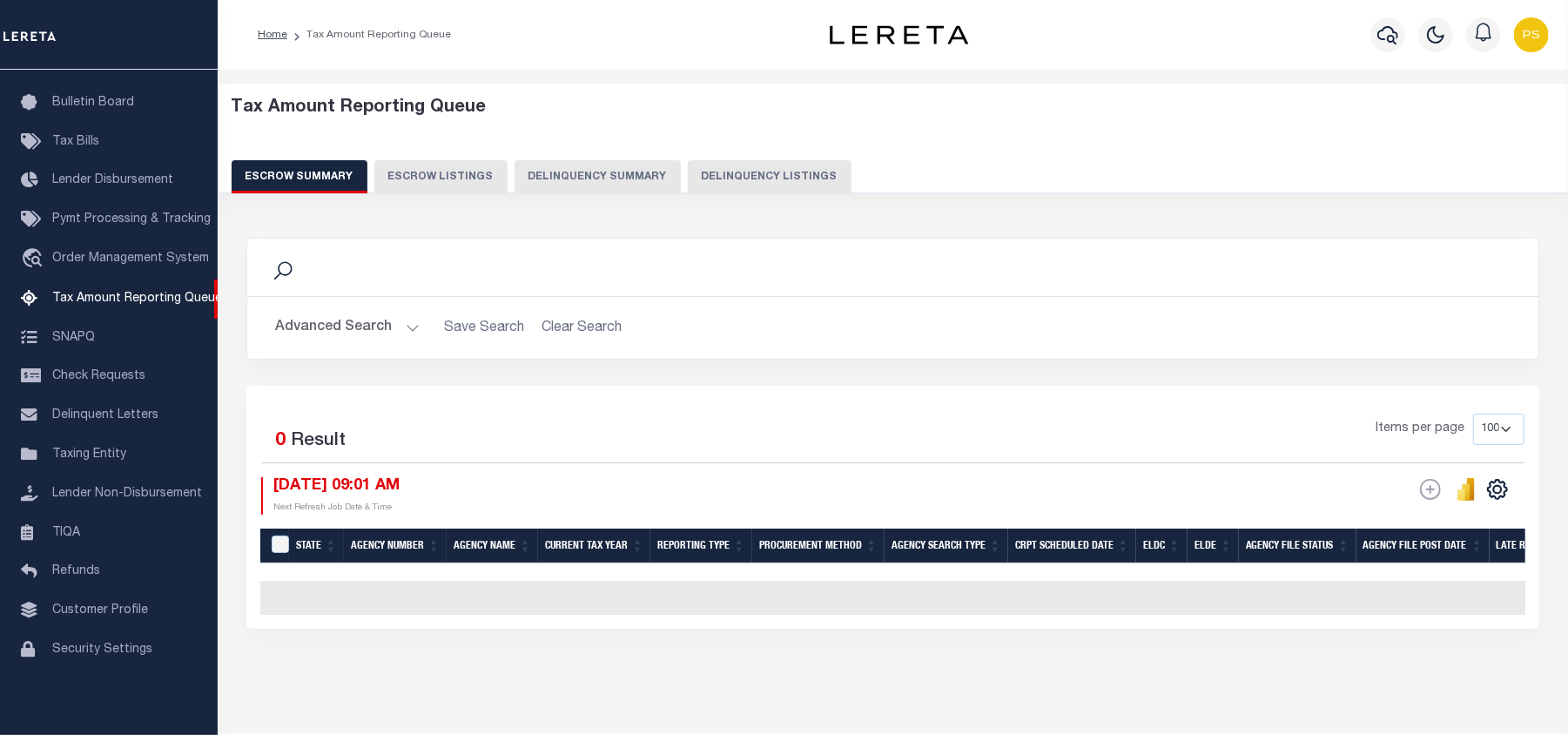
click at [742, 185] on button "Delinquency Listings" at bounding box center [769, 177] width 163 height 33
select select
select select "100"
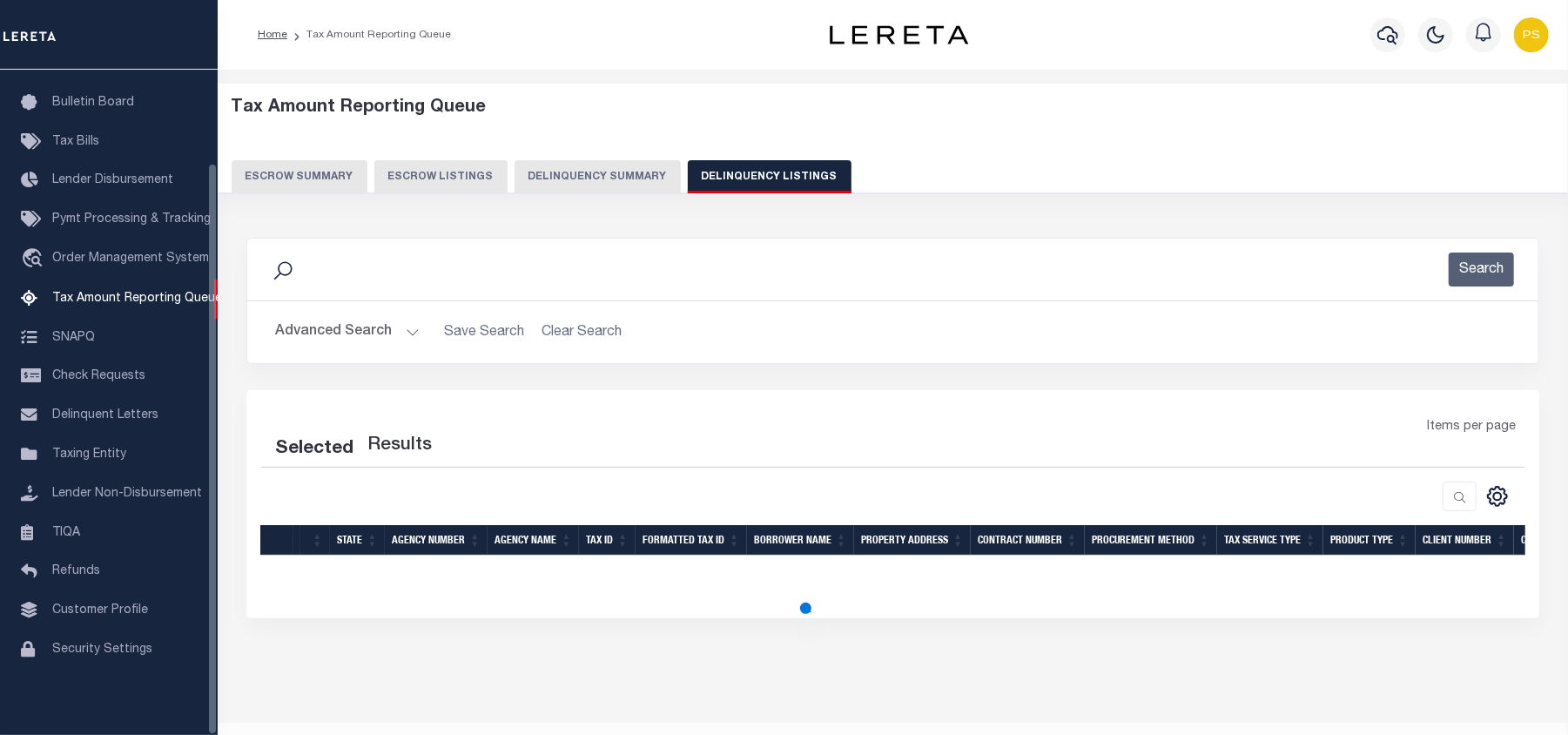
select select "100"
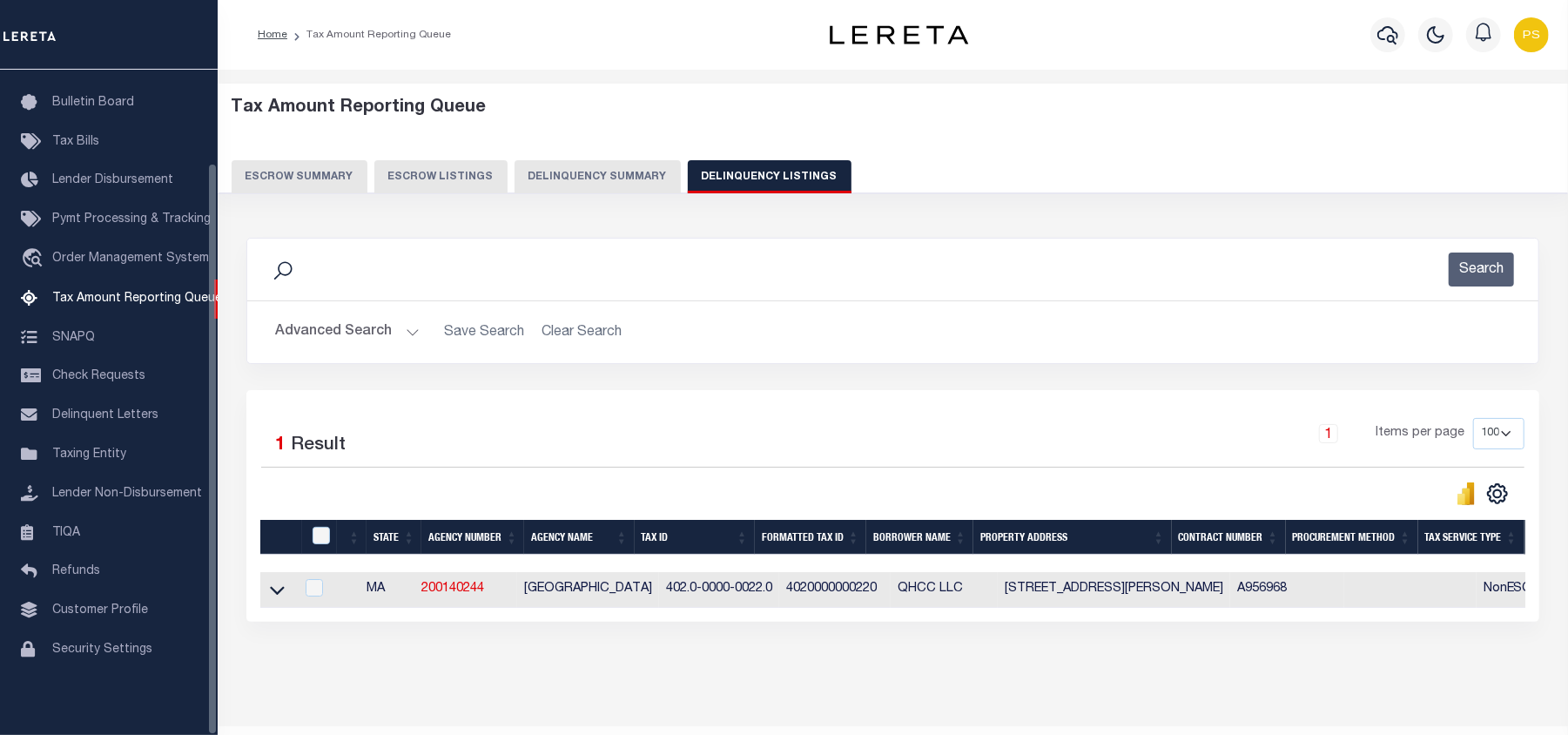
click at [318, 328] on button "Advanced Search" at bounding box center [347, 332] width 145 height 34
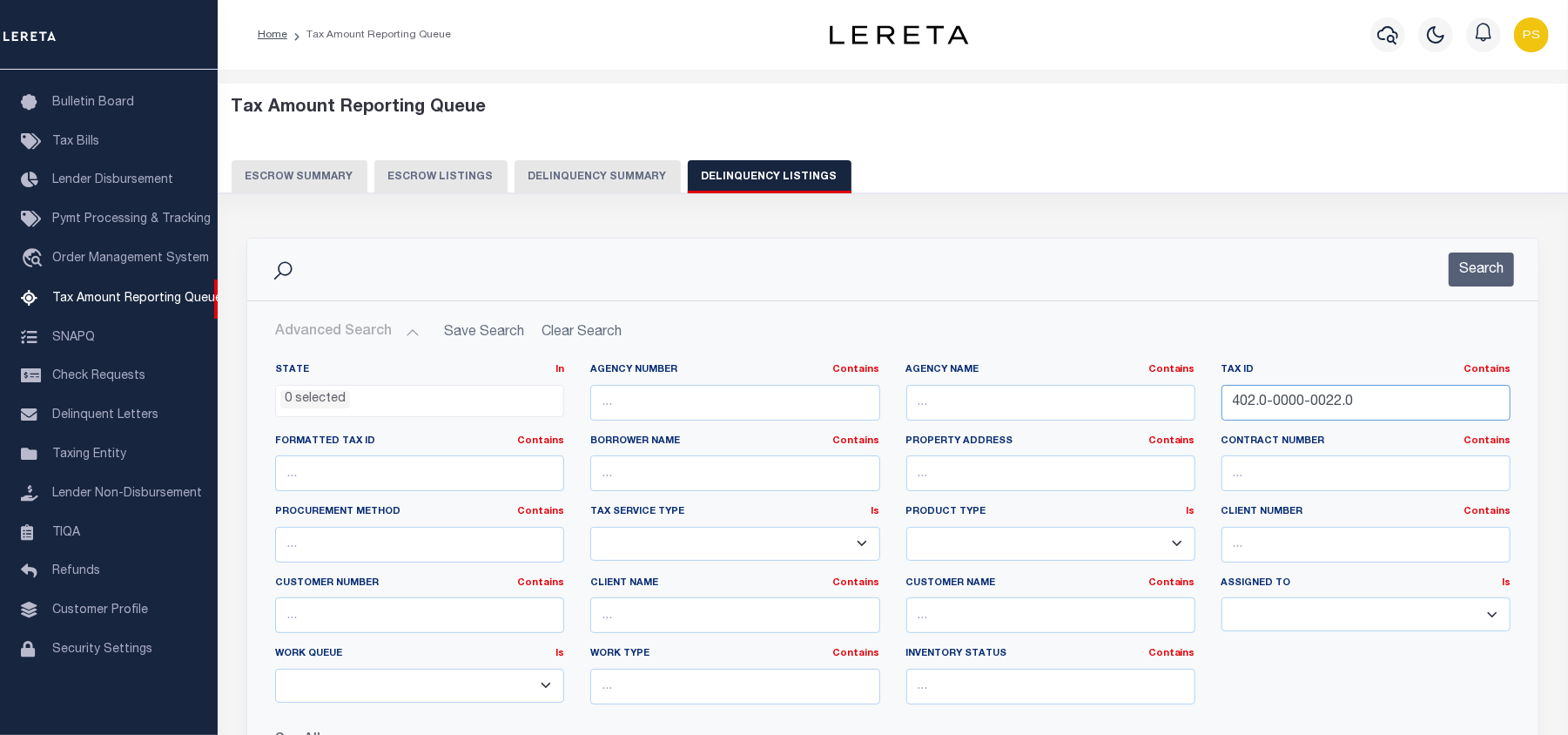
click at [1255, 407] on input "402.0-0000-0022.0" at bounding box center [1365, 403] width 289 height 35
paste input "7.0-0000-0022.1"
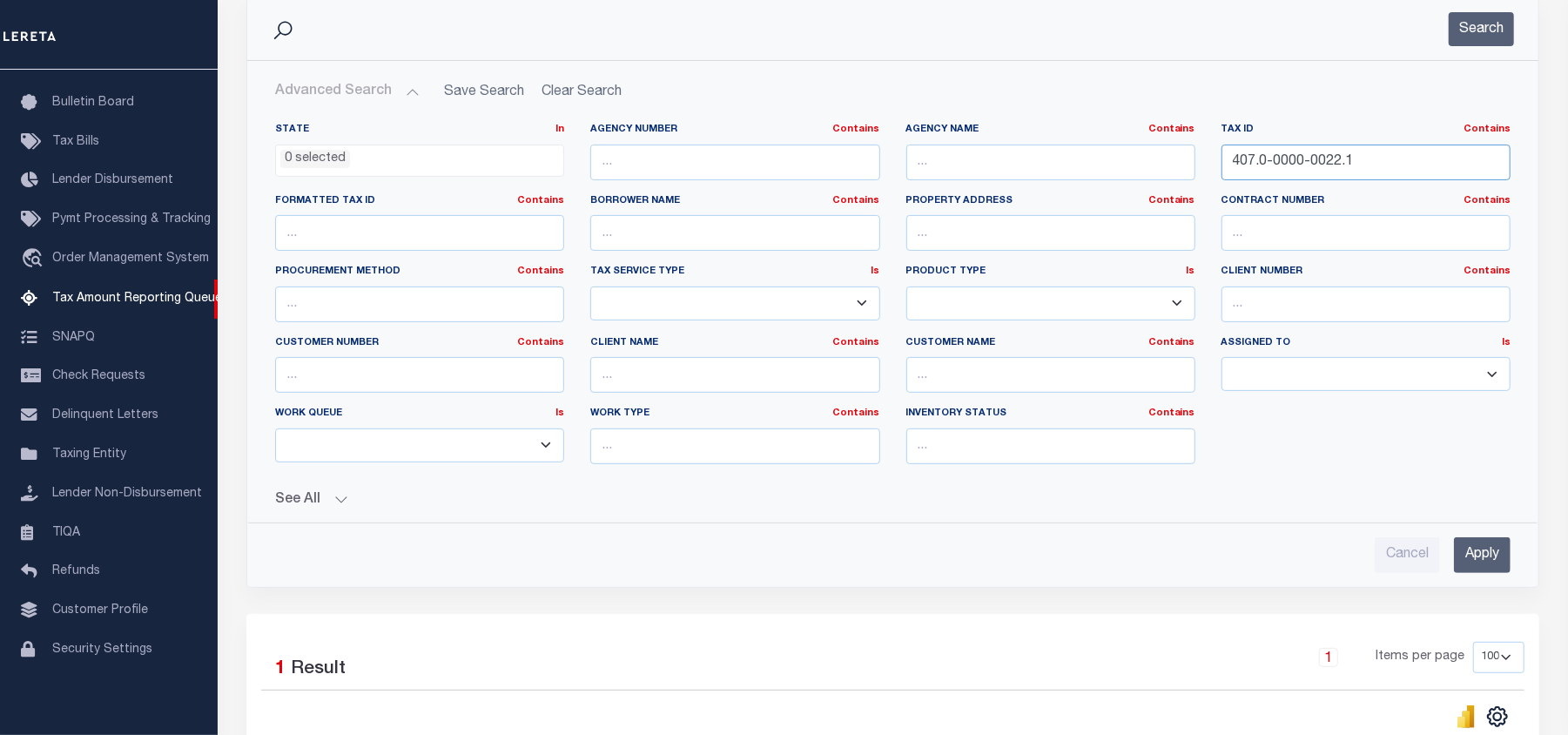
scroll to position [348, 0]
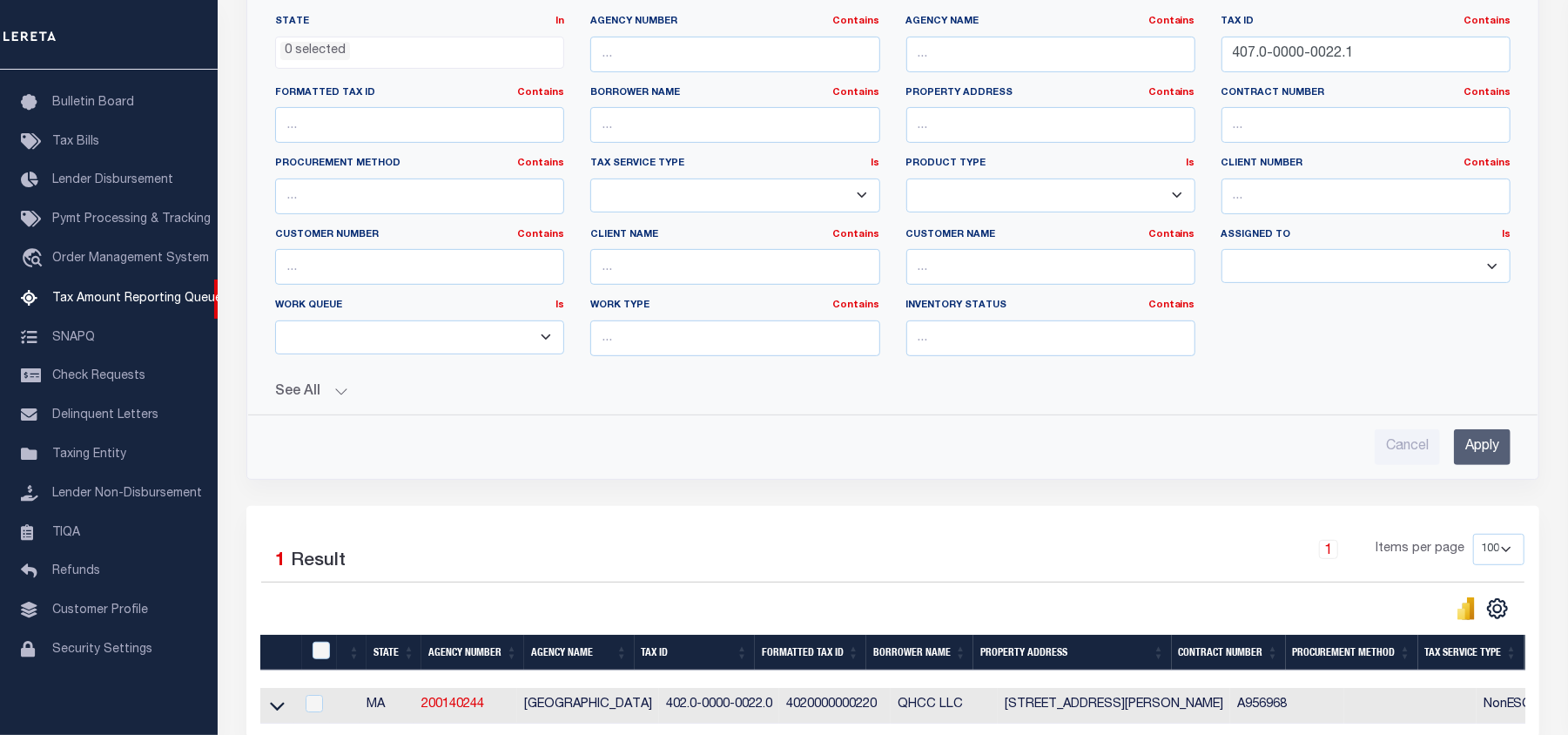
click at [1490, 449] on input "Apply" at bounding box center [1482, 447] width 57 height 35
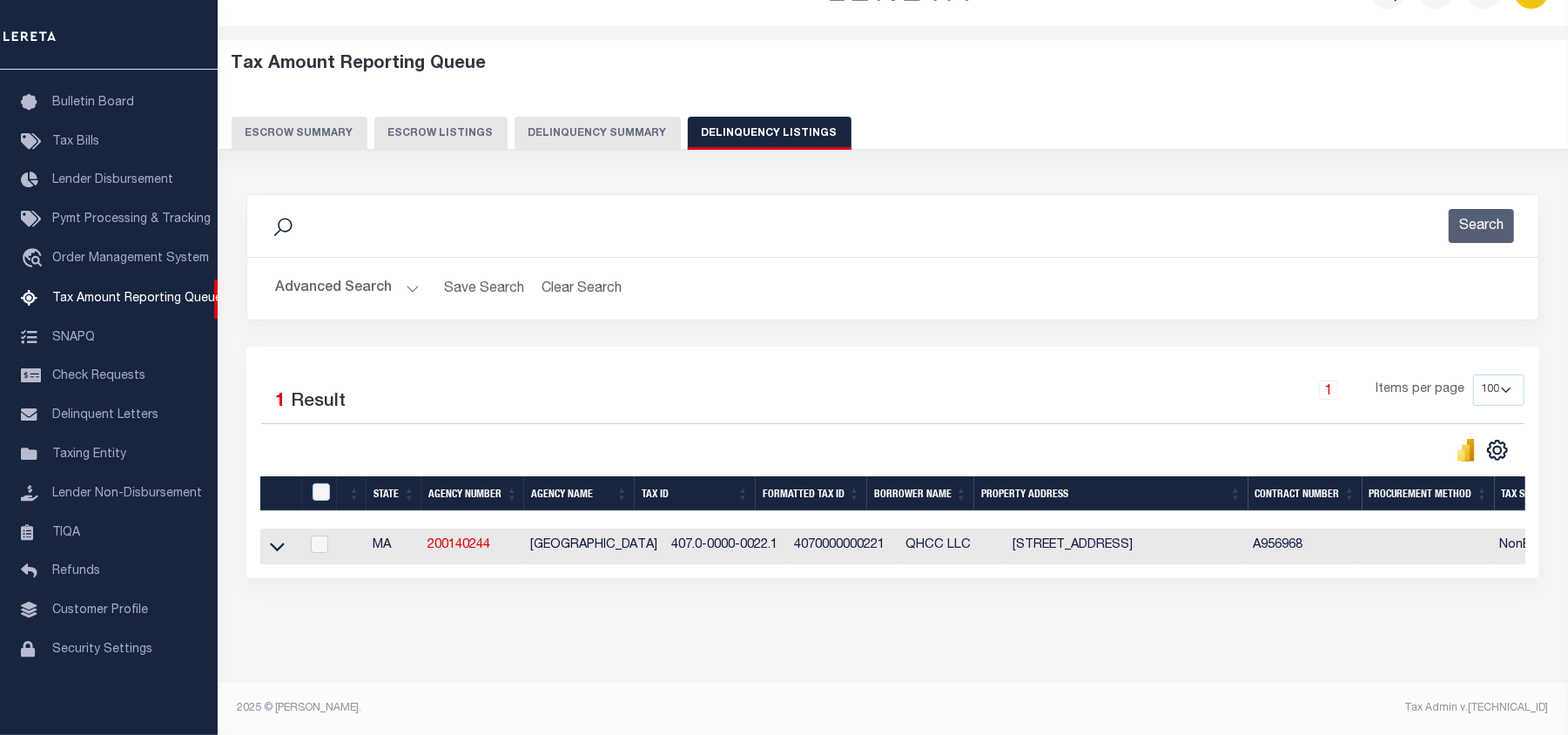
scroll to position [60, 0]
click at [275, 544] on icon at bounding box center [277, 547] width 15 height 8
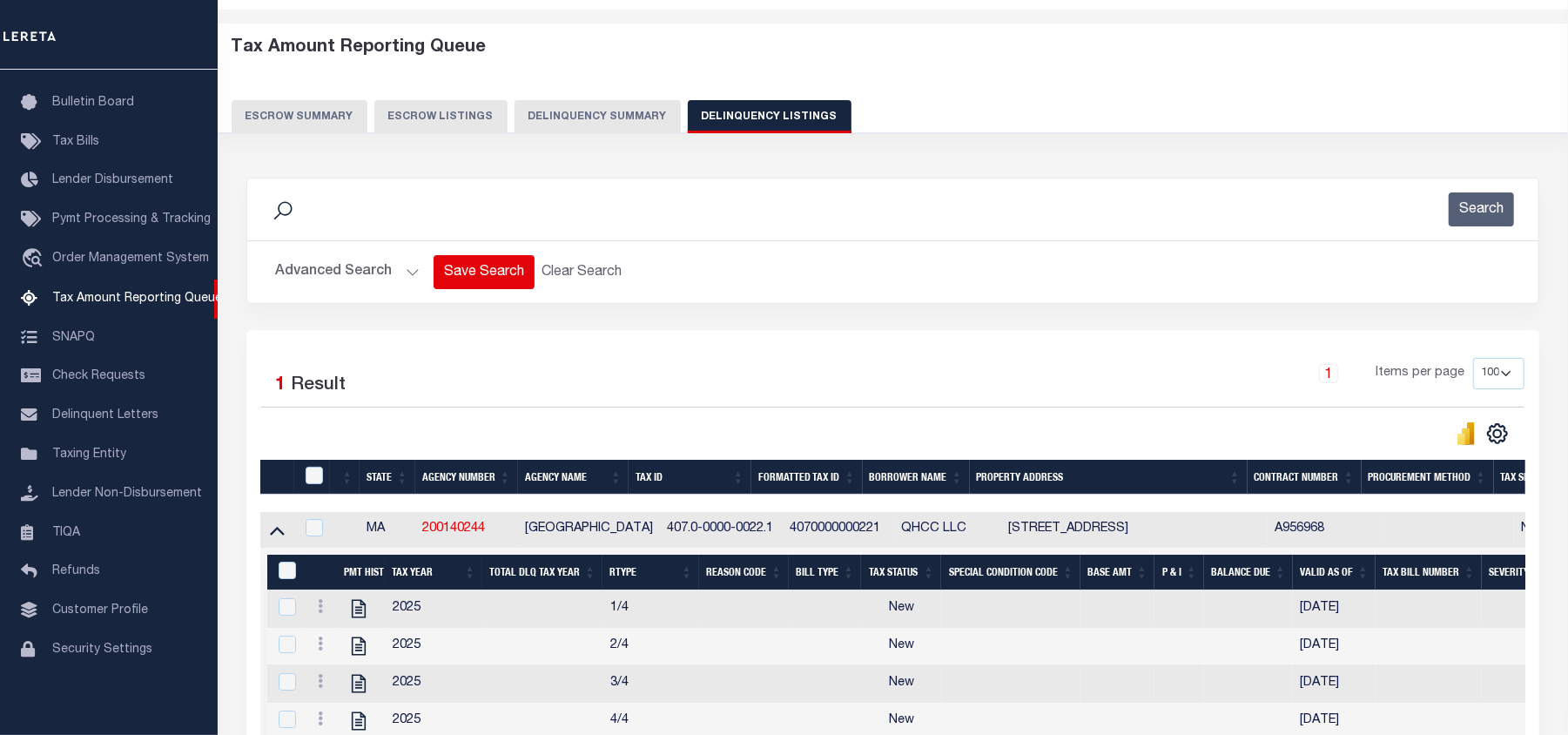
click at [321, 273] on button "Advanced Search" at bounding box center [347, 272] width 145 height 34
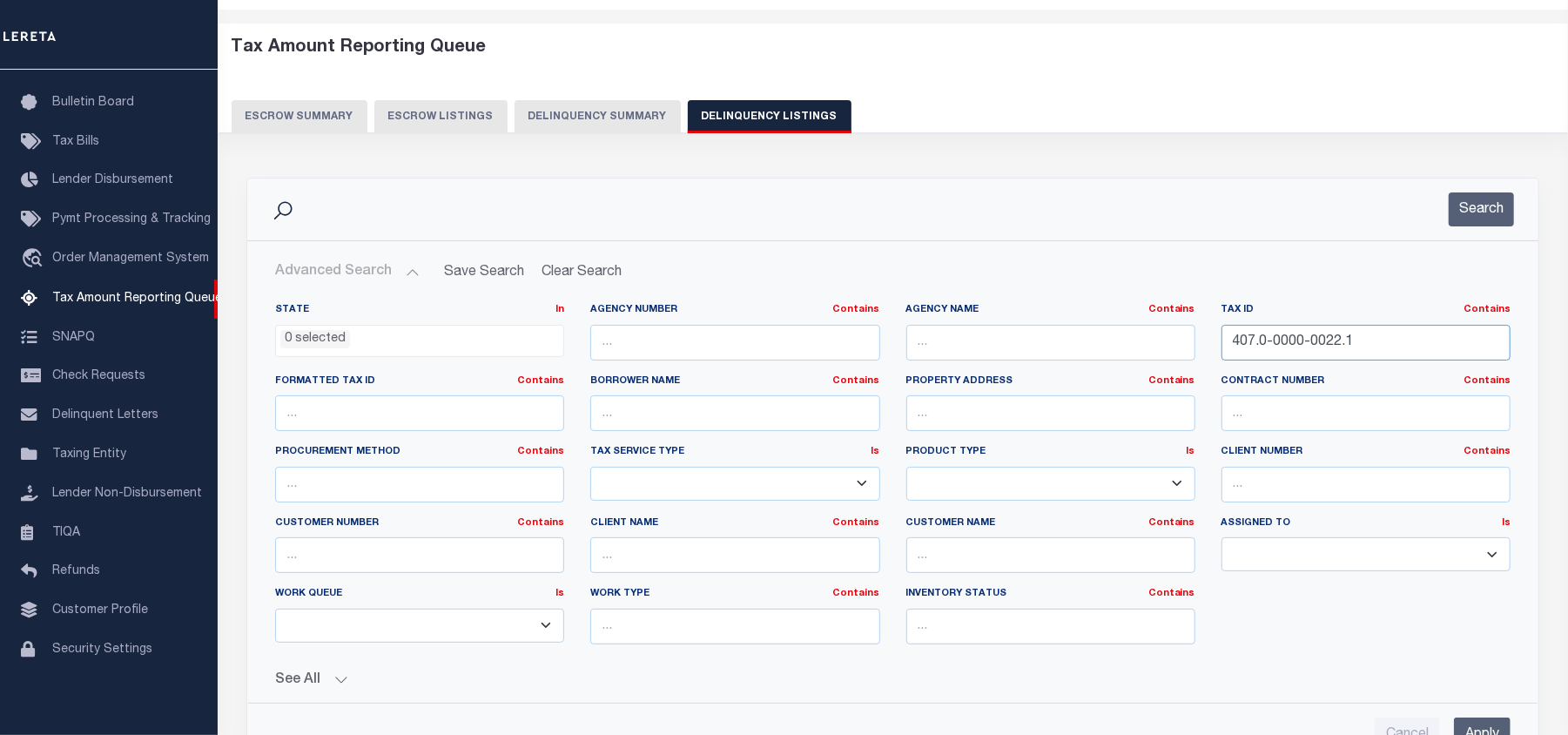
click at [1267, 346] on input "407.0-0000-0022.1" at bounding box center [1365, 343] width 289 height 35
paste input "2"
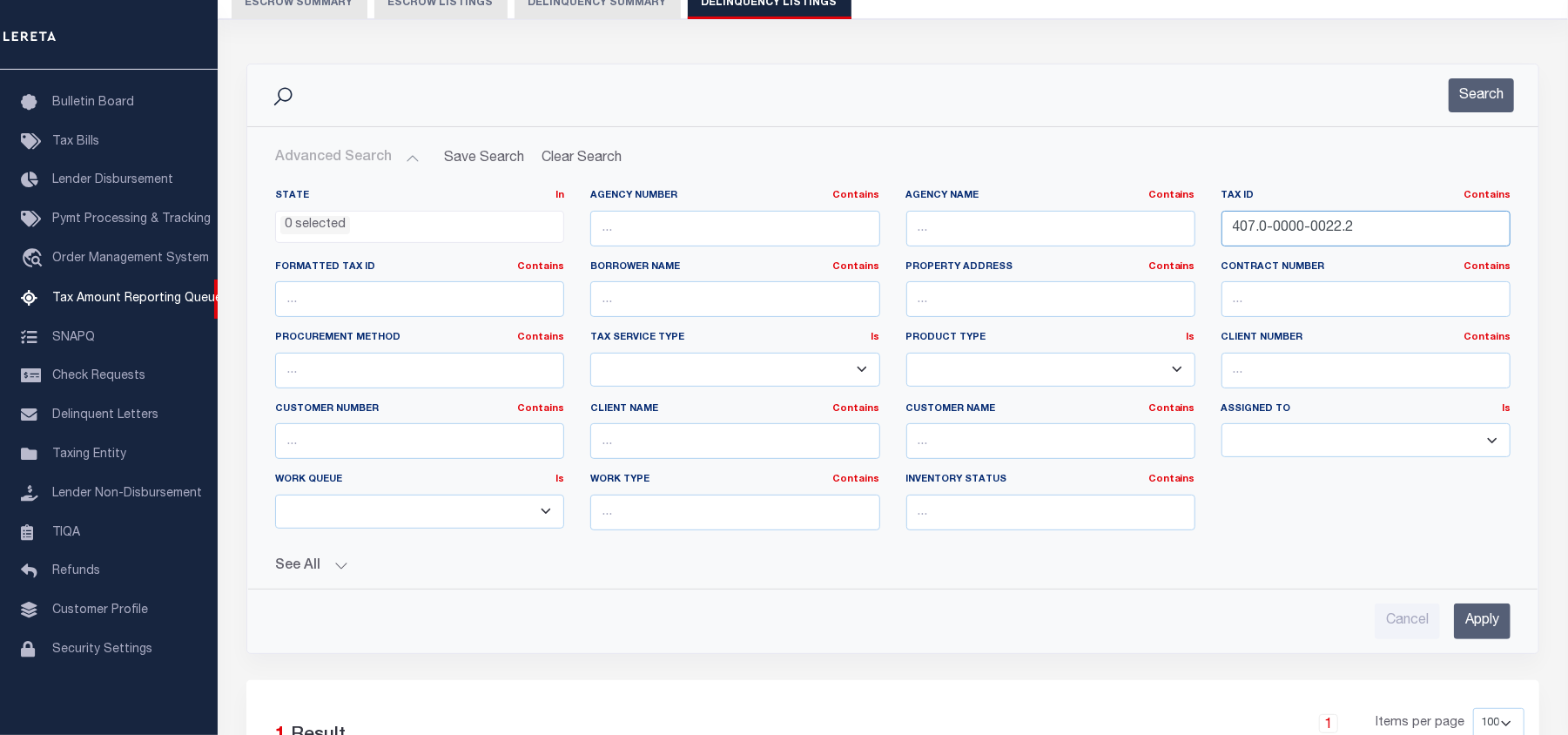
scroll to position [176, 0]
type input "407.0-0000-0022.2"
click at [1480, 616] on input "Apply" at bounding box center [1482, 619] width 57 height 35
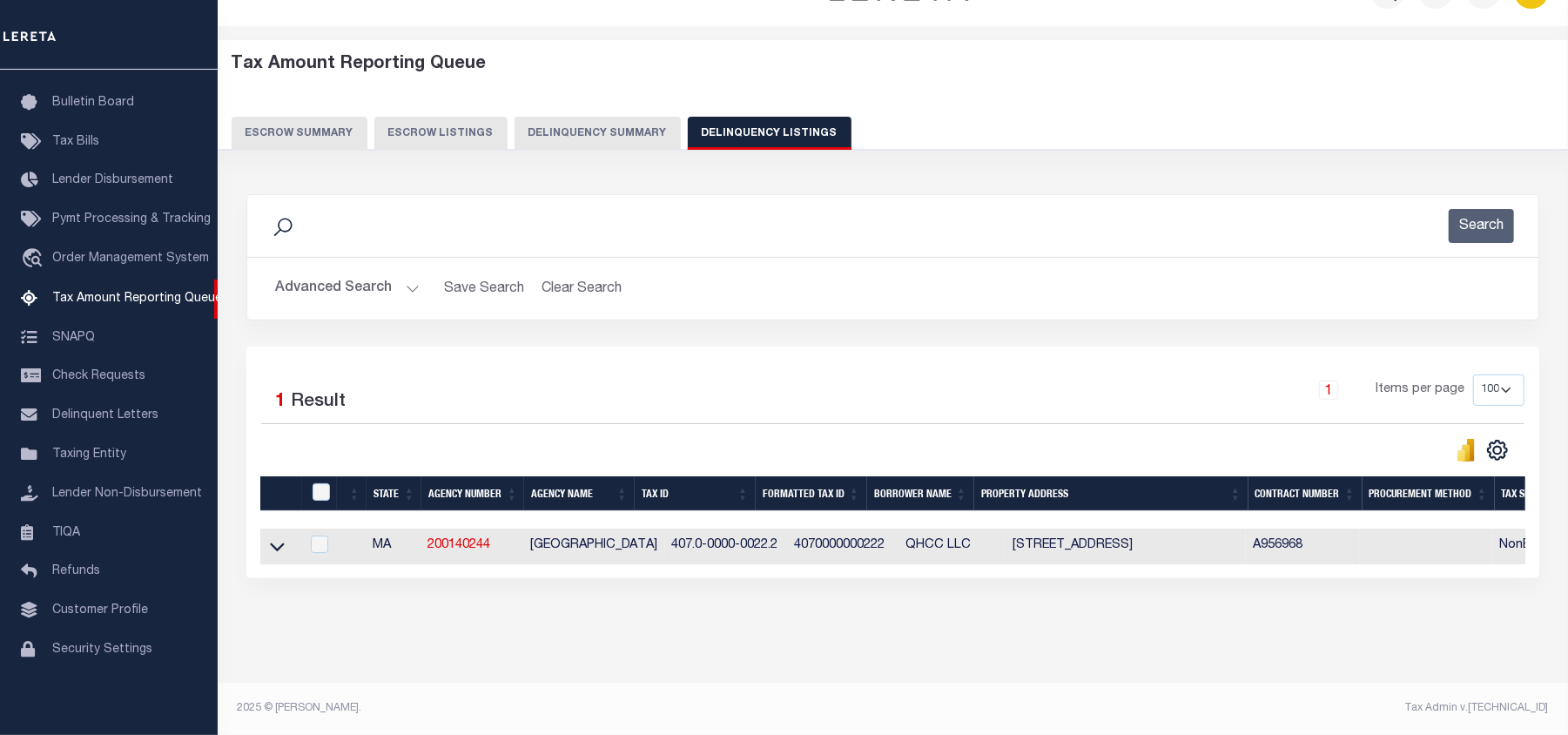
scroll to position [60, 0]
click at [275, 537] on icon at bounding box center [277, 546] width 15 height 19
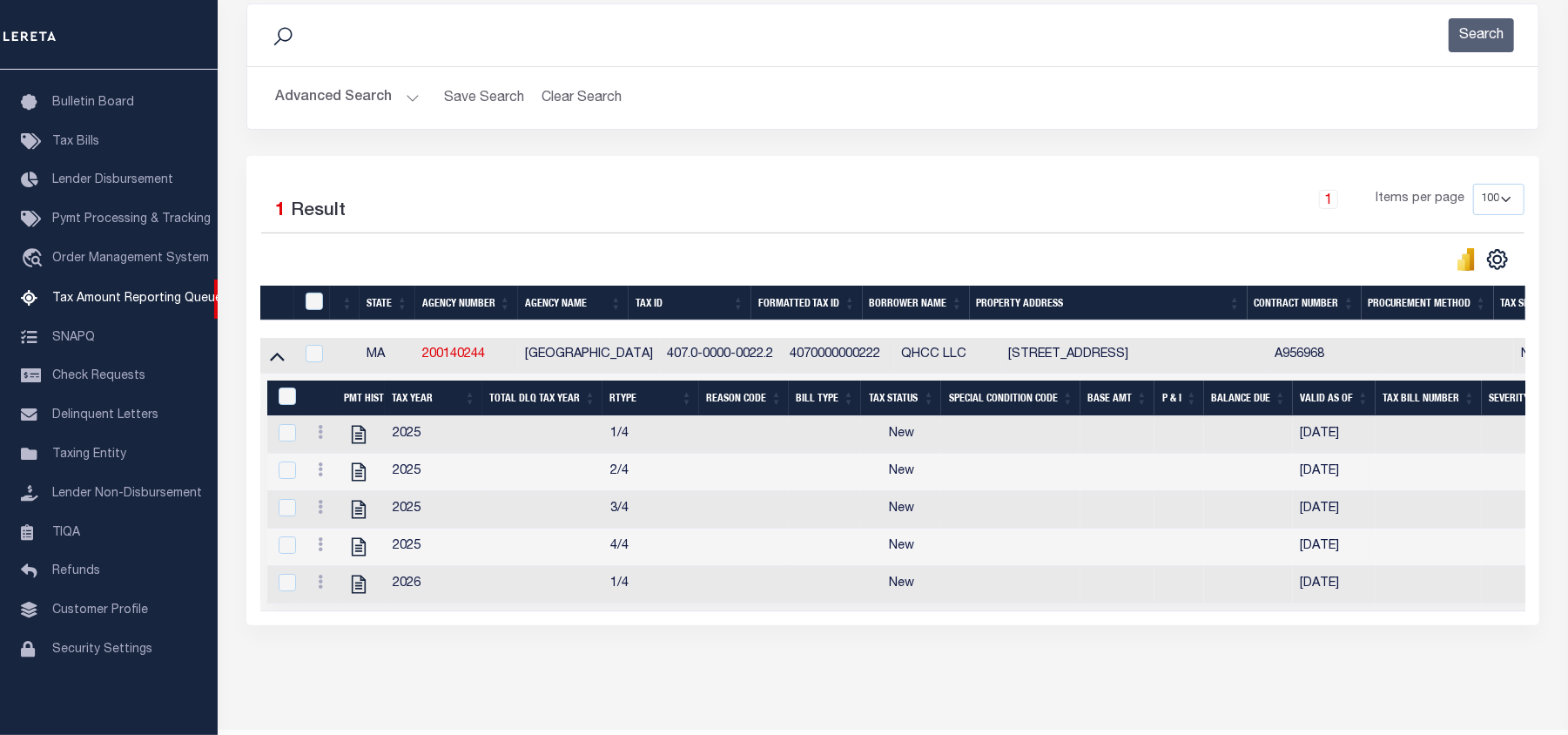
scroll to position [304, 0]
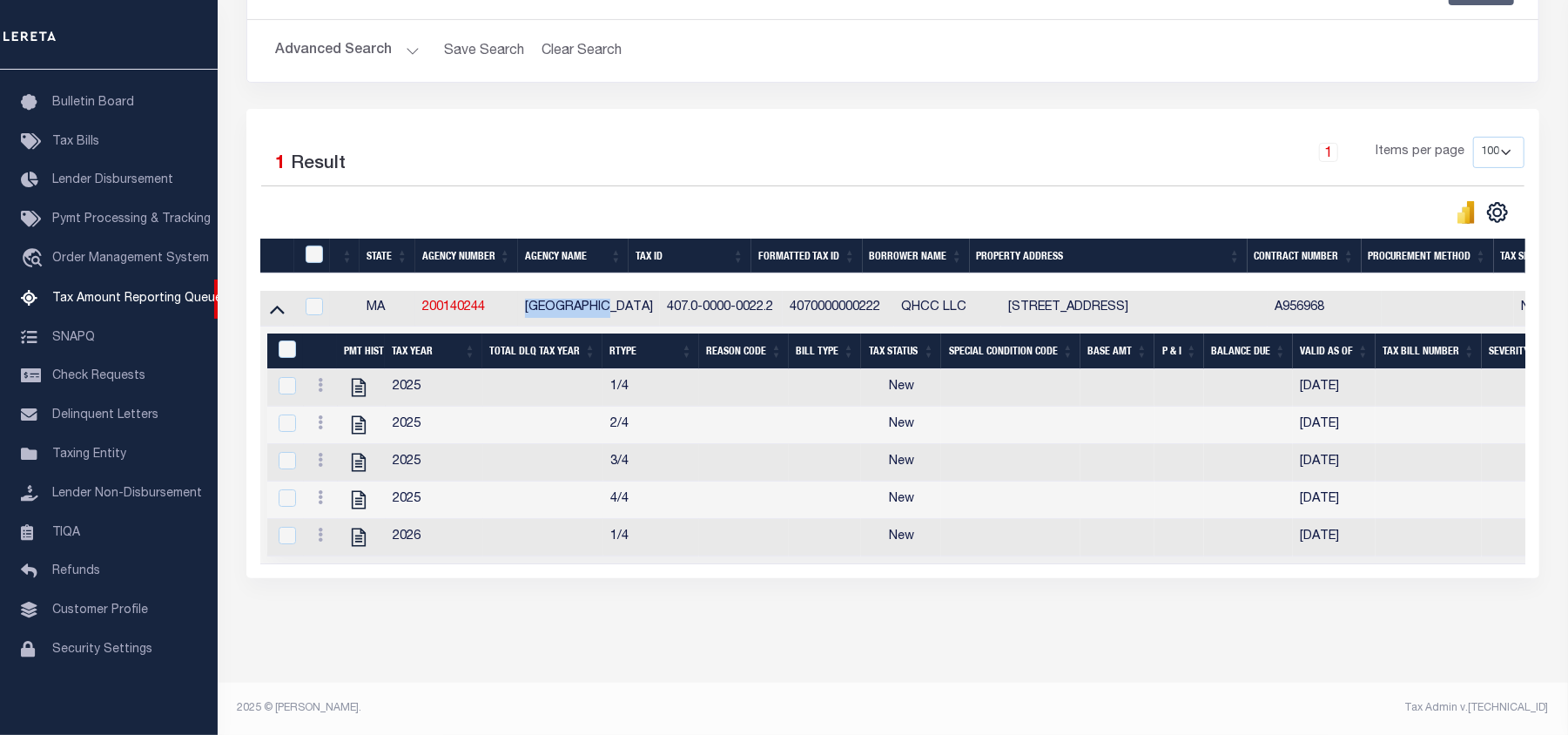
drag, startPoint x: 527, startPoint y: 288, endPoint x: 623, endPoint y: 282, distance: 96.2
click at [623, 290] on td "[GEOGRAPHIC_DATA]" at bounding box center [589, 308] width 142 height 35
checkbox input "true"
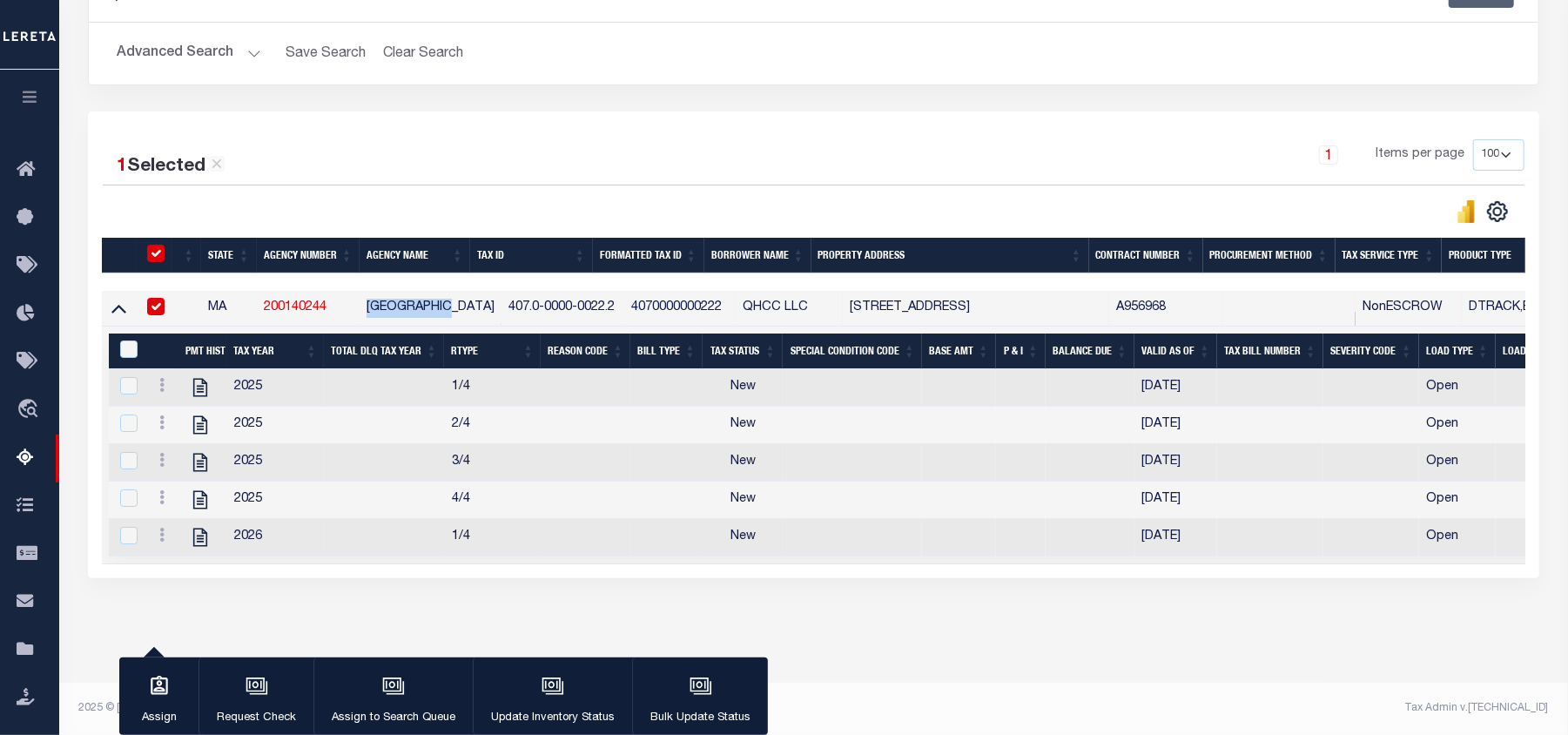
scroll to position [302, 0]
copy td "[GEOGRAPHIC_DATA]"
click at [503, 613] on div "Data sync process is currently running, you may face some response delays. Sear…" at bounding box center [813, 286] width 1475 height 688
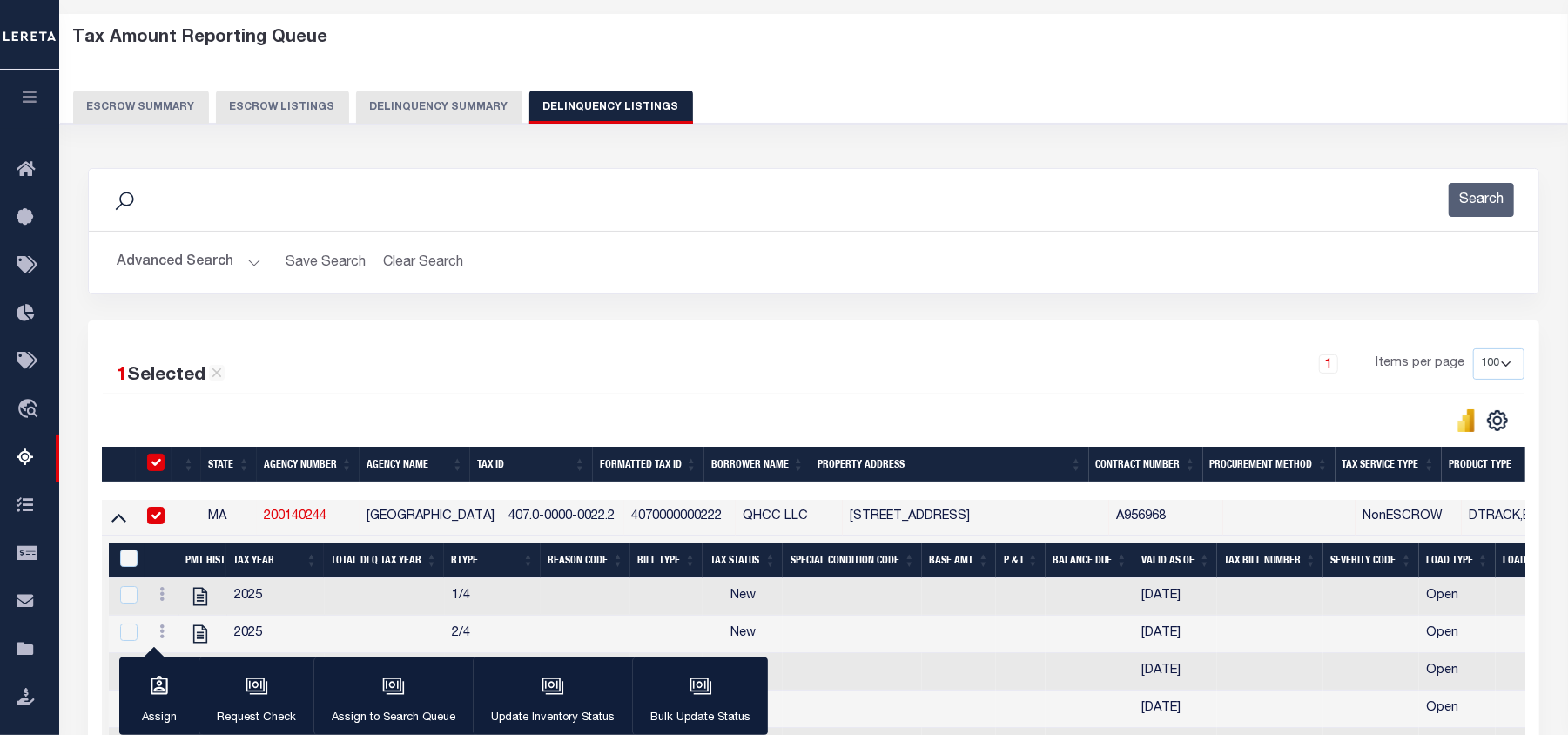
click at [171, 262] on button "Advanced Search" at bounding box center [189, 262] width 145 height 34
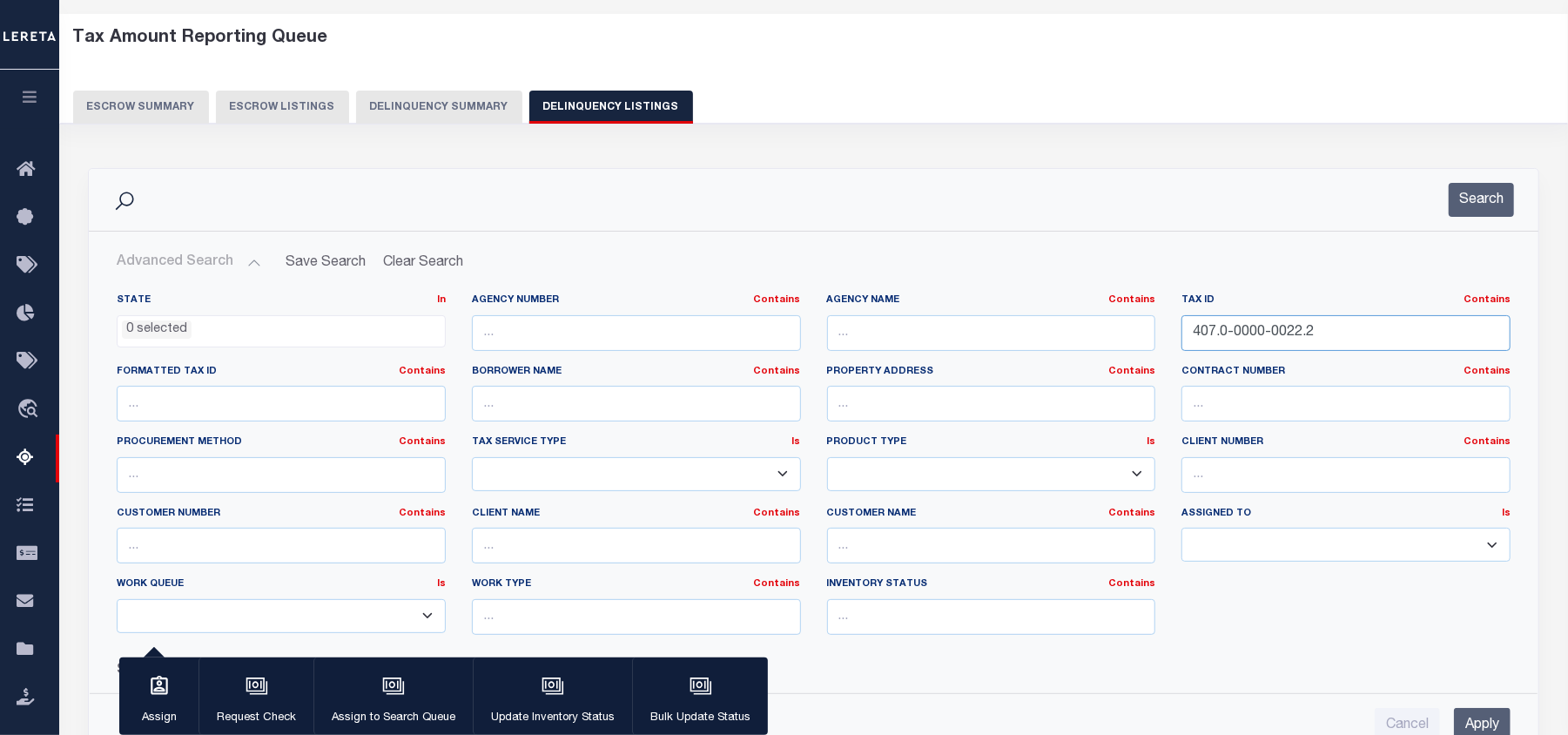
click at [1241, 332] on input "407.0-0000-0022.2" at bounding box center [1346, 332] width 329 height 35
paste input "402.0-0000-0022.0"
paste input "2.0-0000-0022.0"
type input "402.0-0000-0022.0"
click at [1485, 725] on input "Apply" at bounding box center [1482, 726] width 57 height 35
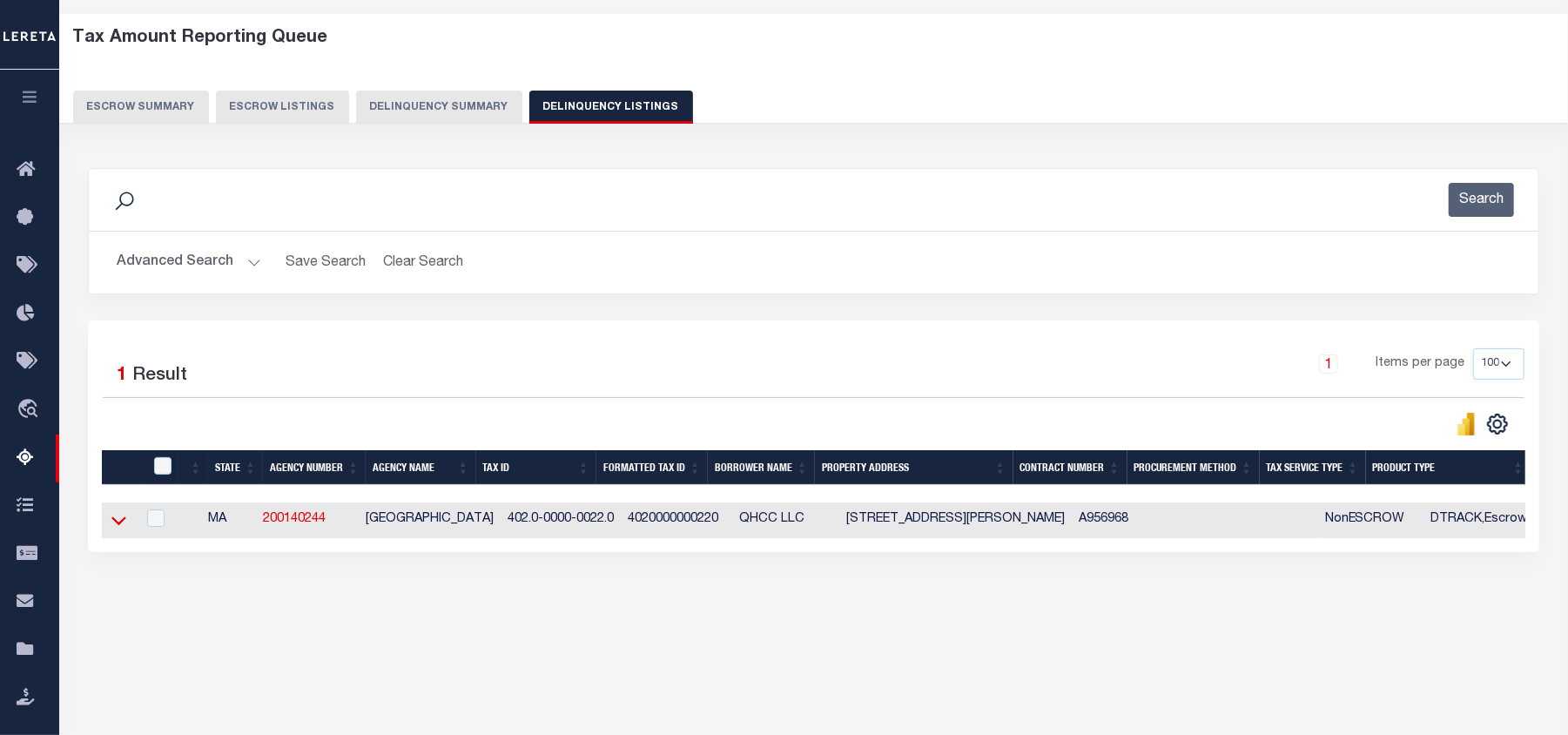
click at [120, 530] on icon at bounding box center [119, 520] width 15 height 19
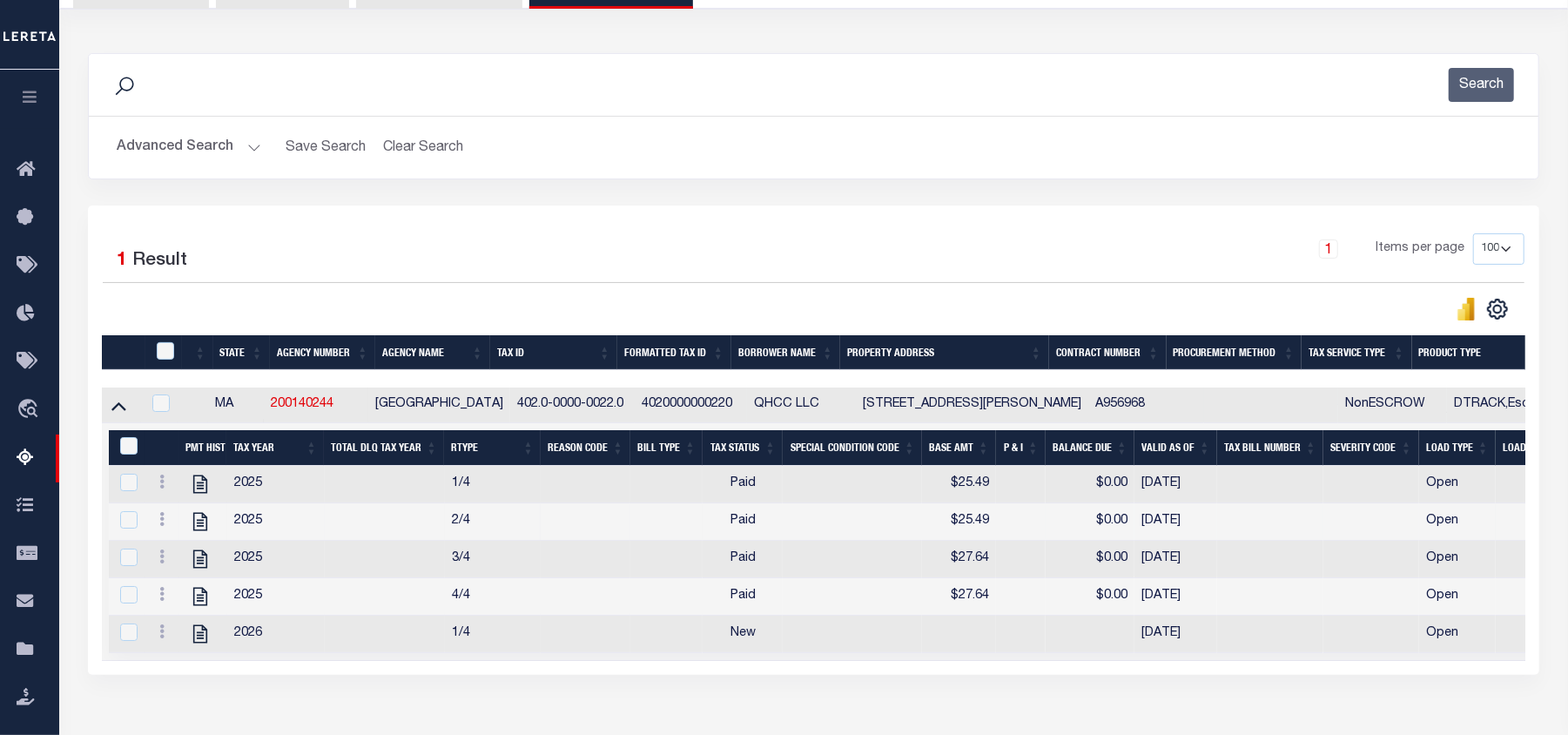
scroll to position [186, 0]
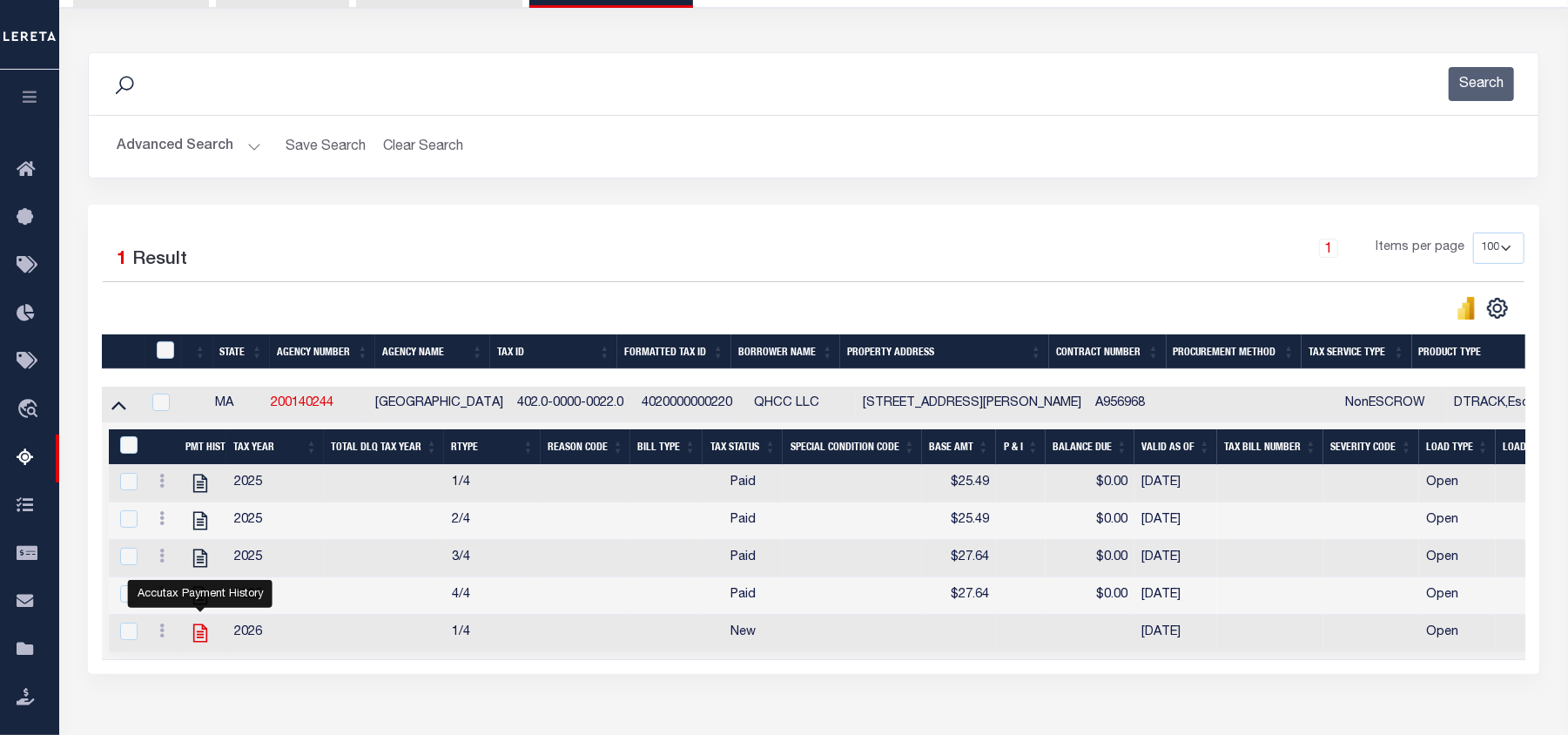
click at [195, 644] on icon "" at bounding box center [200, 633] width 22 height 22
checkbox input "true"
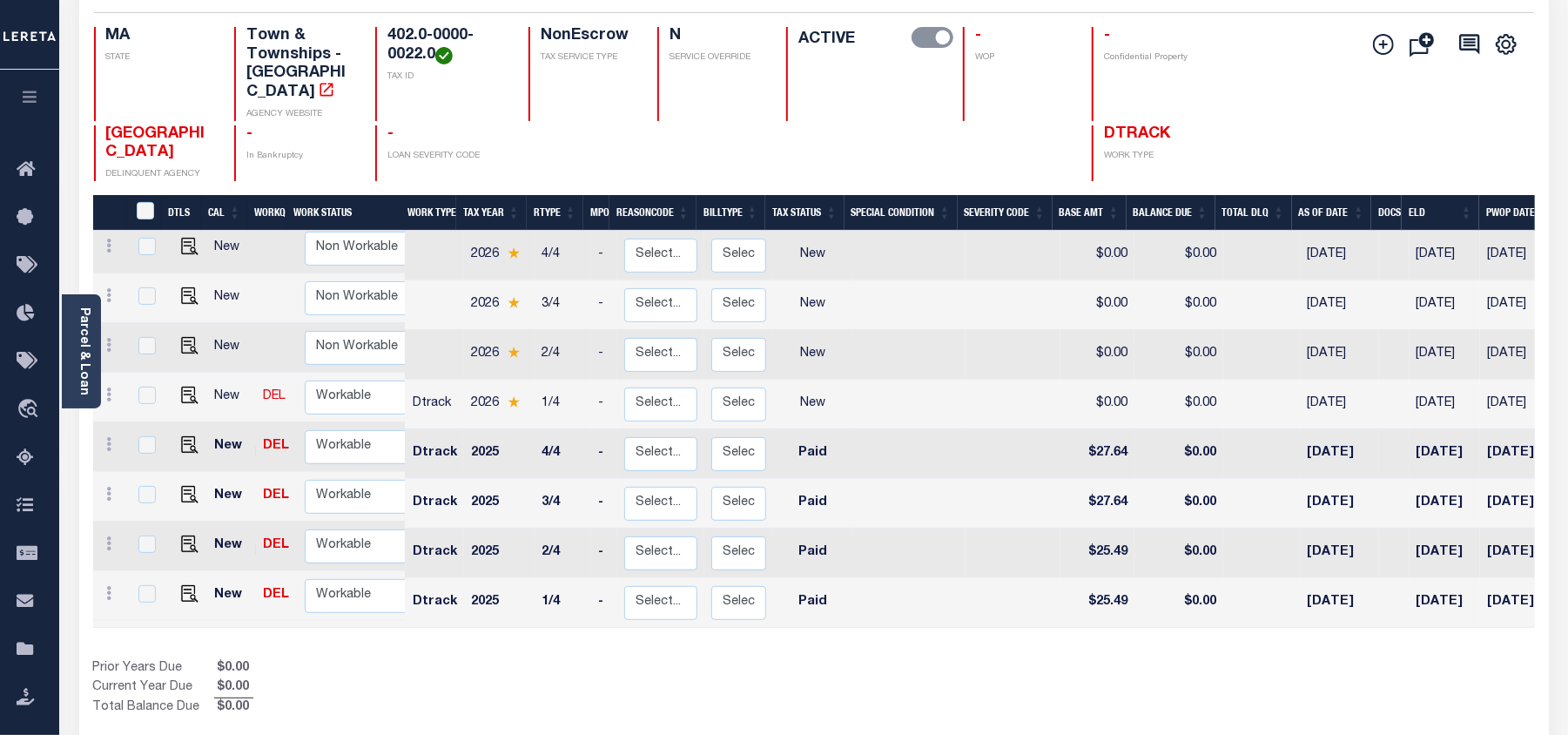
scroll to position [232, 0]
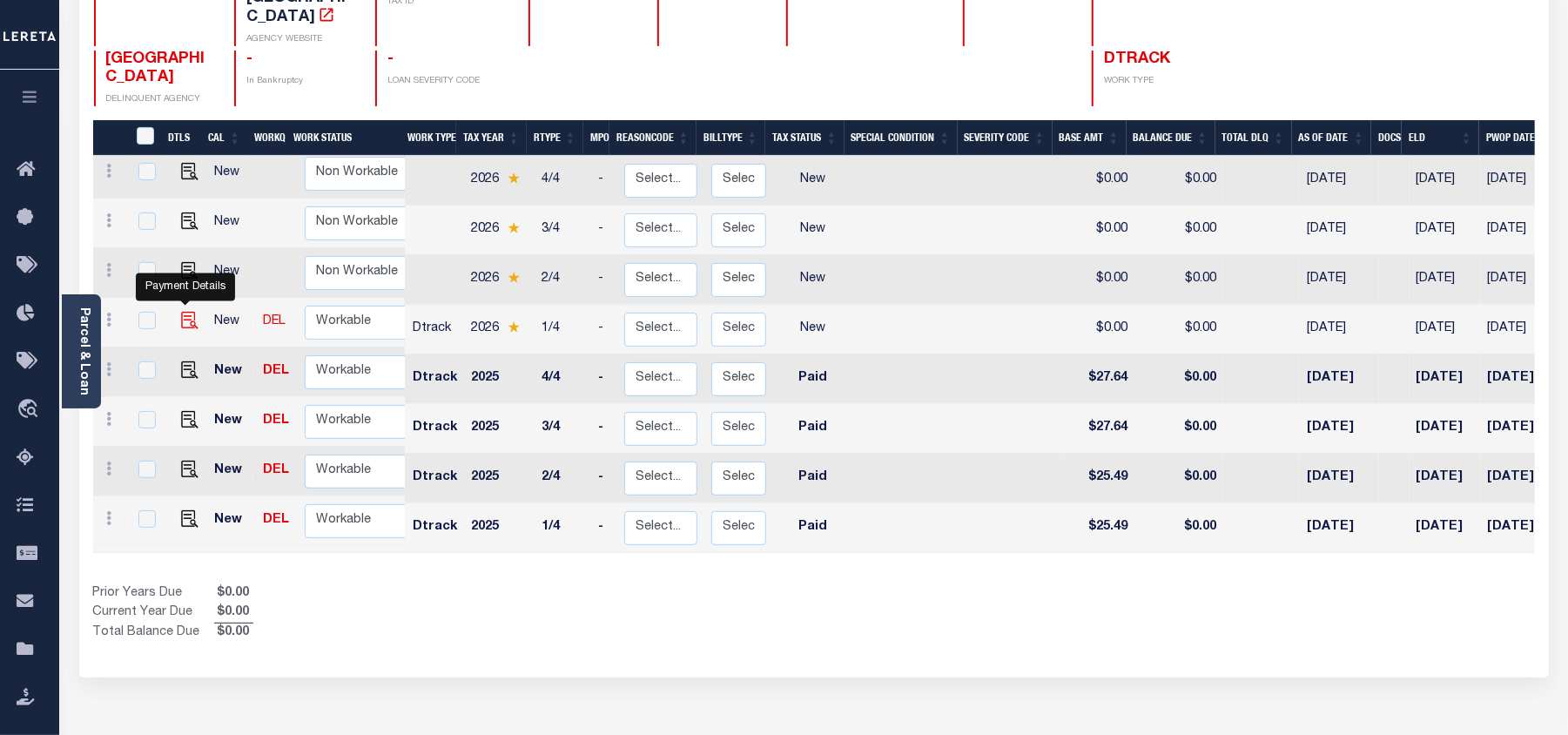
click at [186, 312] on img "" at bounding box center [190, 320] width 18 height 18
checkbox input "true"
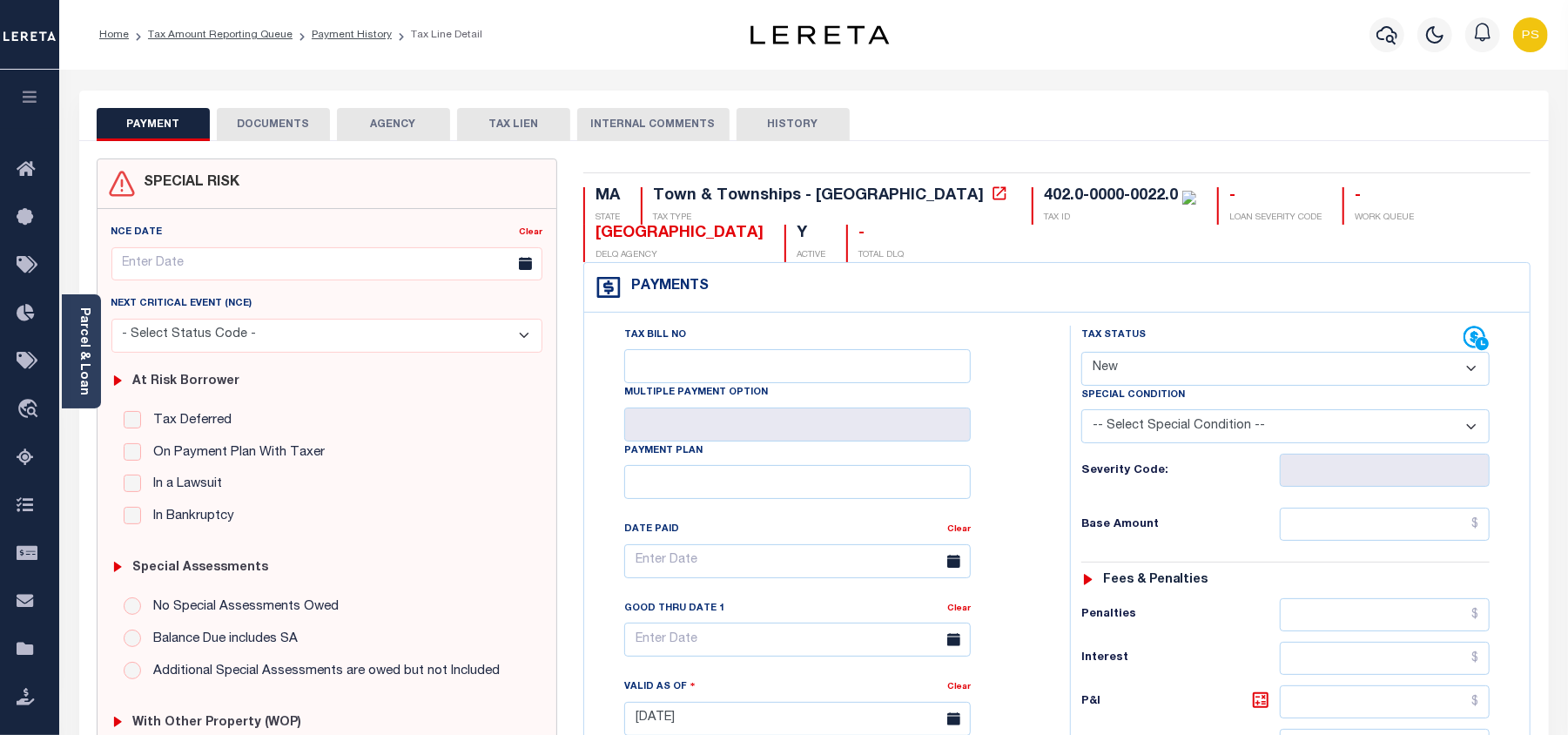
click at [1157, 370] on select "- Select Status Code - Open Due/Unpaid Paid Incomplete No Tax Due Internal Refu…" at bounding box center [1285, 369] width 408 height 34
select select "DUE"
click at [1081, 353] on select "- Select Status Code - Open Due/Unpaid Paid Incomplete No Tax Due Internal Refu…" at bounding box center [1285, 369] width 408 height 34
type input "[DATE]"
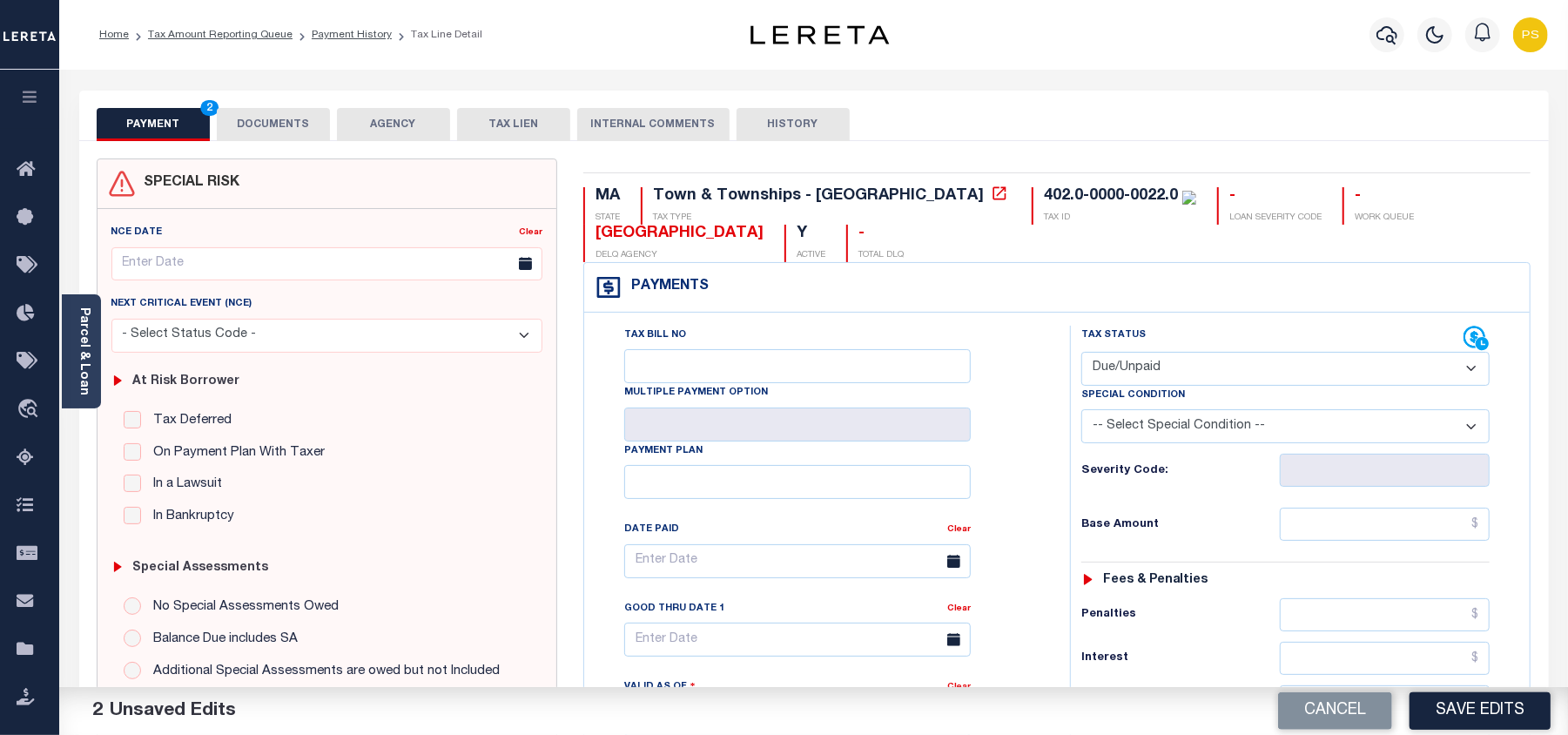
click at [1173, 119] on div "PAYMENT 2 DOCUMENTS AGENCY DELINQUENT PAYEE TAX LIEN HISTORY" at bounding box center [813, 124] width 1434 height 32
click at [1480, 528] on input "text" at bounding box center [1384, 523] width 210 height 33
type input "$27.23"
click at [1313, 141] on div "SPECIAL RISK NCE Date Clear" at bounding box center [813, 715] width 1469 height 1149
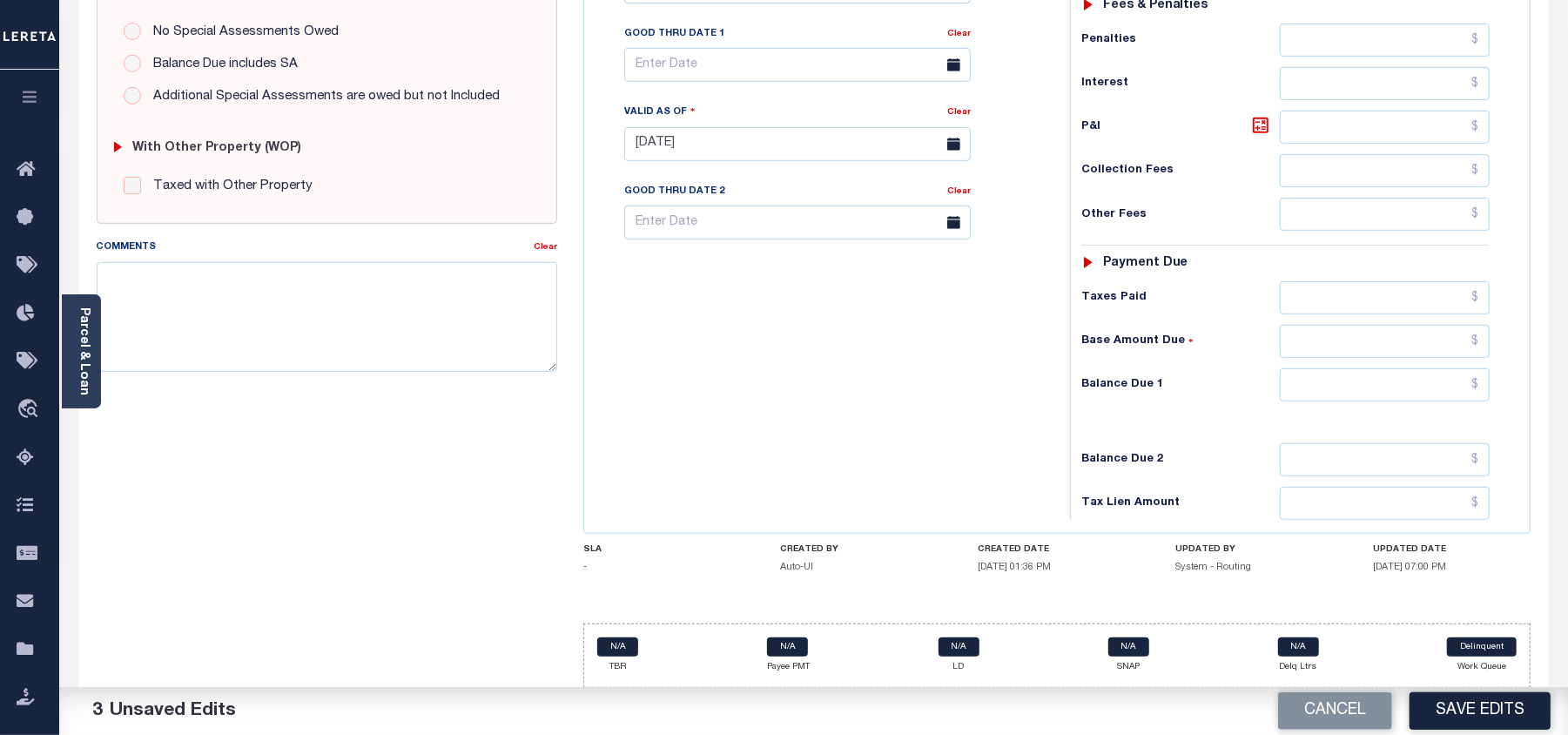
scroll to position [580, 0]
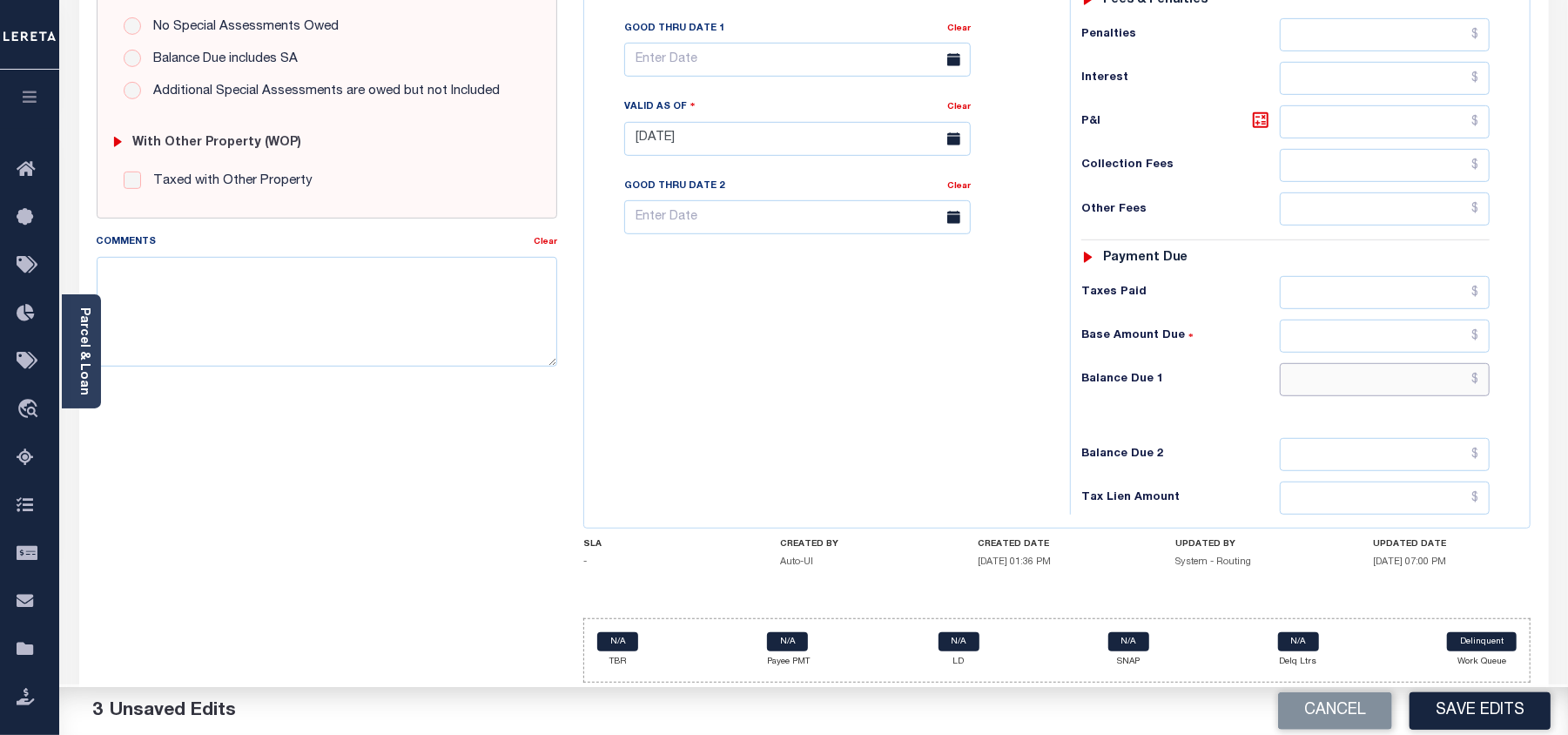
click at [1477, 391] on input "text" at bounding box center [1384, 379] width 210 height 33
paste input "27.4"
type input "$27.40"
click at [1259, 127] on icon at bounding box center [1260, 120] width 21 height 21
type input "$0.17"
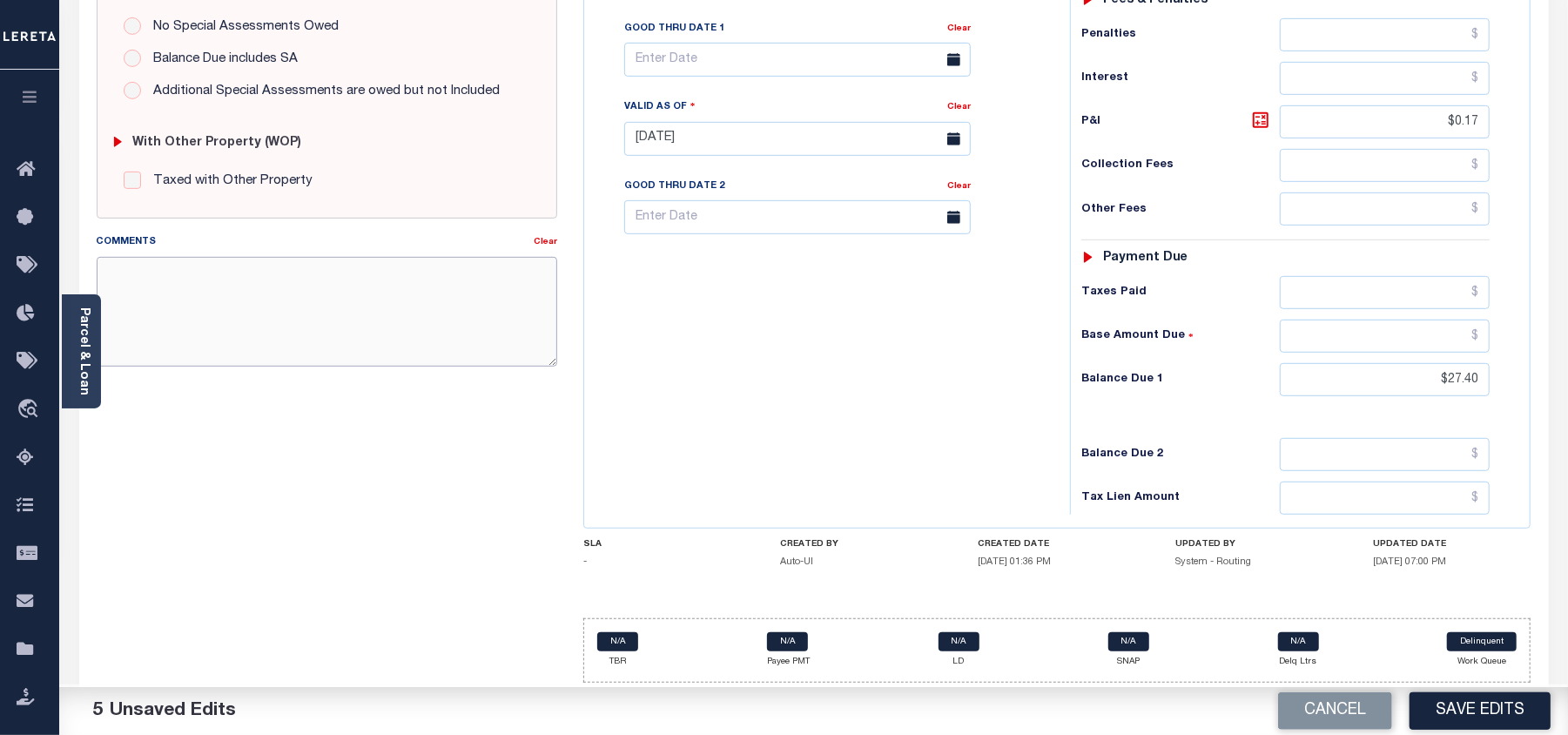
click at [262, 318] on textarea "Comments" at bounding box center [326, 311] width 460 height 109
click at [230, 270] on textarea "08/21/2025- Per sara taxes due. PS" at bounding box center [326, 311] width 460 height 109
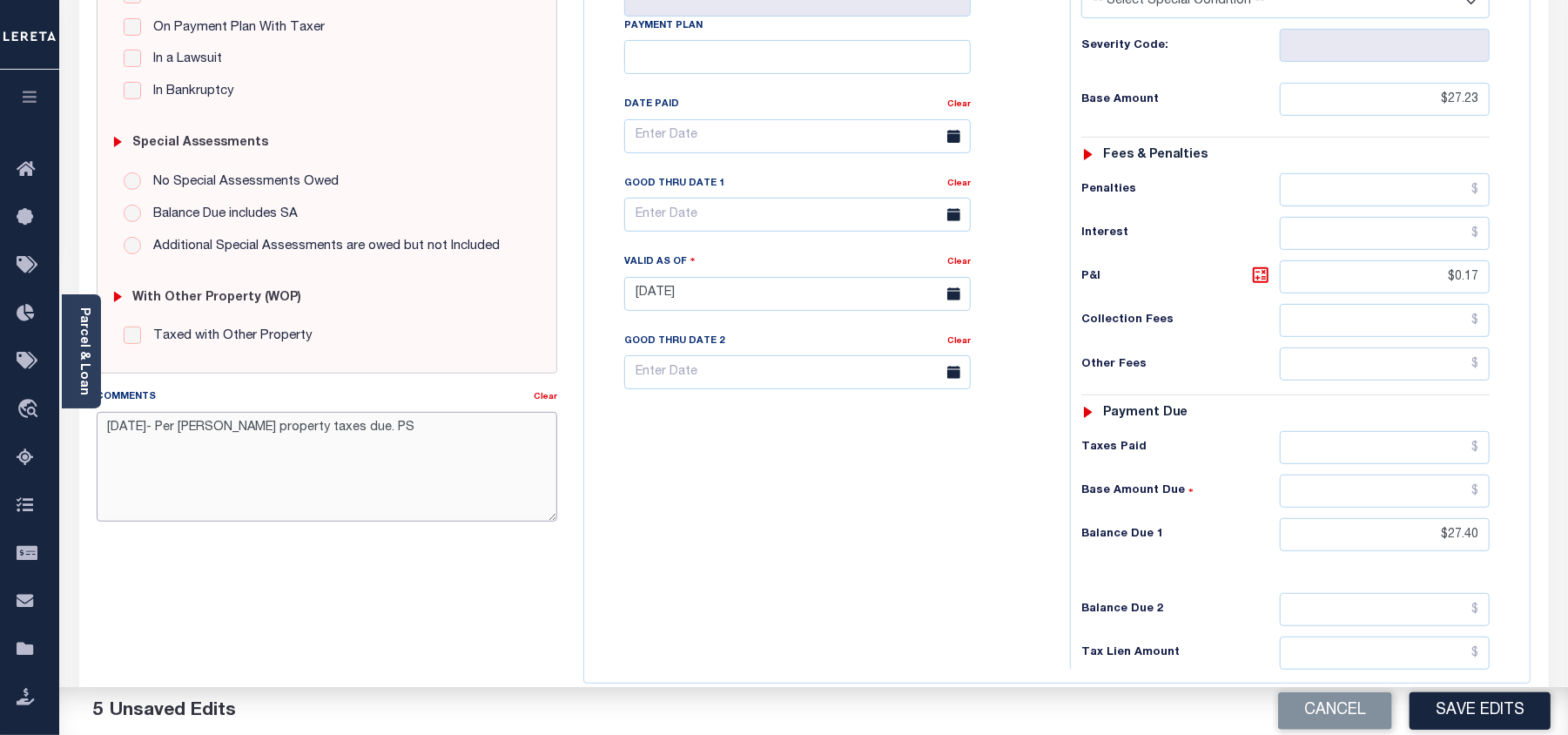
scroll to position [348, 0]
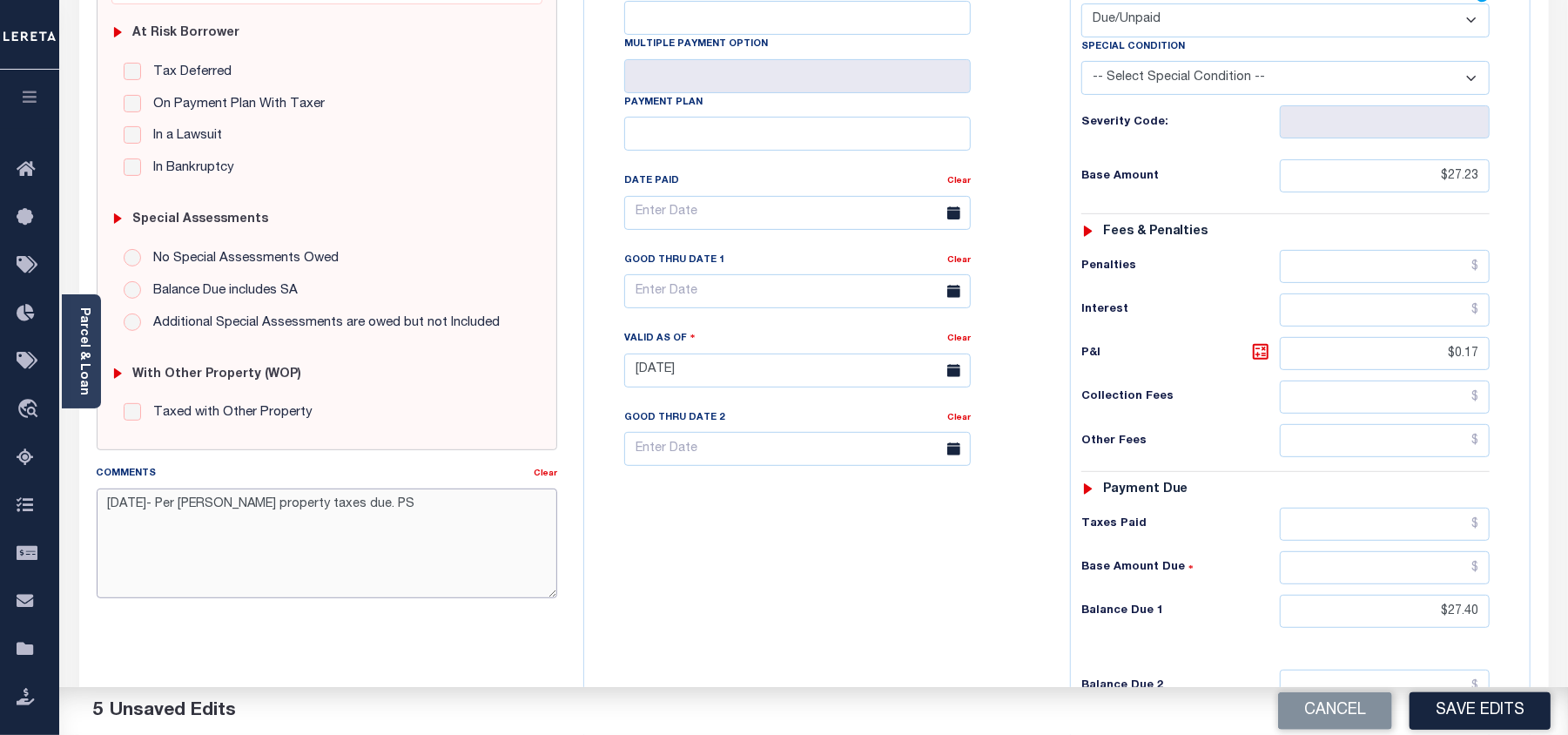
type textarea "08/21/2025- Per sara property taxes due. PS"
click at [656, 296] on input "text" at bounding box center [797, 291] width 346 height 34
click at [639, 566] on span "31" at bounding box center [643, 567] width 34 height 34
type input "08/31/2025"
click at [1477, 708] on button "Save Edits" at bounding box center [1479, 711] width 141 height 37
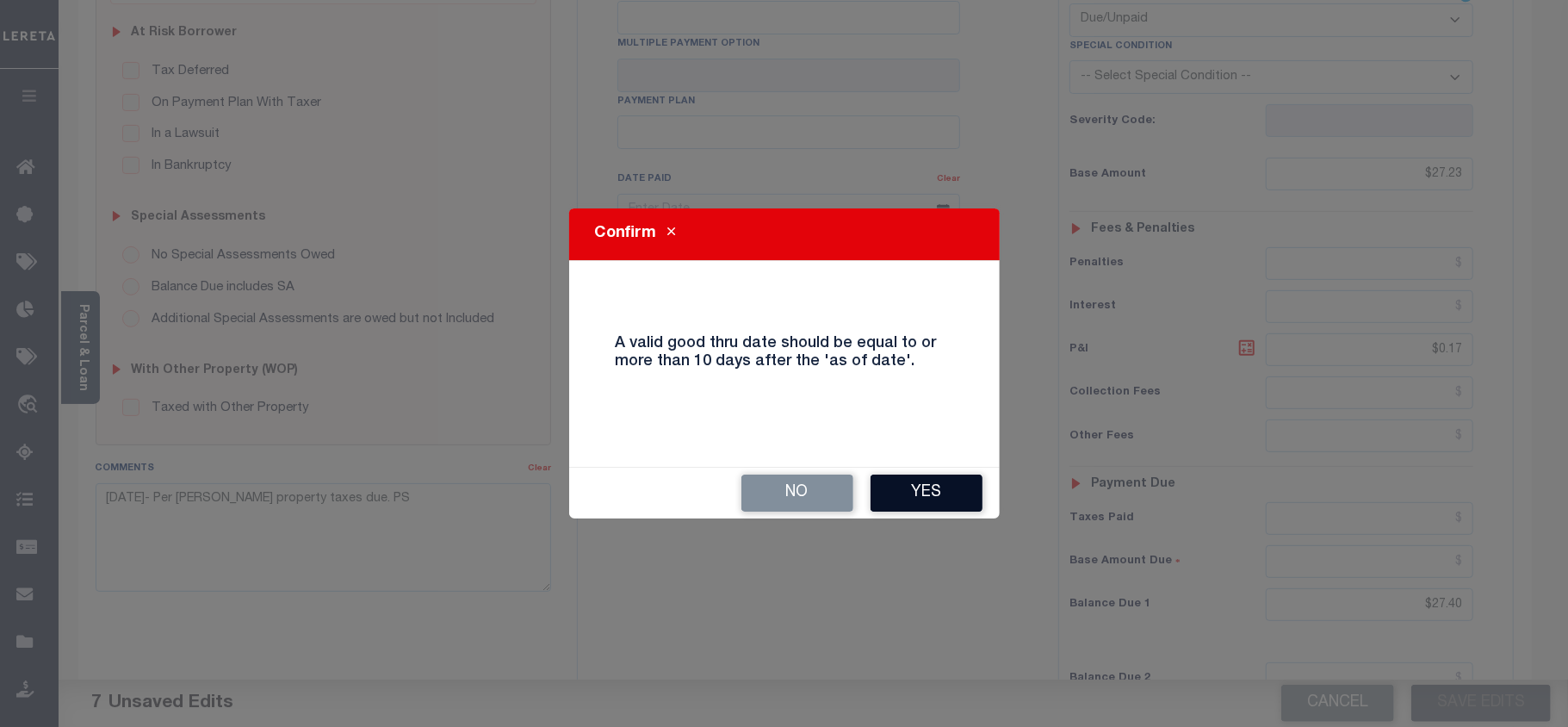
click at [939, 490] on button "Yes" at bounding box center [926, 493] width 112 height 37
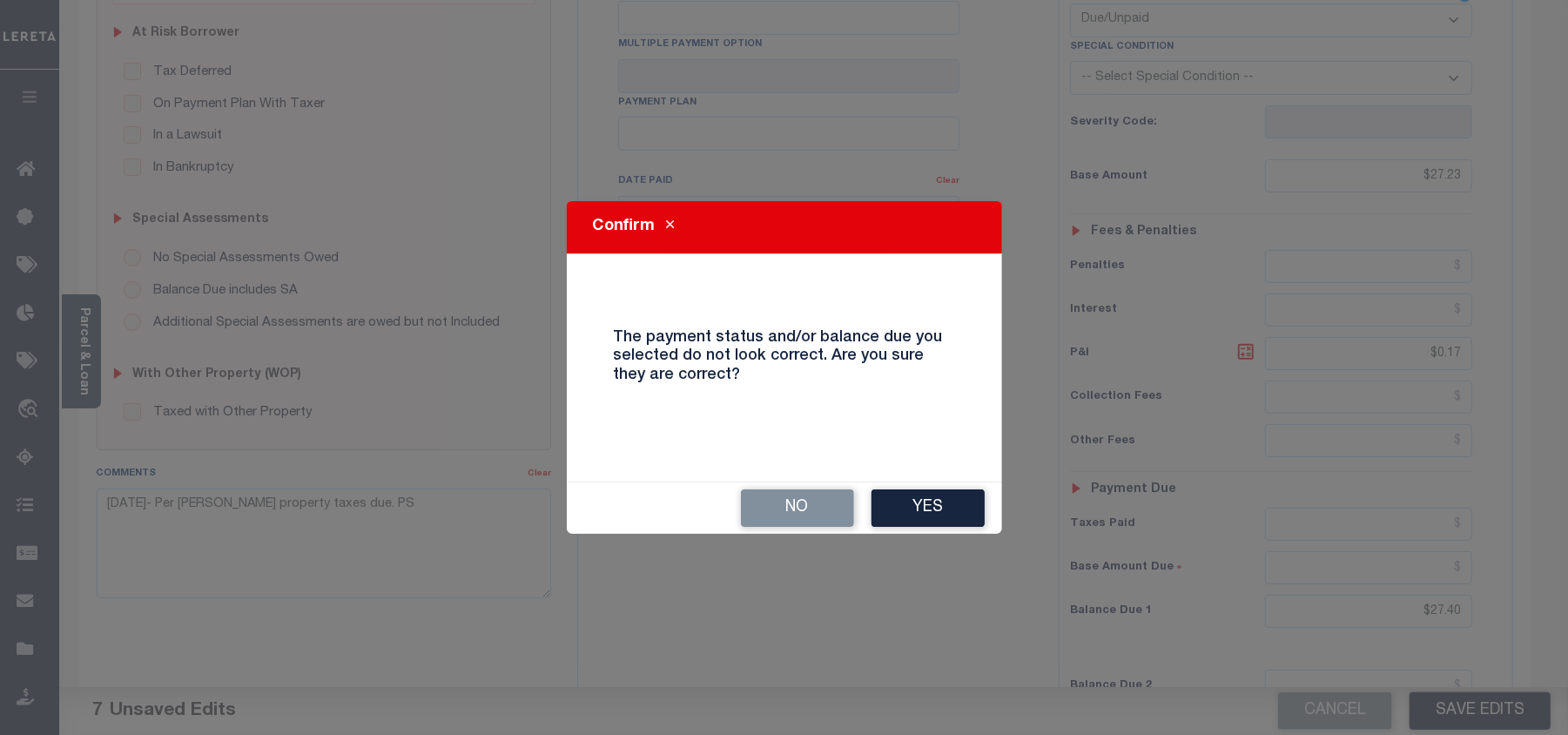
click at [949, 495] on button "Yes" at bounding box center [927, 508] width 113 height 37
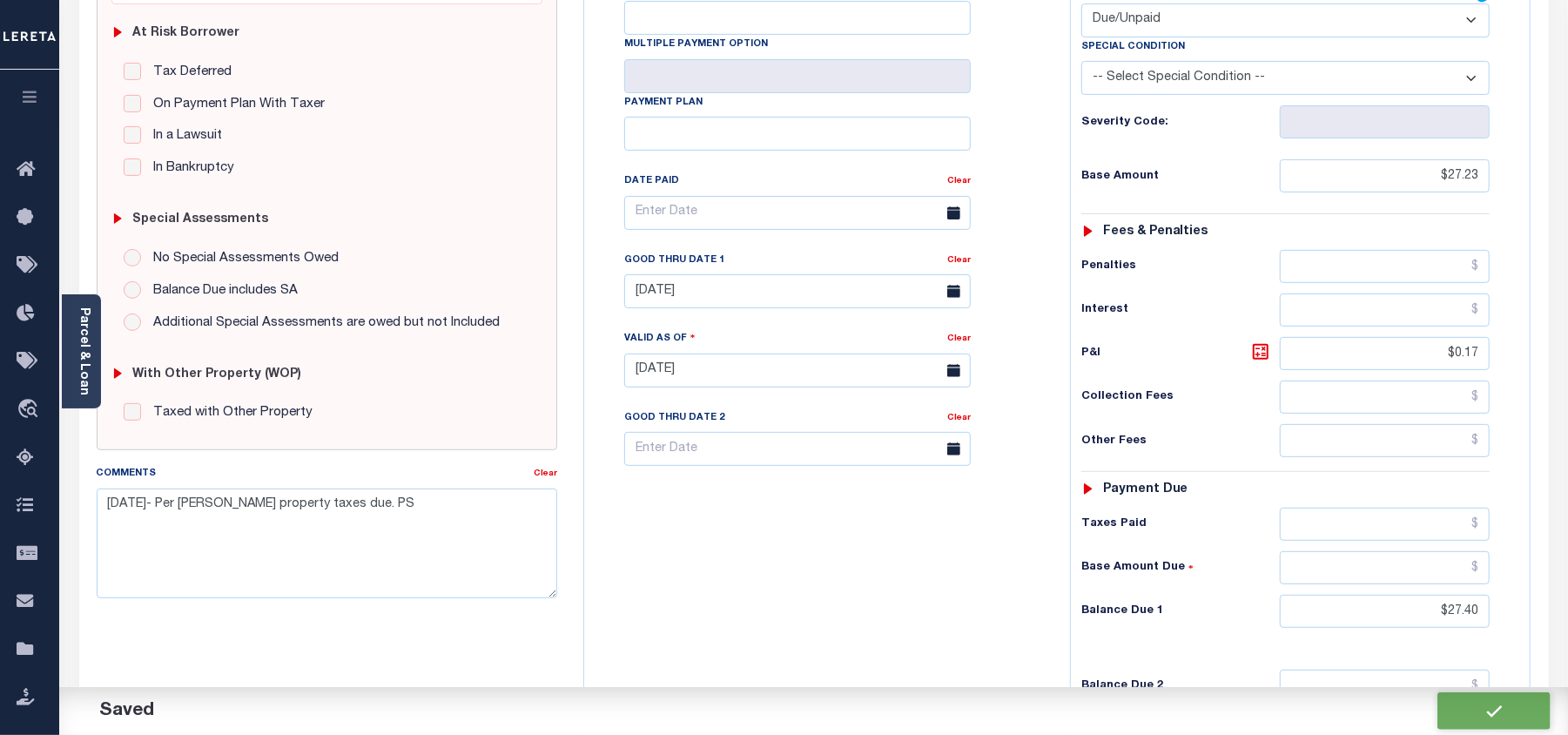
checkbox input "false"
type input "$27.23"
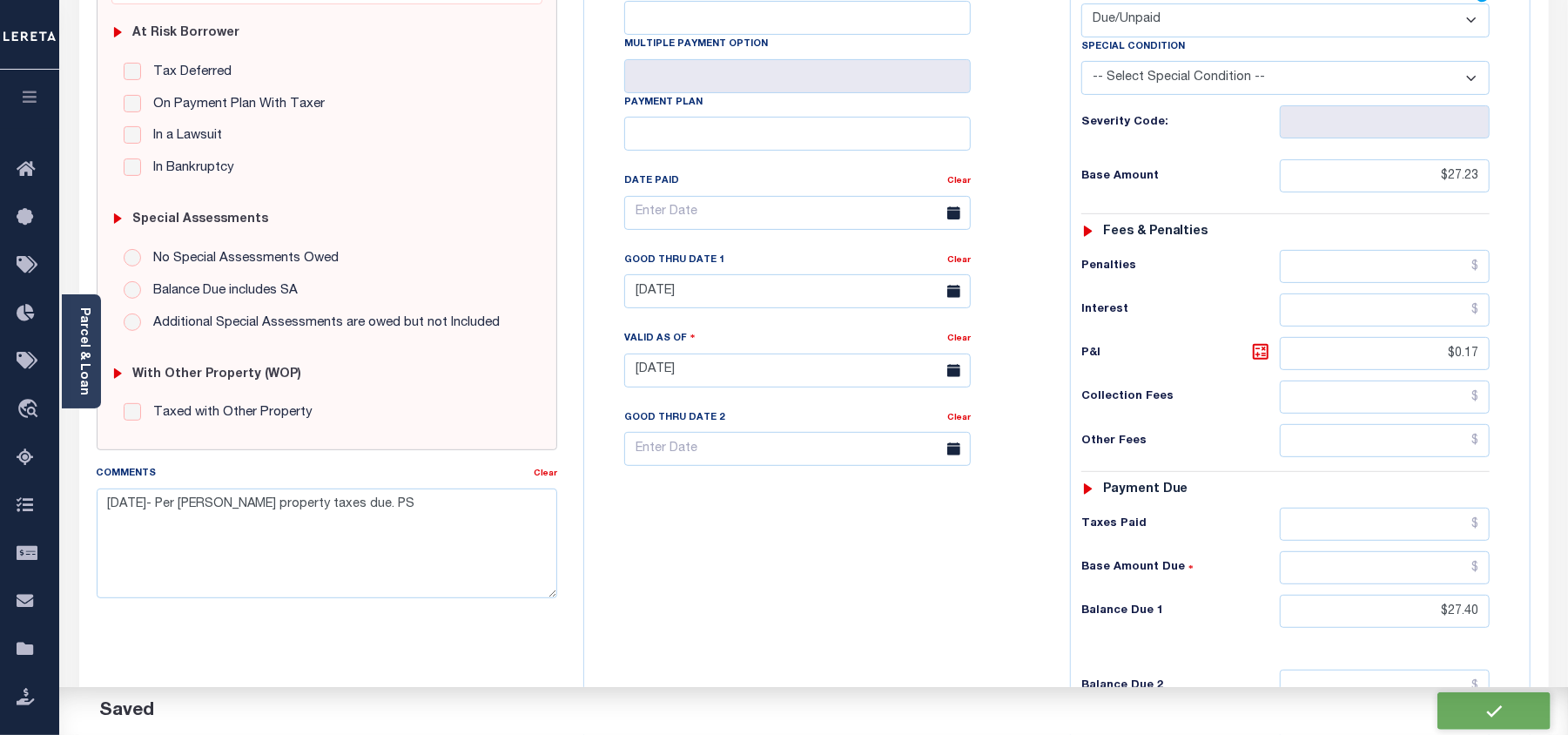
type input "$0.17"
type input "$27.4"
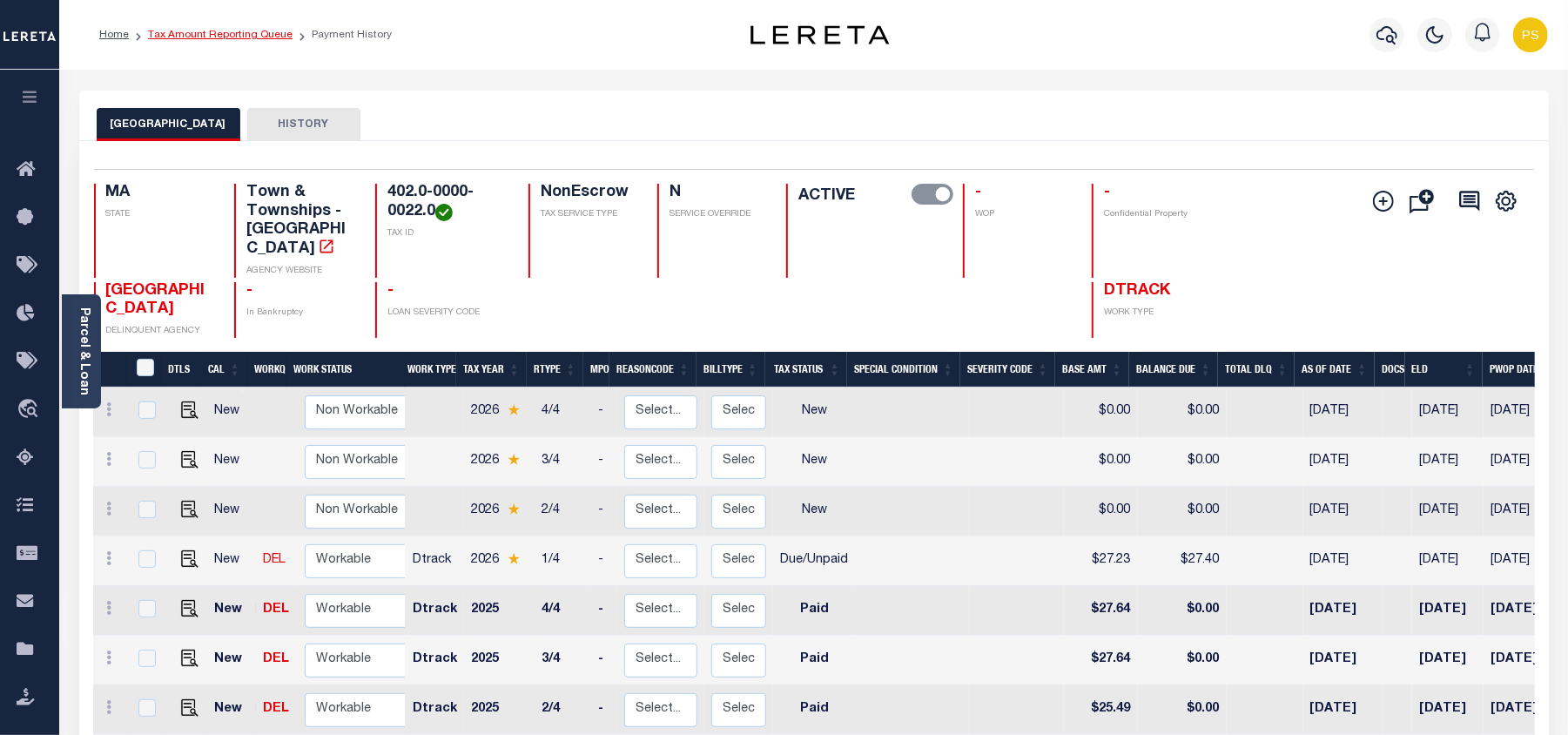
click at [255, 30] on link "Tax Amount Reporting Queue" at bounding box center [219, 35] width 145 height 10
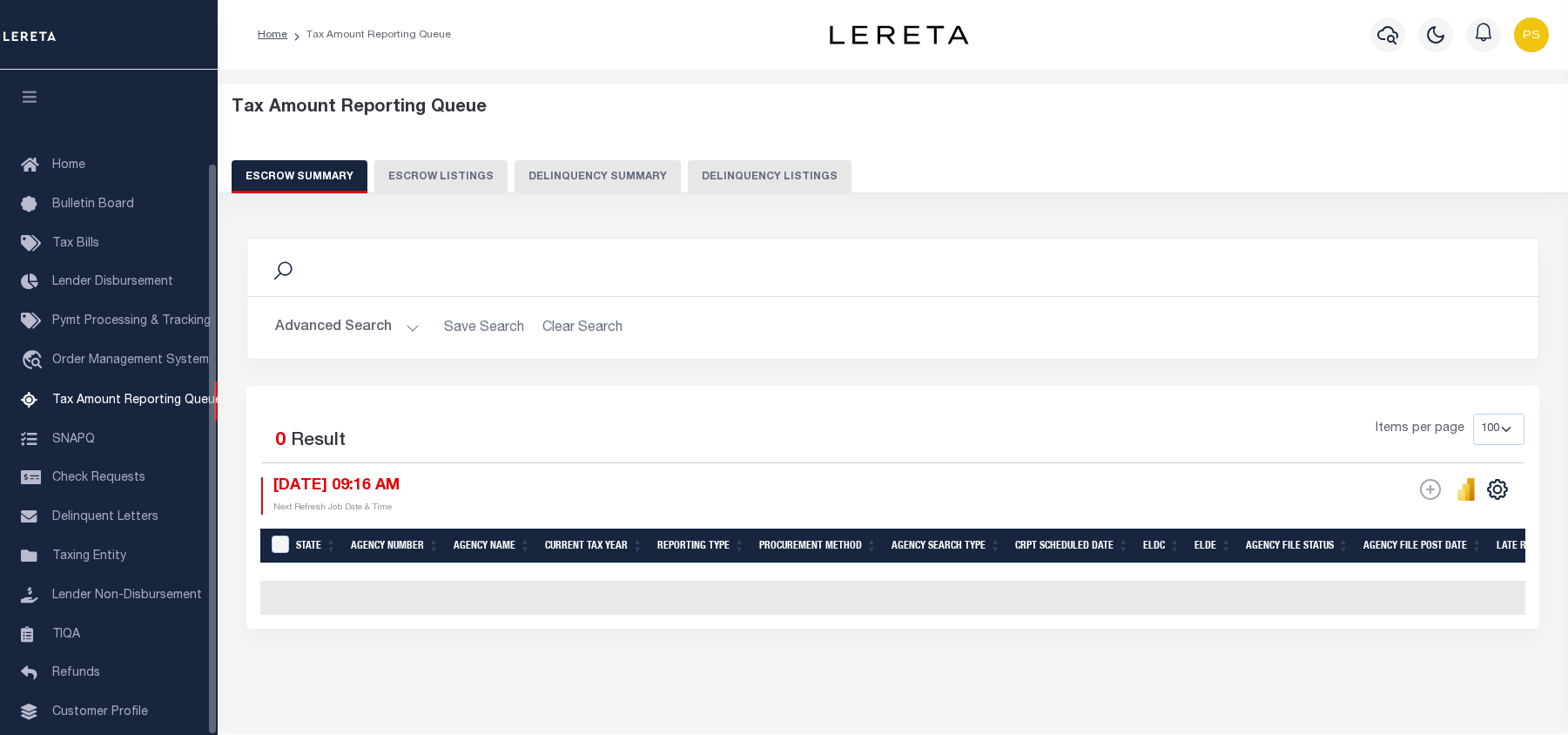
select select "100"
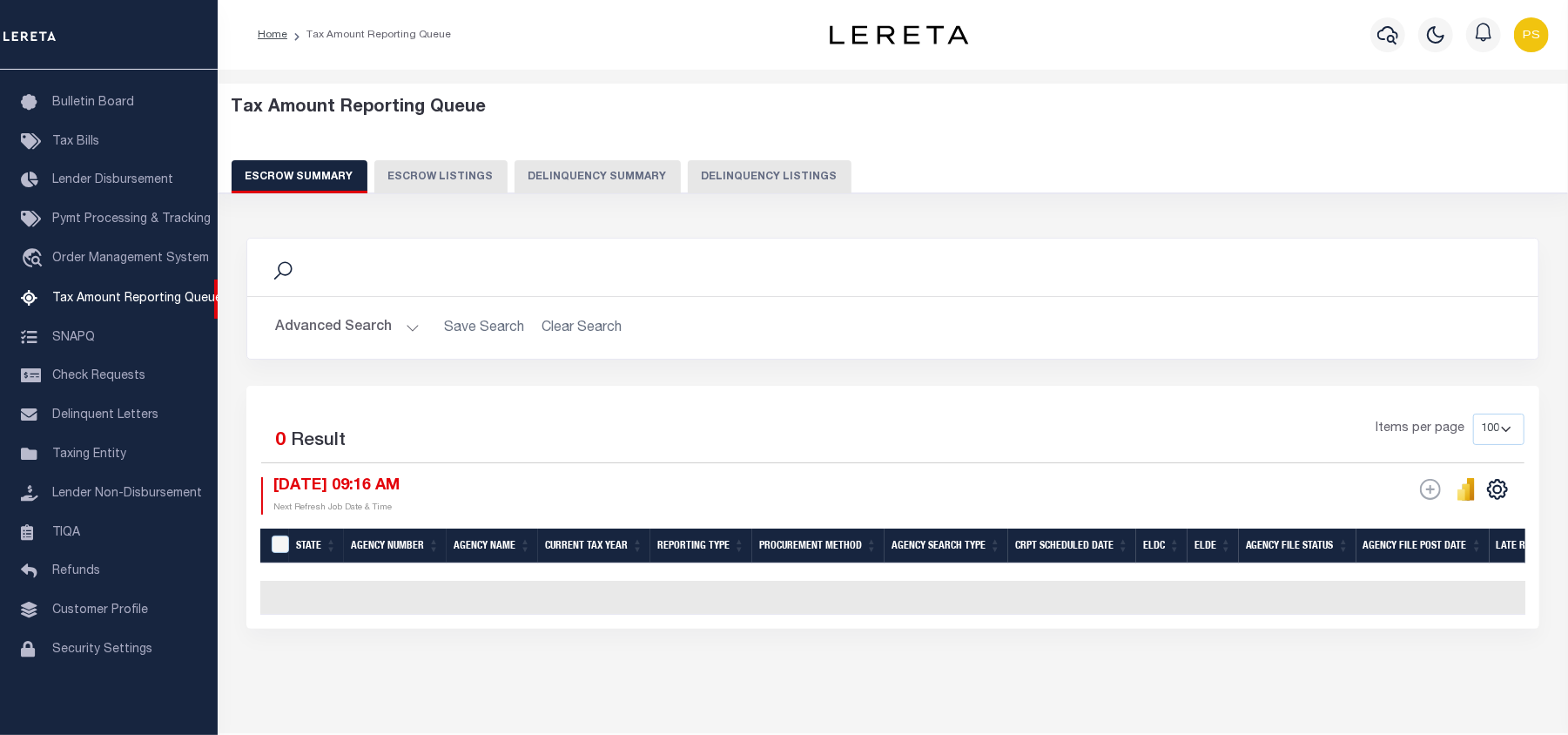
click at [791, 173] on button "Delinquency Listings" at bounding box center [769, 177] width 163 height 33
select select "100"
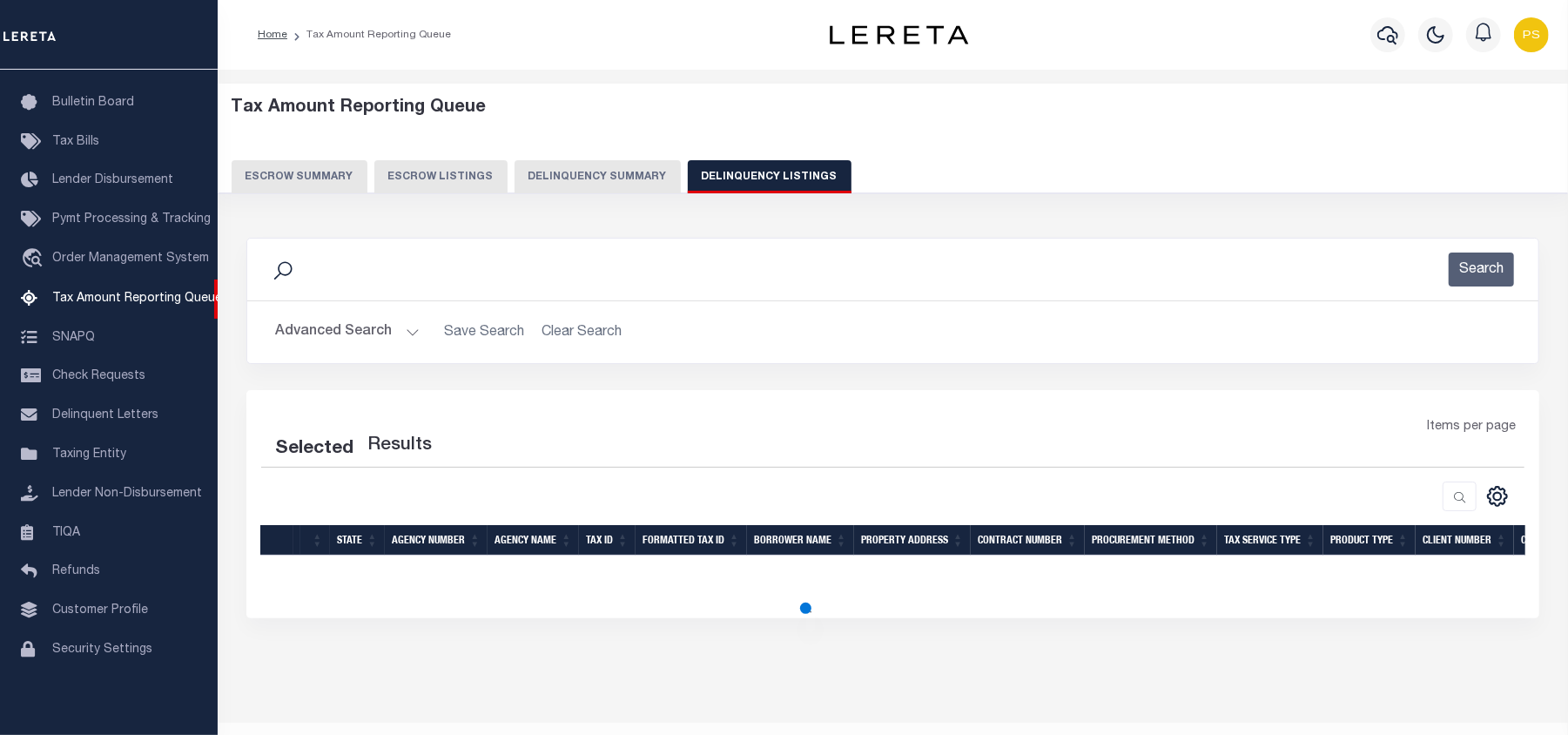
select select "100"
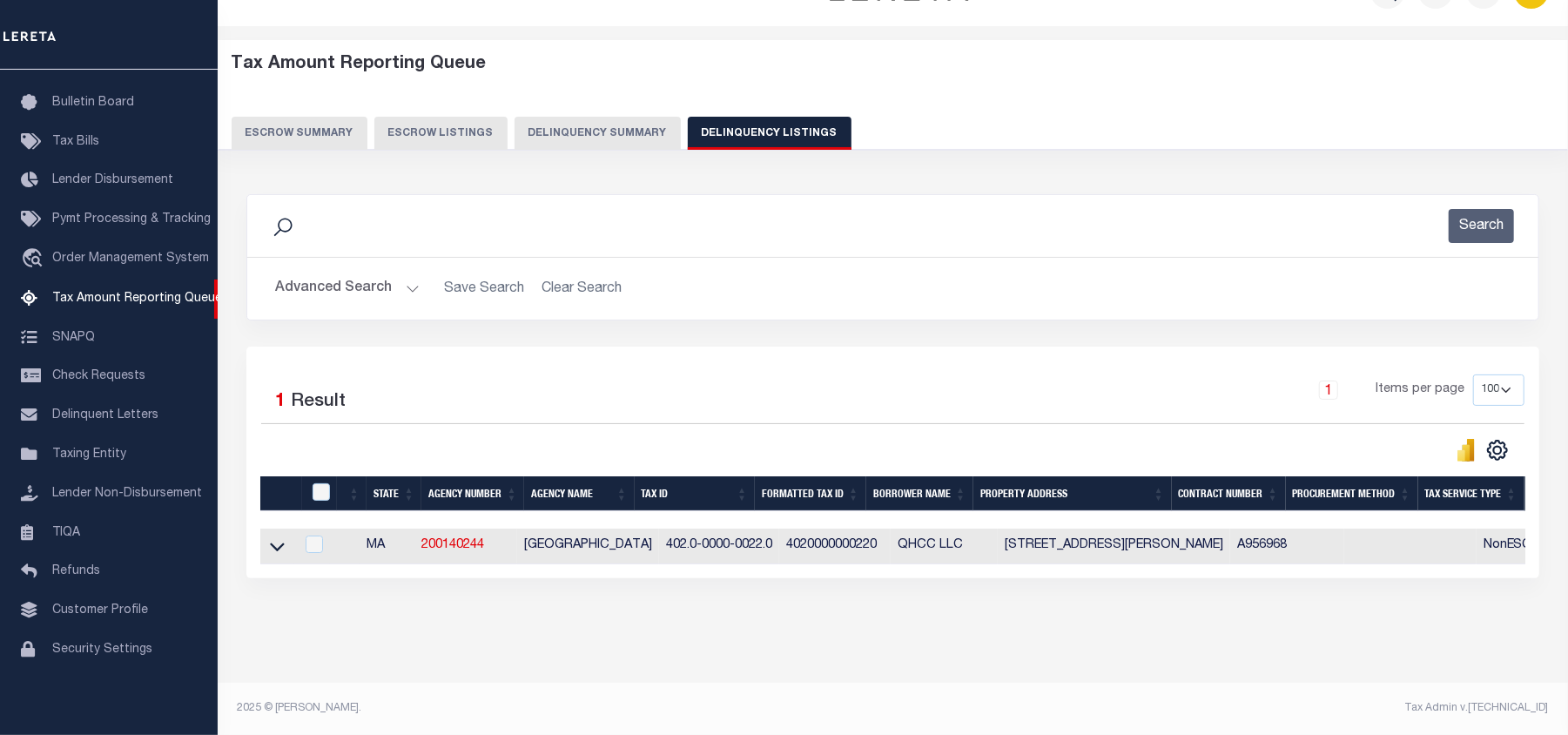
scroll to position [60, 0]
click at [274, 538] on icon at bounding box center [277, 546] width 15 height 19
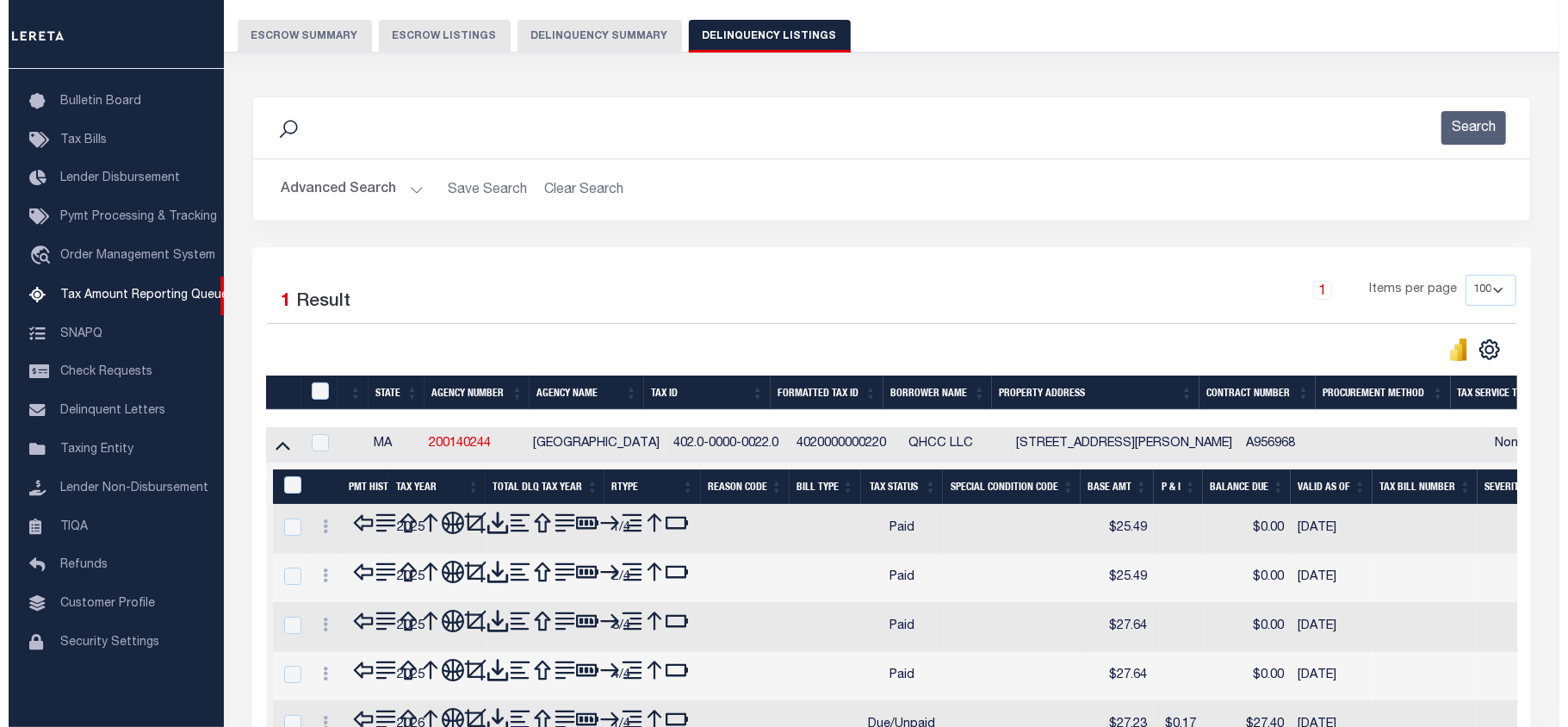
scroll to position [289, 0]
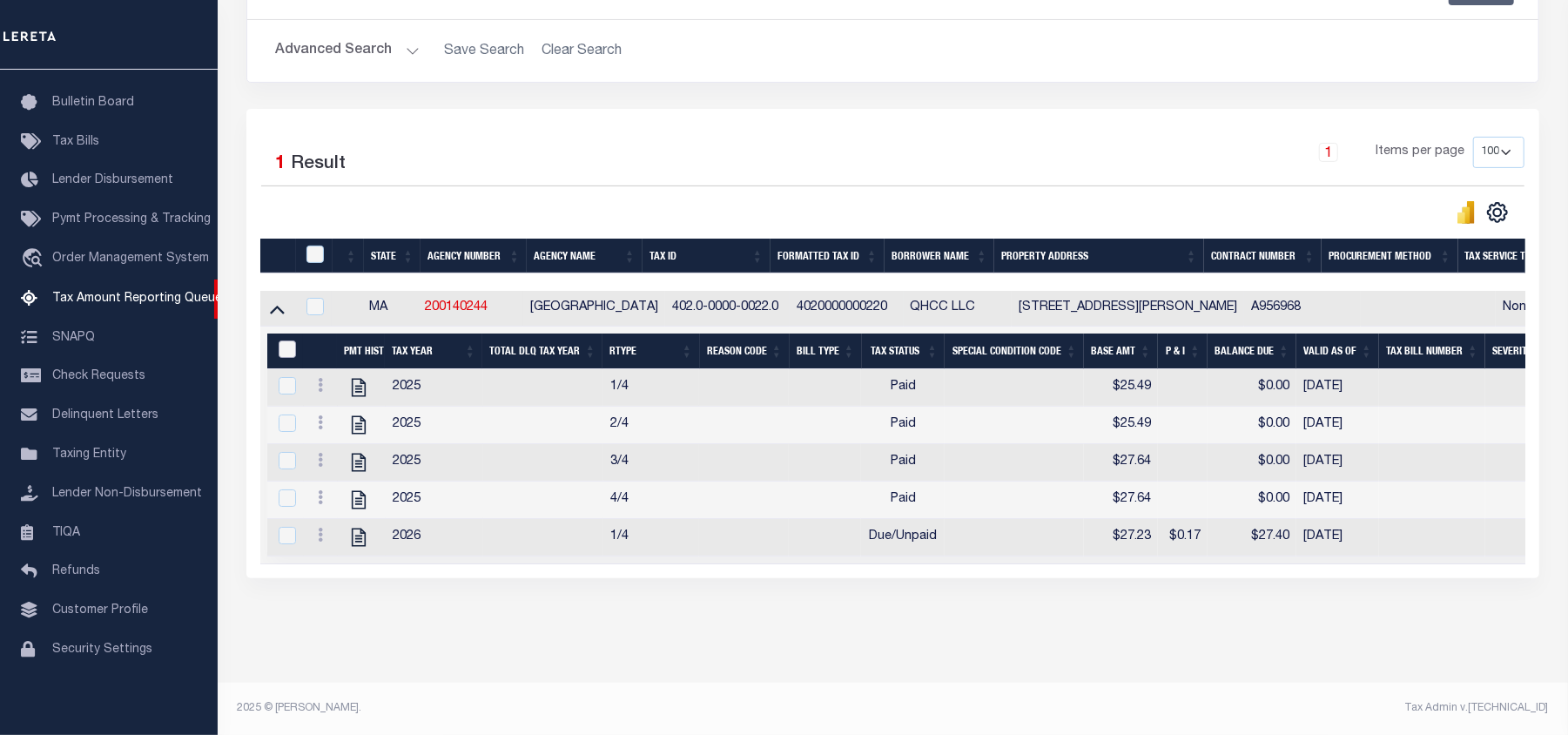
click at [288, 341] on input "&nbsp;" at bounding box center [287, 348] width 18 height 18
checkbox input "true"
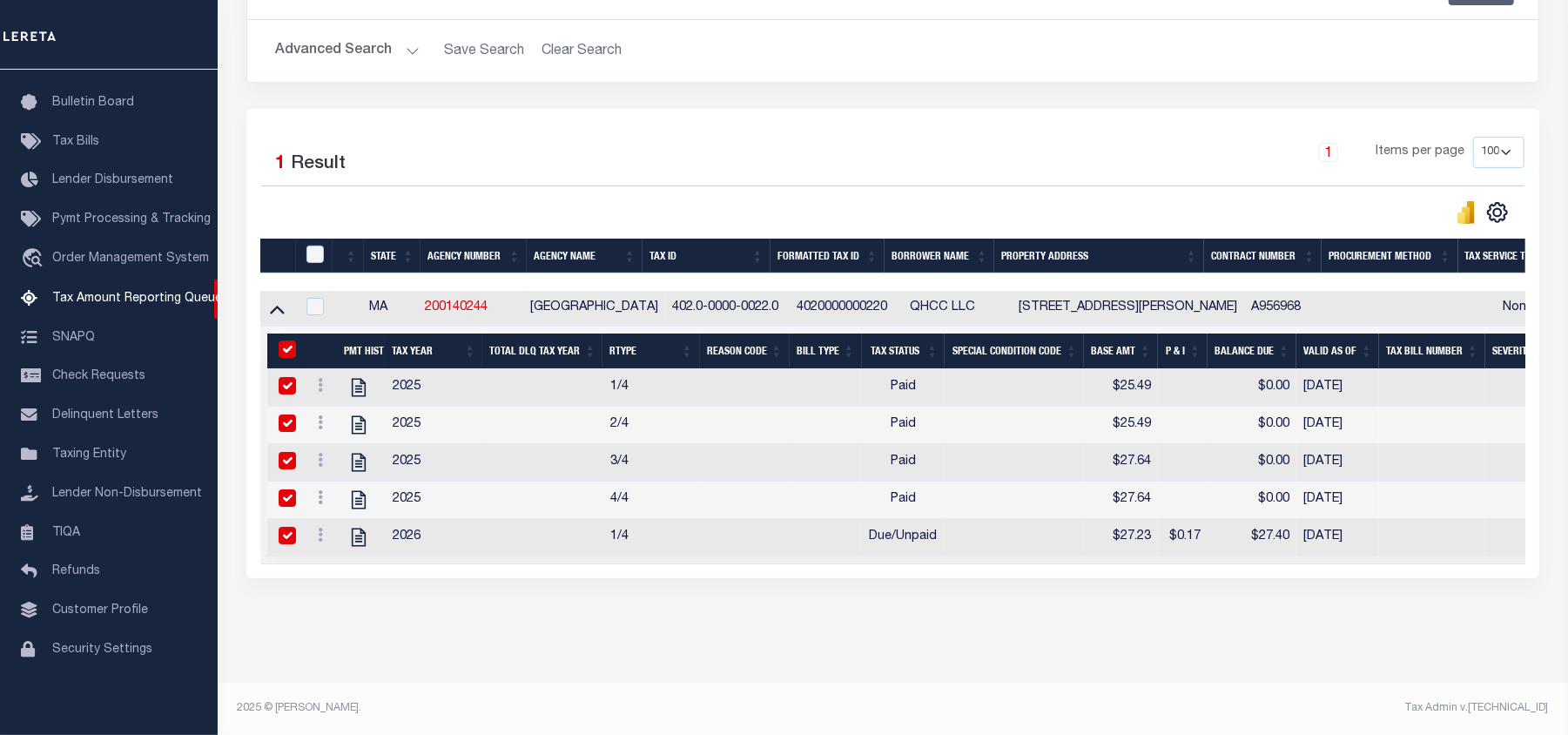
checkbox input "true"
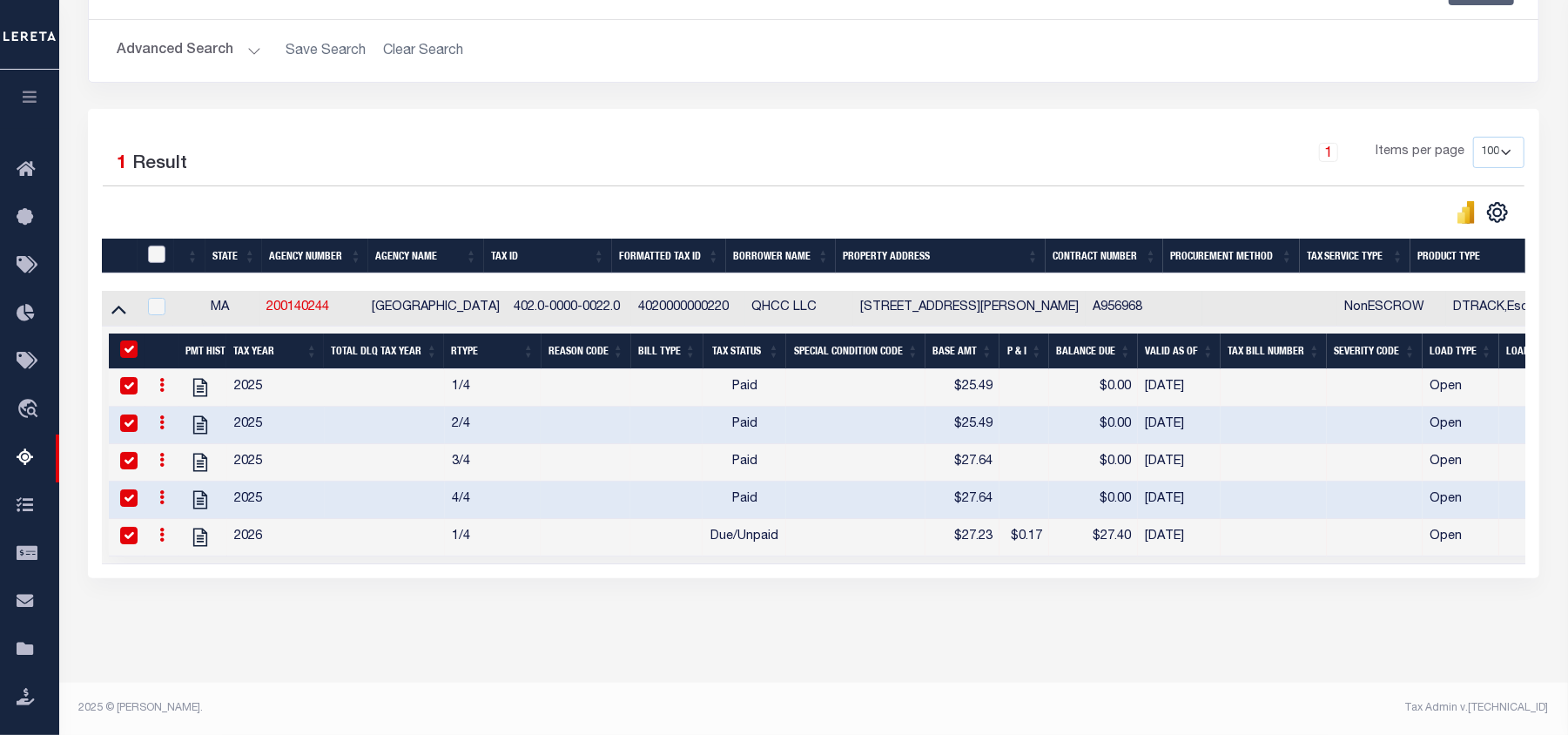
click at [158, 246] on input "checkbox" at bounding box center [156, 254] width 18 height 18
checkbox input "true"
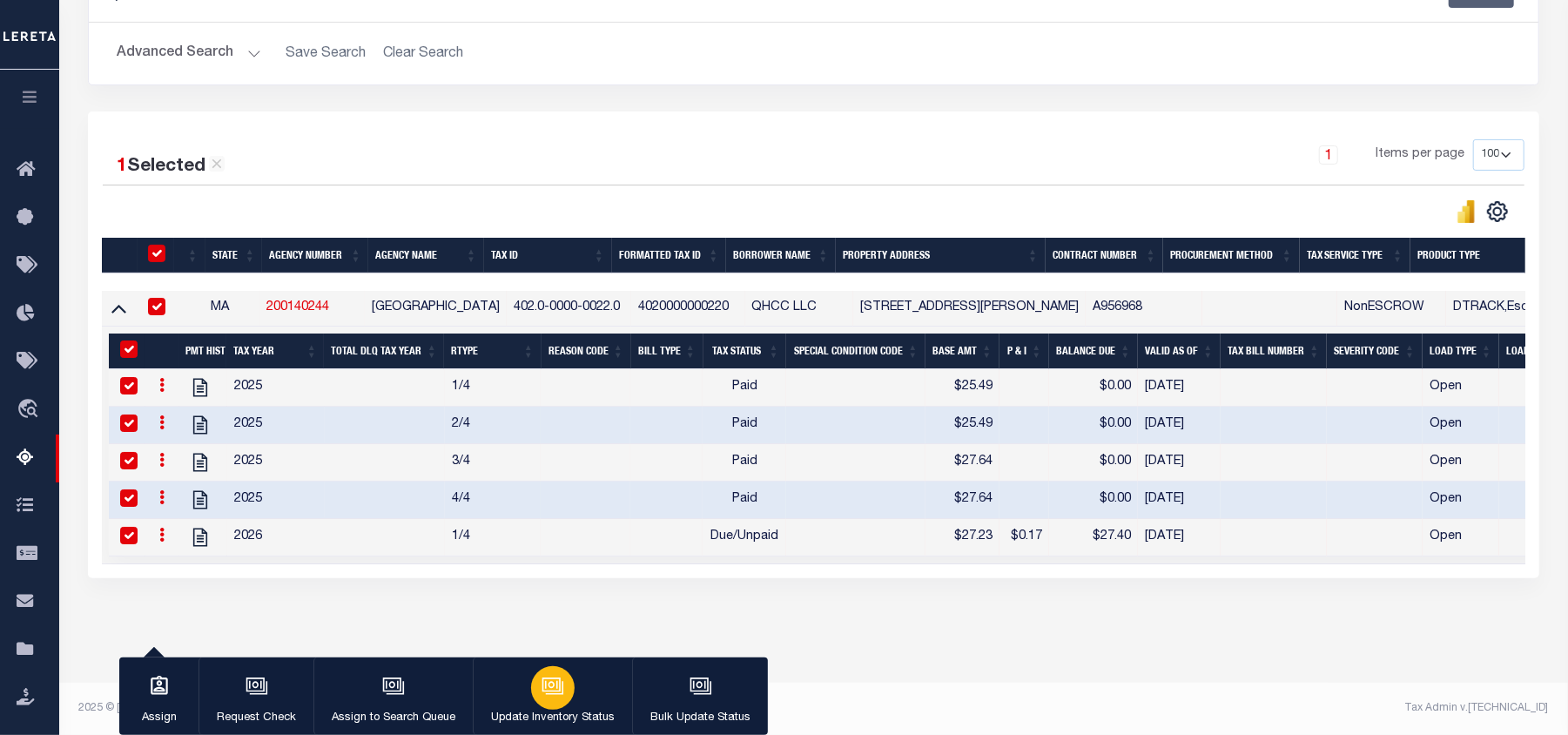
click at [534, 714] on p "Update Inventory Status" at bounding box center [553, 718] width 123 height 18
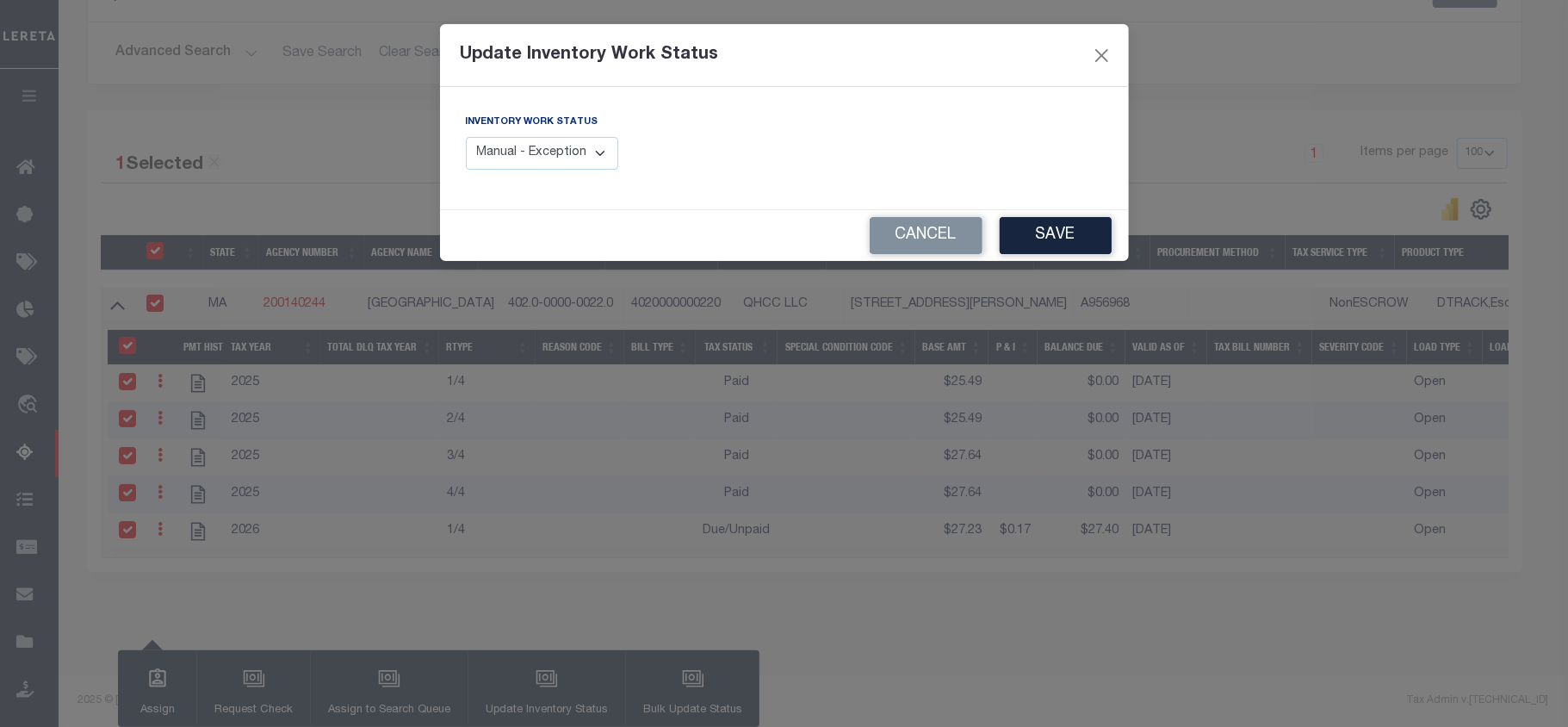
click at [535, 159] on select "Manual - Exception Pended - Awaiting Search Late Add Exception Completed" at bounding box center [542, 153] width 153 height 33
select select "4"
click at [466, 137] on select "Manual - Exception Pended - Awaiting Search Late Add Exception Completed" at bounding box center [542, 153] width 153 height 33
click at [1035, 233] on button "Save" at bounding box center [1055, 236] width 112 height 37
